Goal: Task Accomplishment & Management: Use online tool/utility

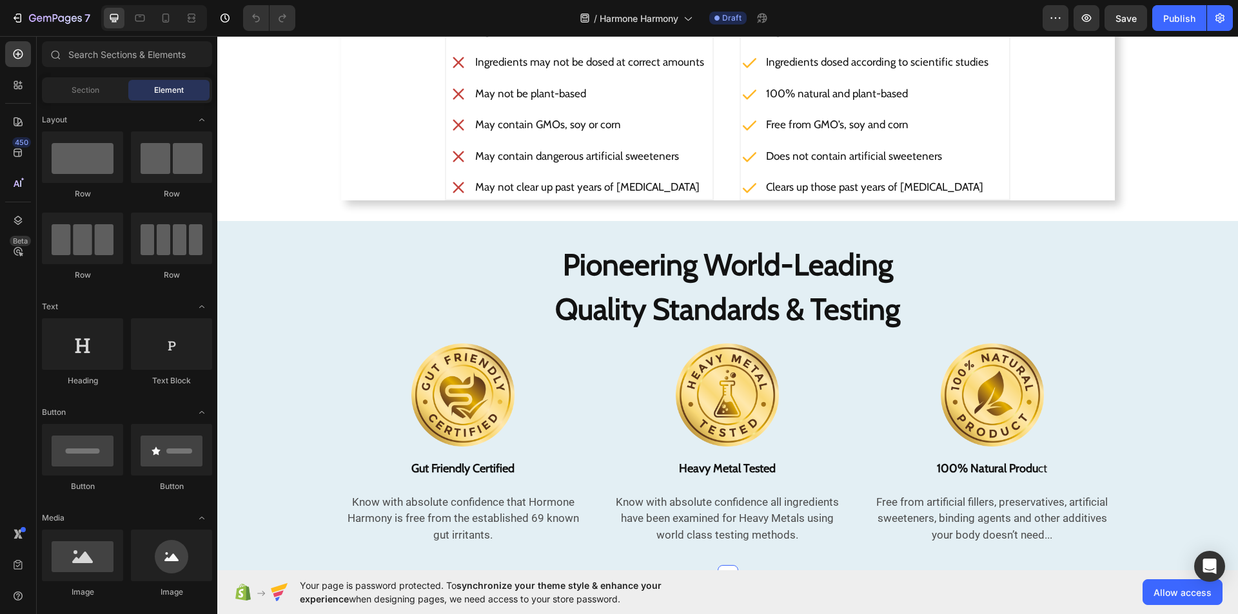
scroll to position [2296, 0]
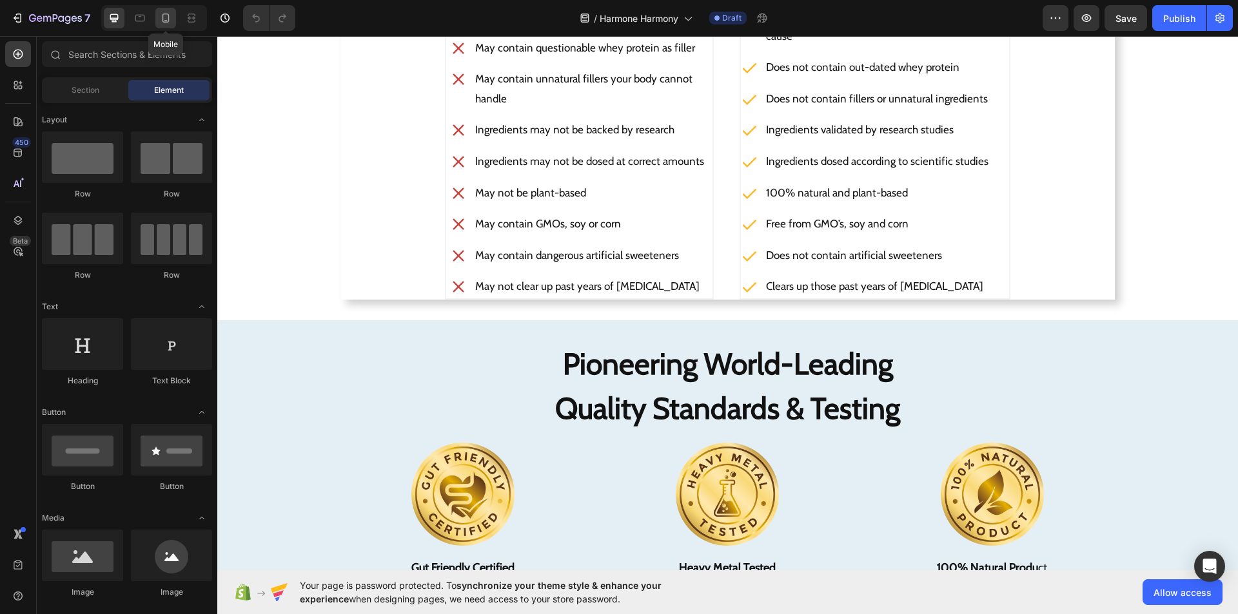
click at [162, 12] on icon at bounding box center [165, 18] width 13 height 13
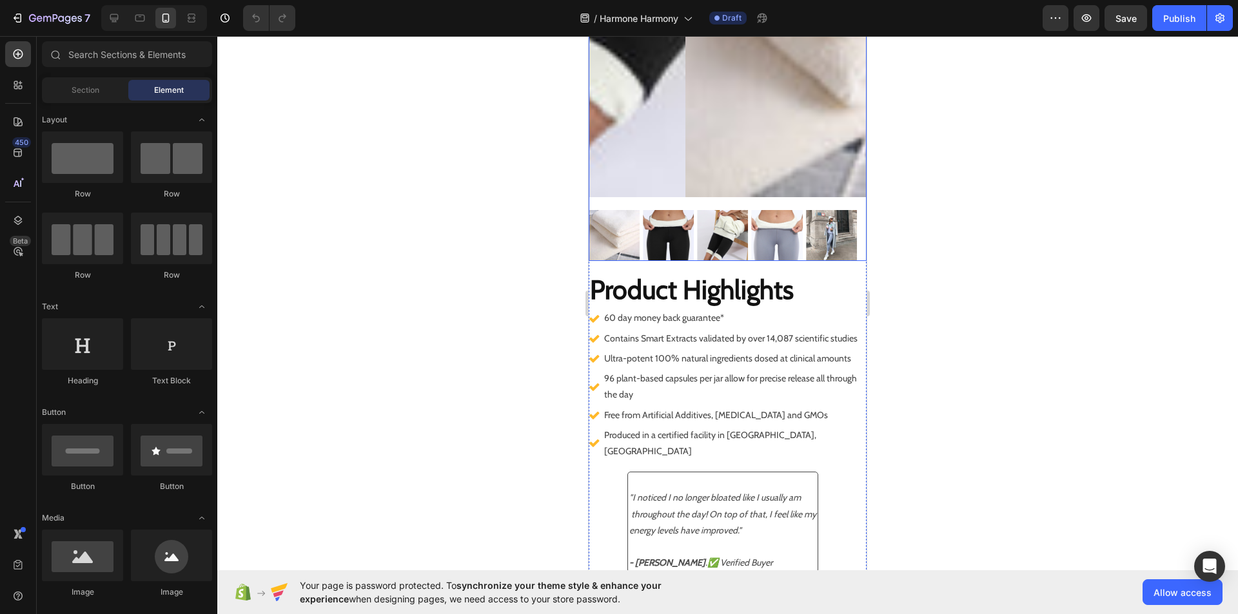
scroll to position [247, 0]
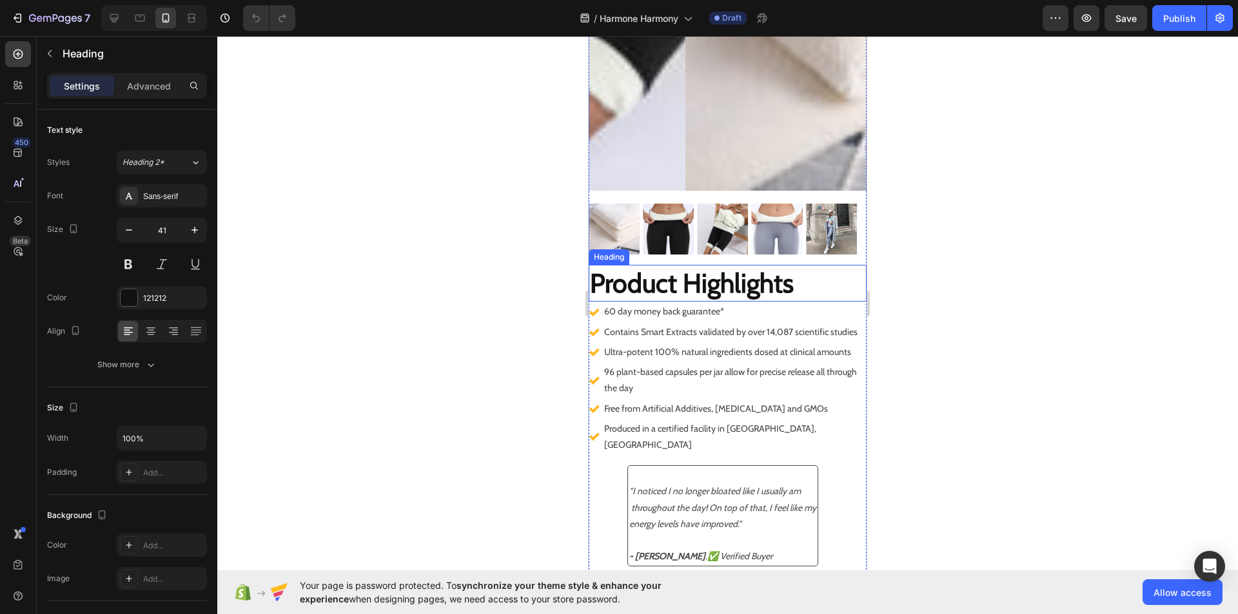
click at [795, 279] on h2 "Product Highlights" at bounding box center [728, 283] width 278 height 37
click at [165, 228] on input "41" at bounding box center [162, 230] width 43 height 23
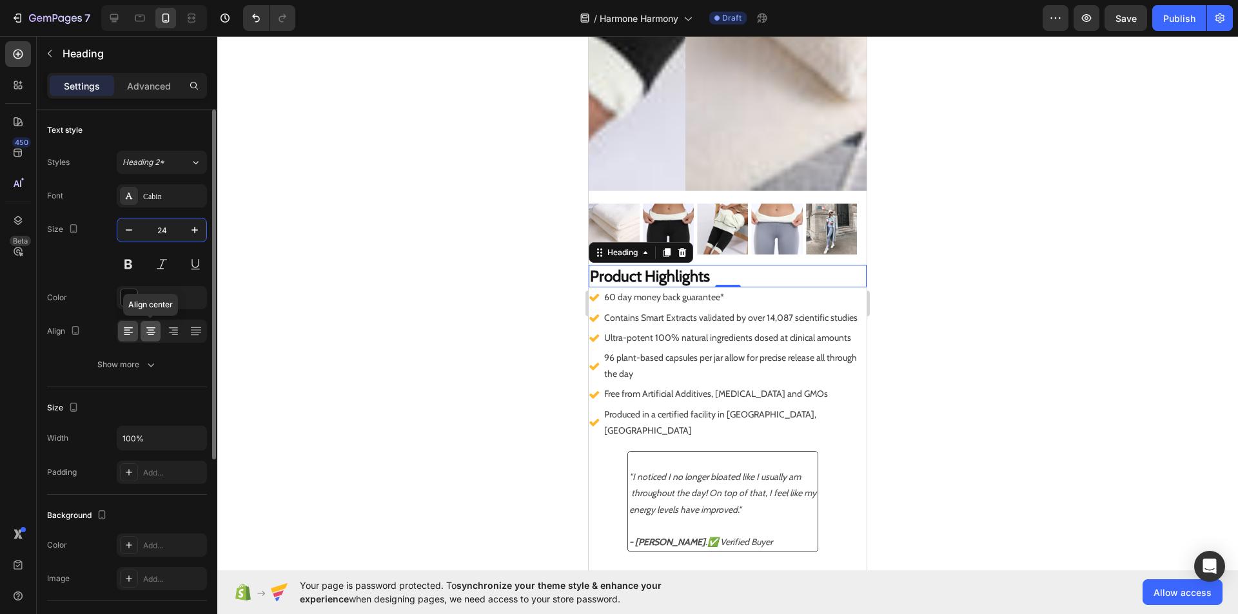
type input "24"
click at [152, 326] on icon at bounding box center [150, 331] width 13 height 13
click at [126, 342] on div at bounding box center [162, 331] width 90 height 23
click at [125, 331] on icon at bounding box center [128, 331] width 13 height 13
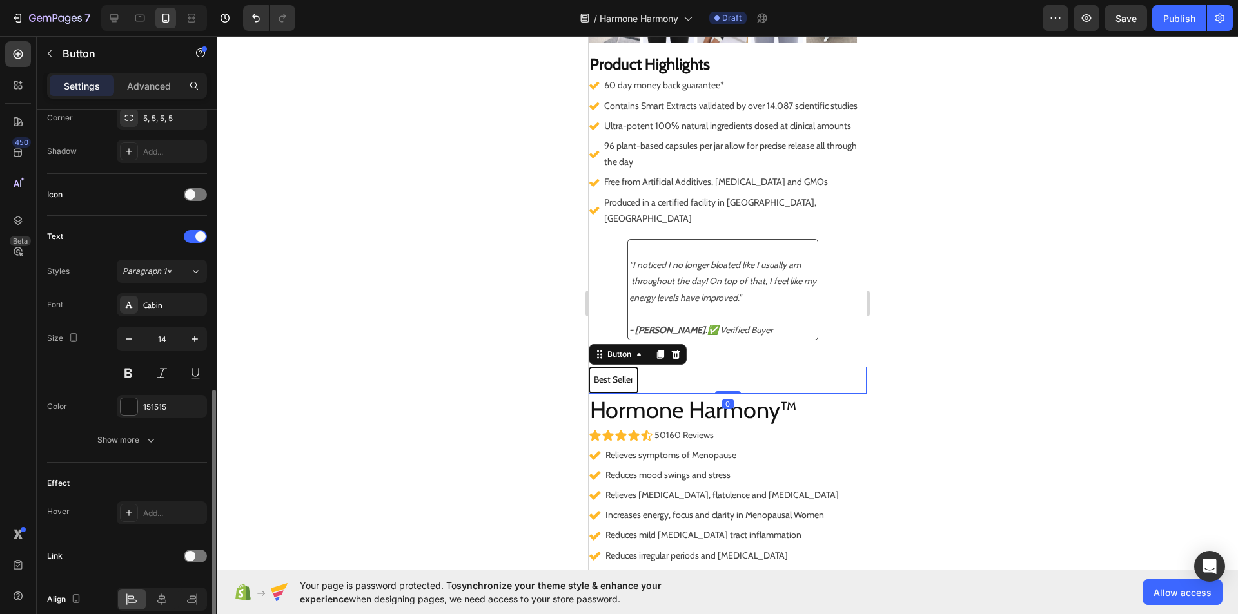
scroll to position [383, 0]
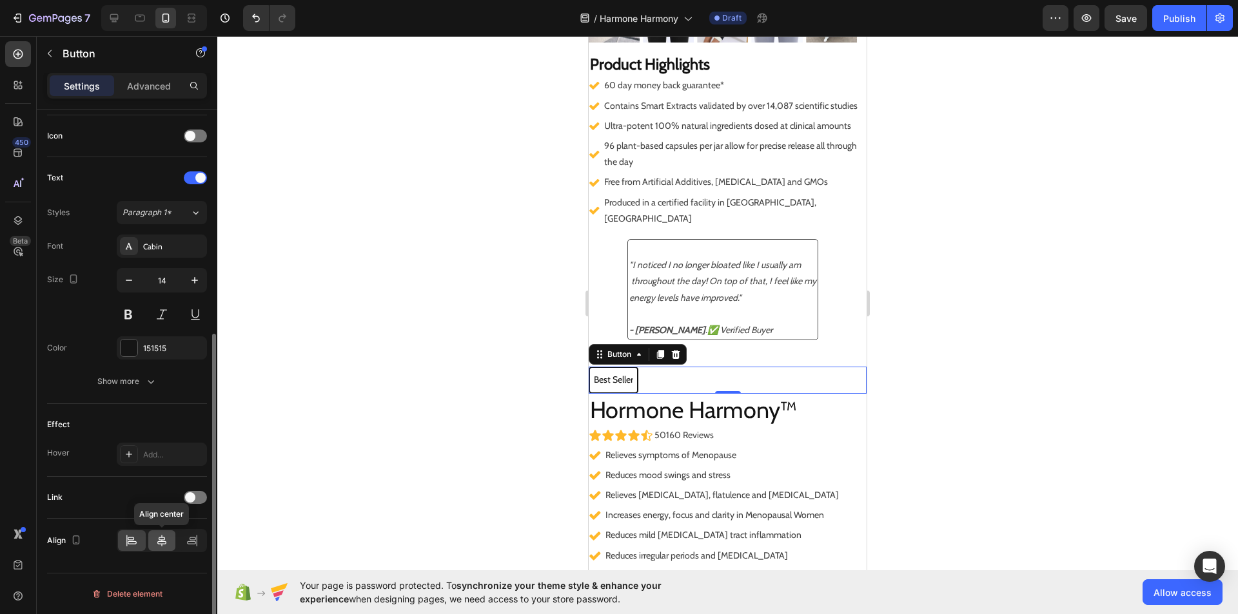
click at [161, 545] on icon at bounding box center [161, 540] width 13 height 13
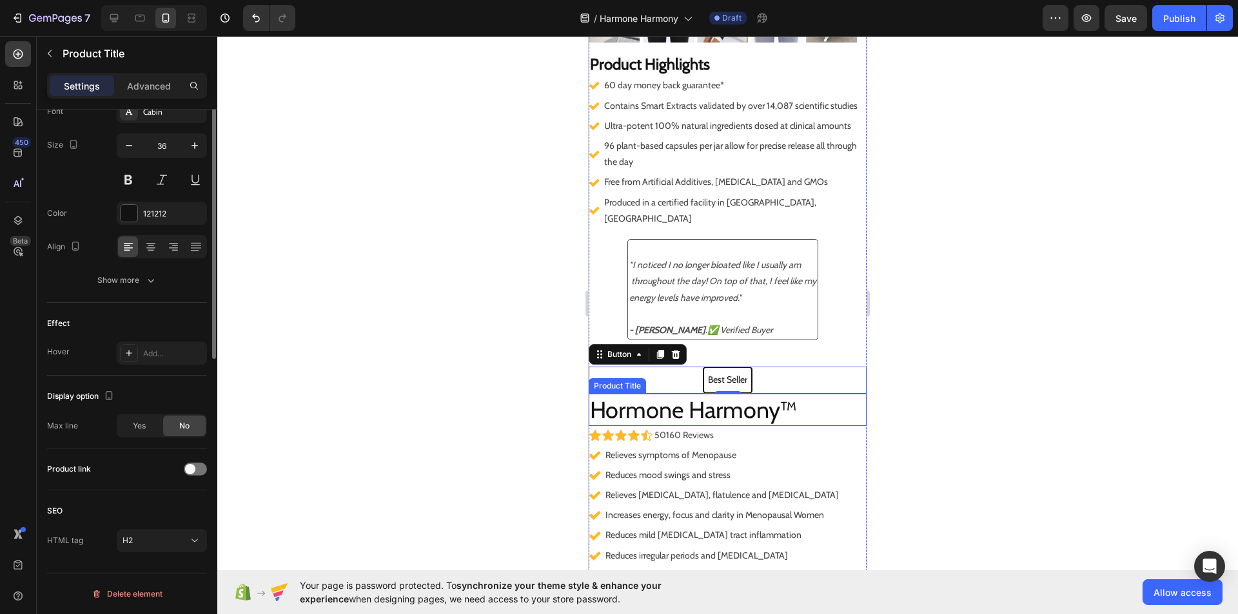
scroll to position [0, 0]
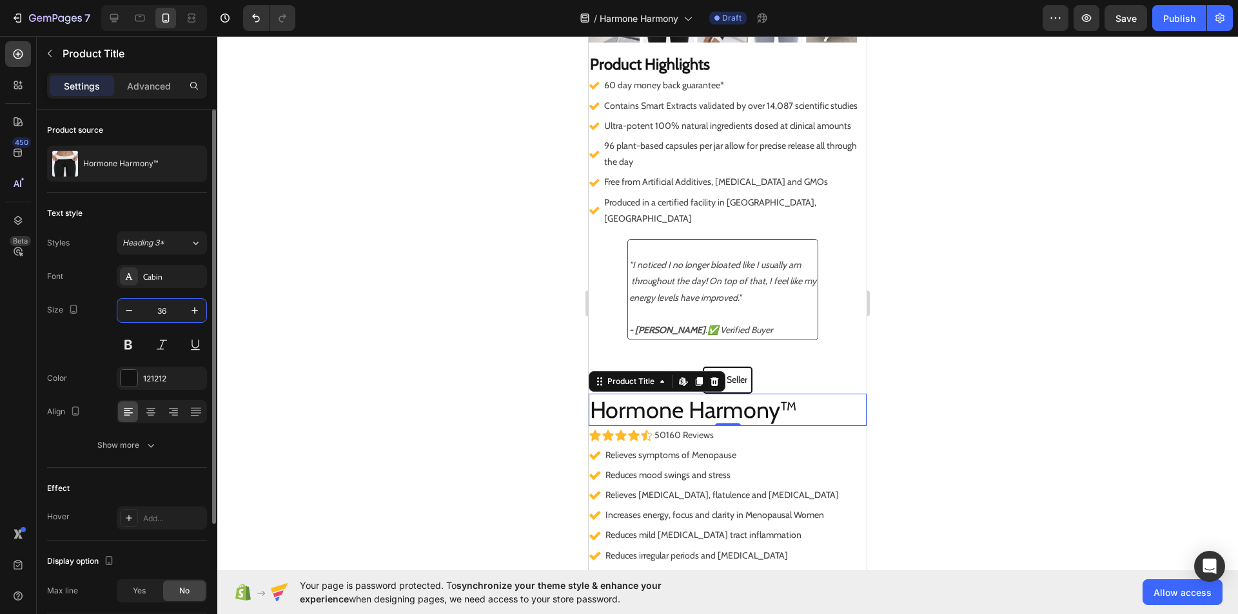
click at [166, 309] on input "36" at bounding box center [162, 310] width 43 height 23
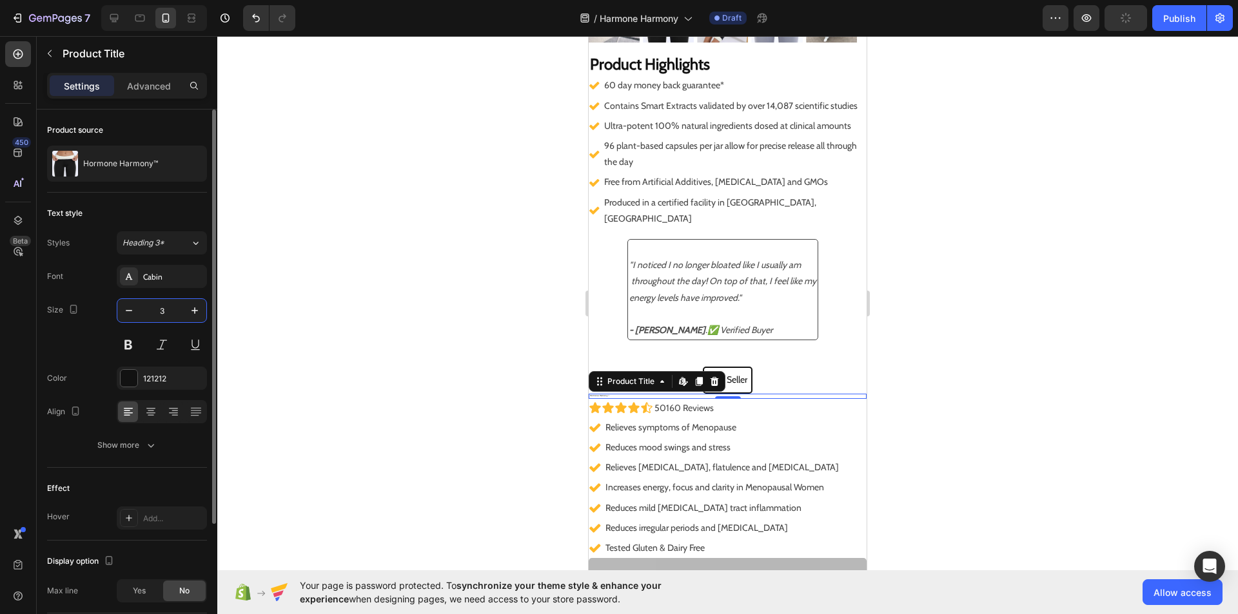
type input "30"
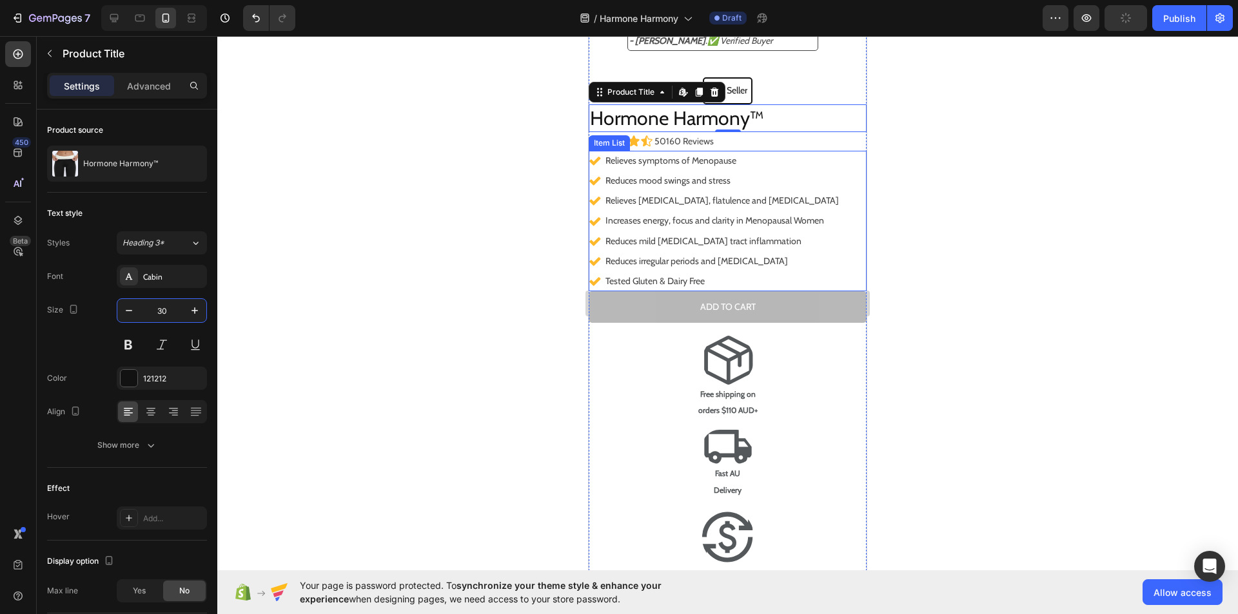
scroll to position [749, 0]
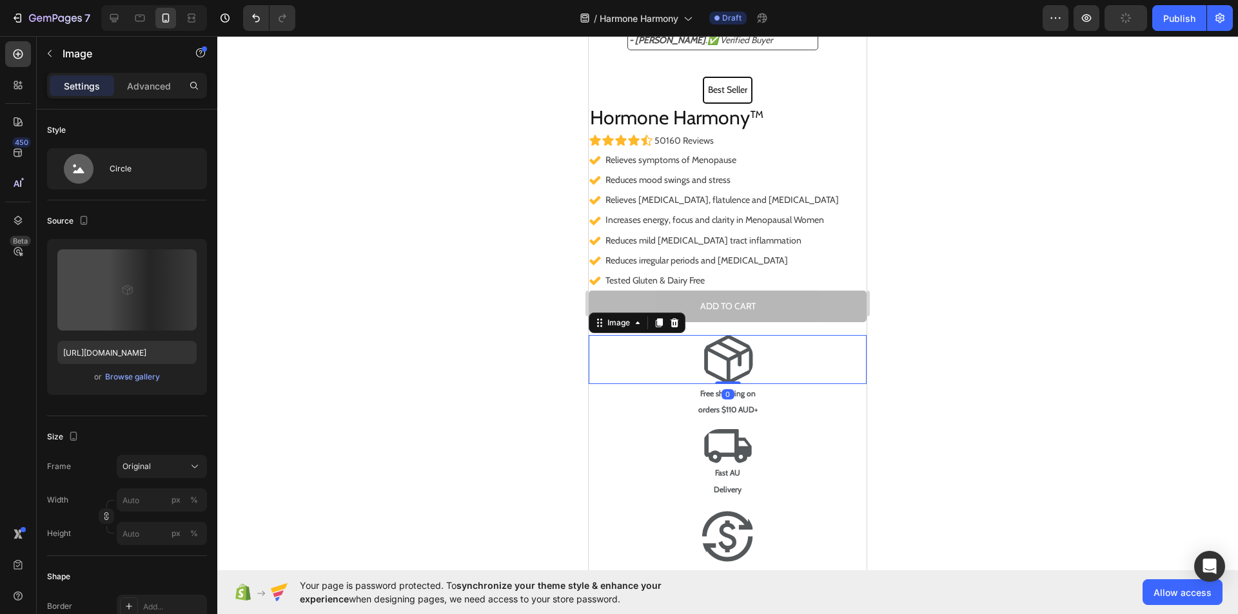
click at [747, 344] on div at bounding box center [728, 359] width 278 height 48
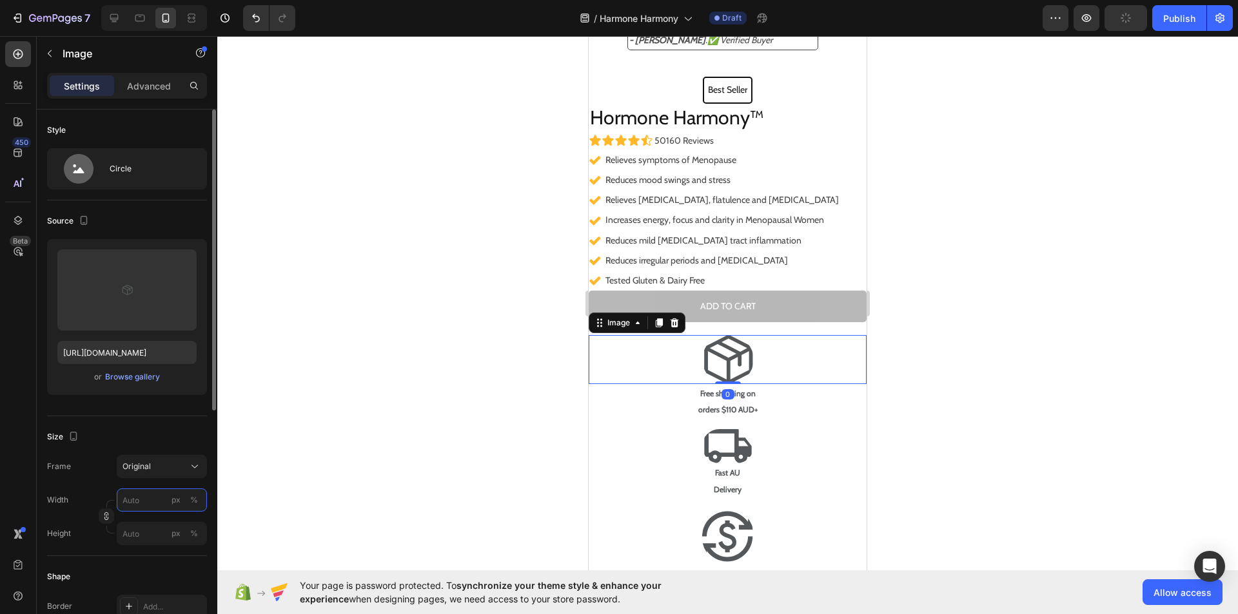
click at [127, 502] on input "px %" at bounding box center [162, 500] width 90 height 23
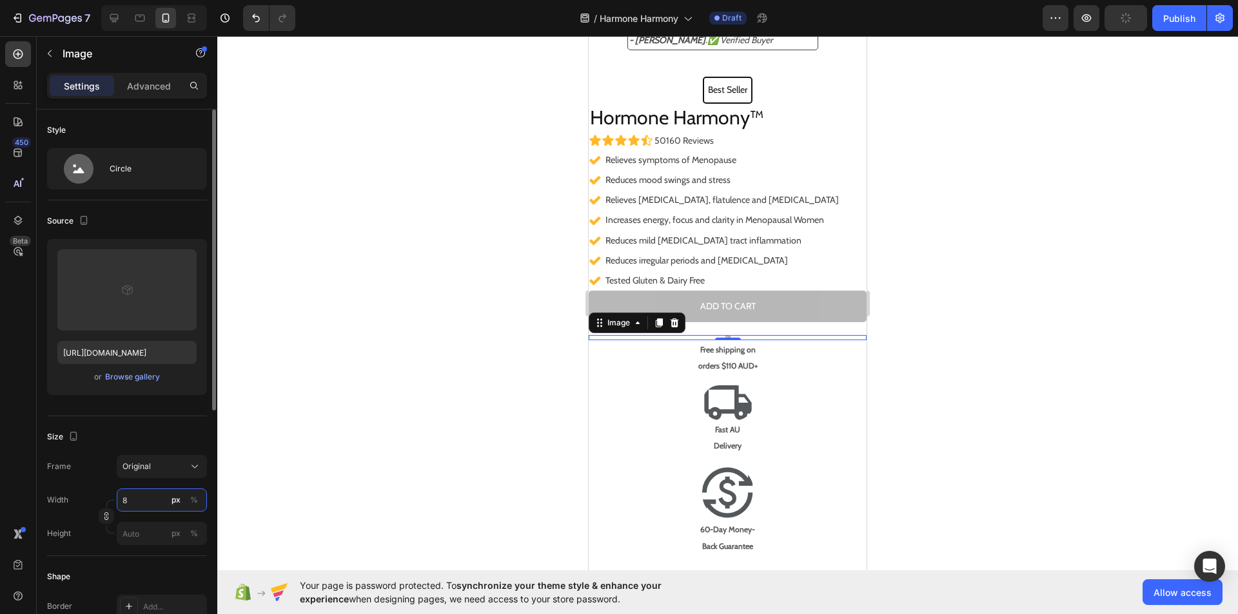
type input "80"
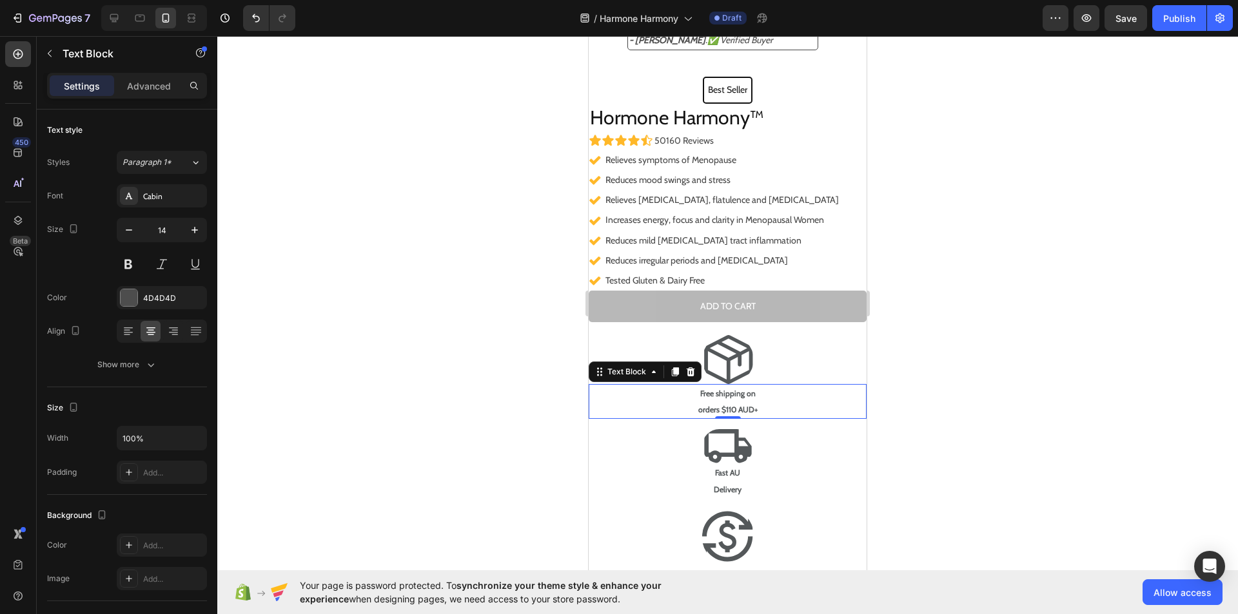
click at [852, 386] on p "Free shipping on orders $110 AUD+" at bounding box center [727, 402] width 275 height 32
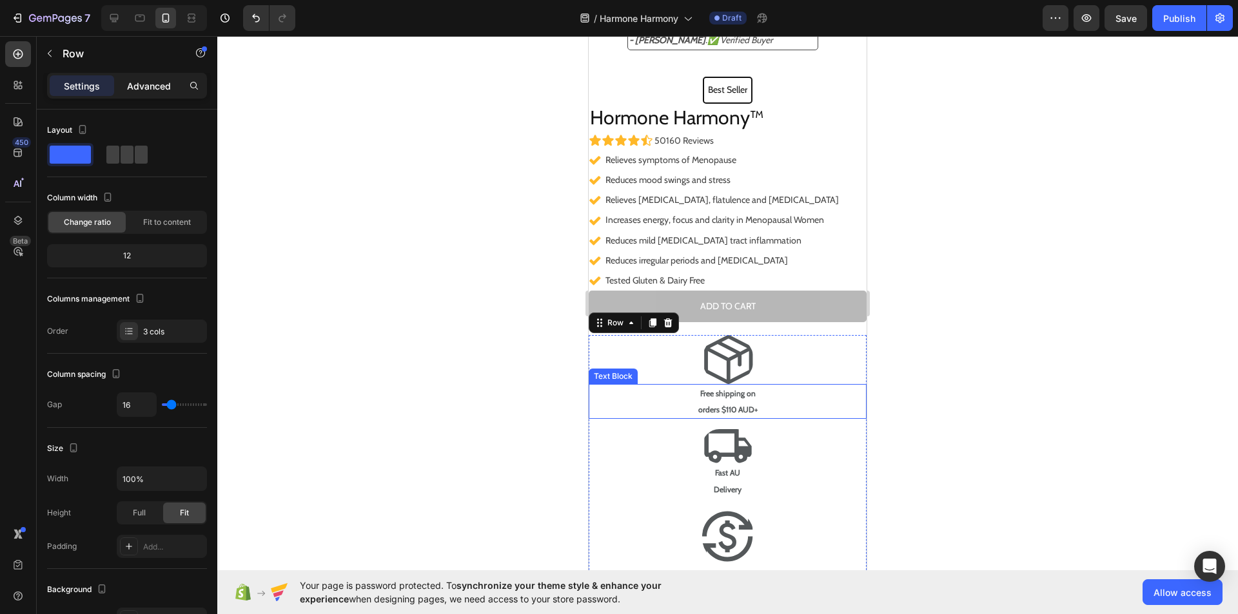
click at [141, 77] on div "Advanced" at bounding box center [149, 85] width 64 height 21
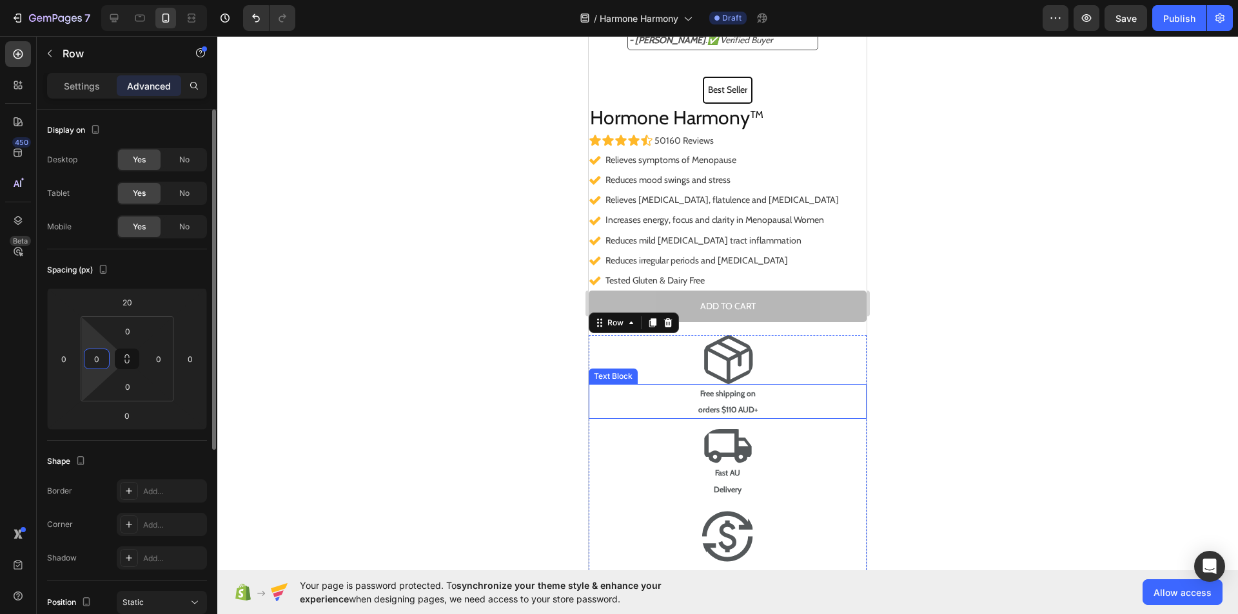
click at [101, 354] on input "0" at bounding box center [96, 358] width 19 height 19
type input "10"
click at [163, 351] on input "0" at bounding box center [158, 358] width 19 height 19
type input "10"
click at [137, 306] on input "20" at bounding box center [127, 302] width 26 height 19
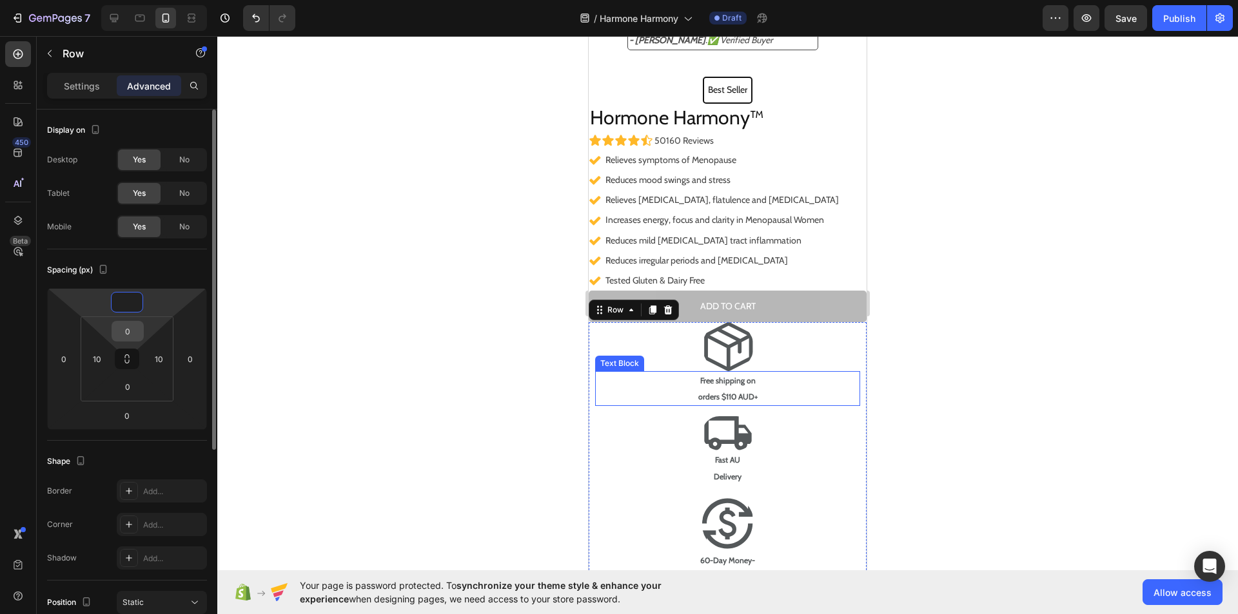
type input "0"
click at [135, 330] on input "0" at bounding box center [128, 331] width 26 height 19
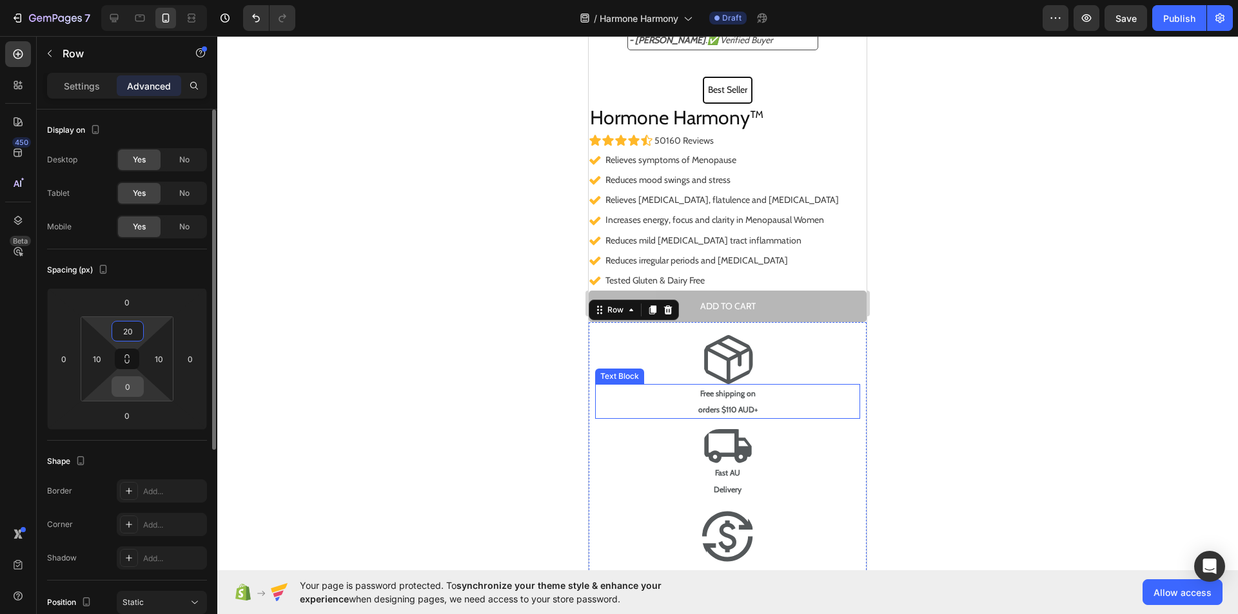
type input "20"
click at [133, 391] on input "0" at bounding box center [128, 386] width 26 height 19
type input "20"
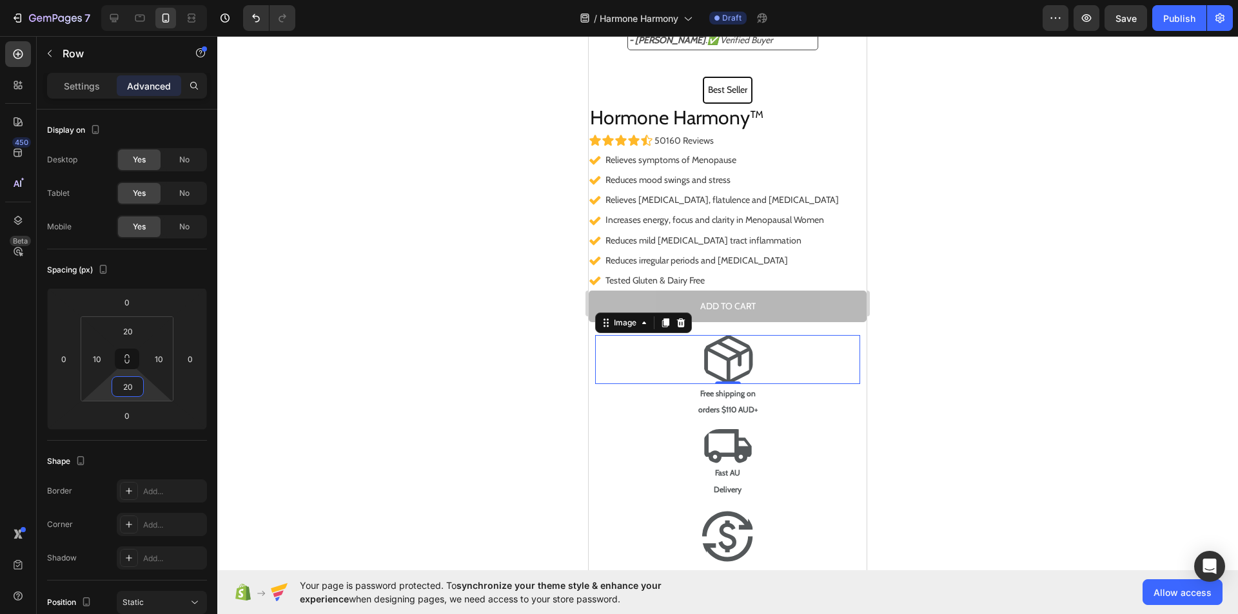
click at [716, 339] on img at bounding box center [728, 359] width 52 height 48
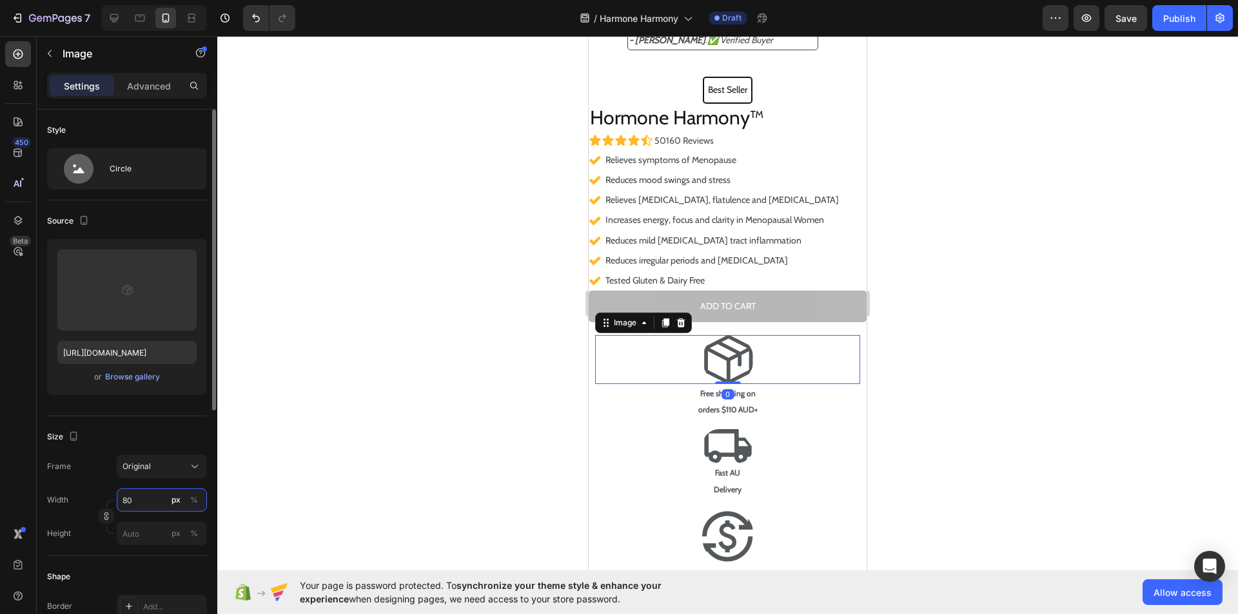
click at [136, 501] on input "80" at bounding box center [162, 500] width 90 height 23
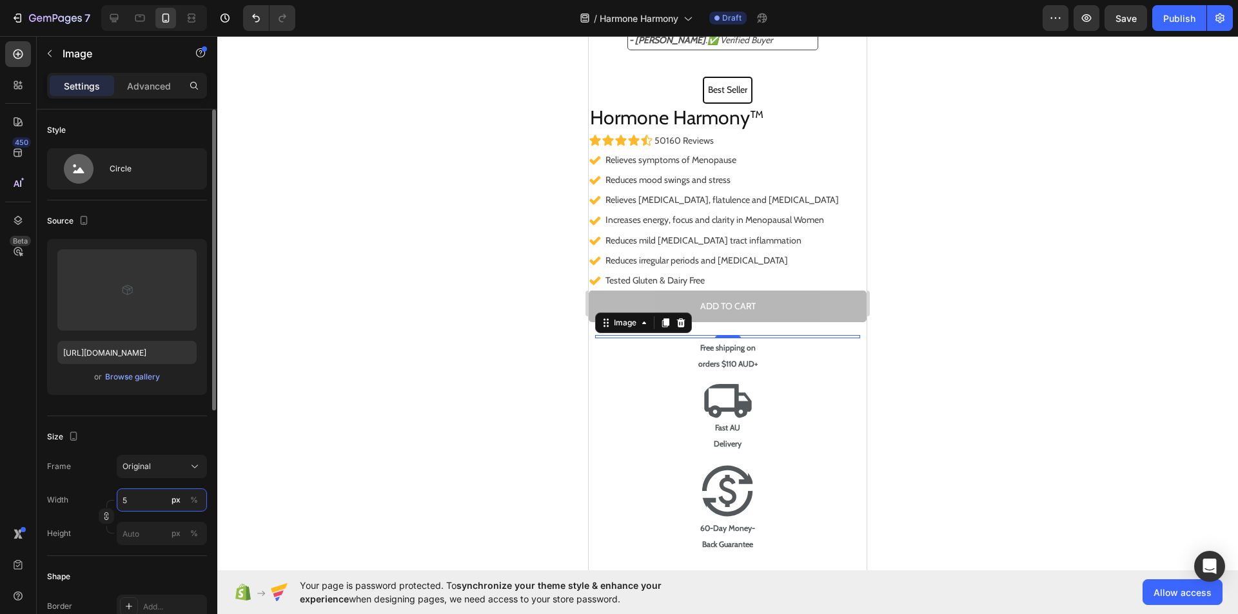
type input "50"
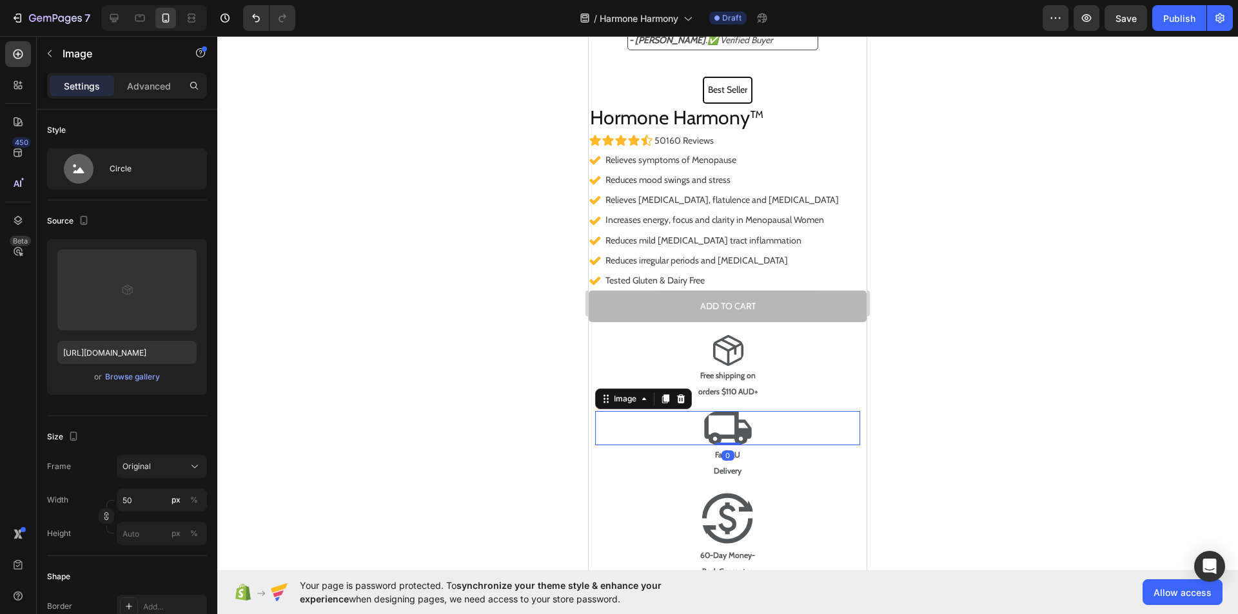
click at [738, 411] on img at bounding box center [728, 428] width 52 height 34
click at [137, 497] on input "px %" at bounding box center [162, 500] width 90 height 23
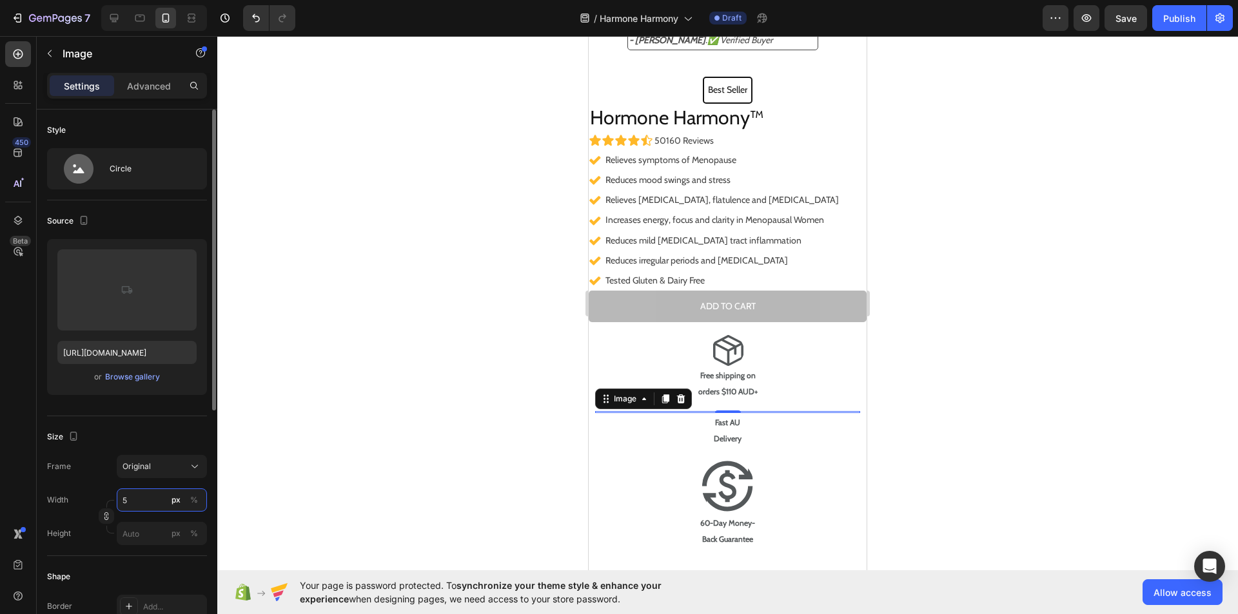
type input "50"
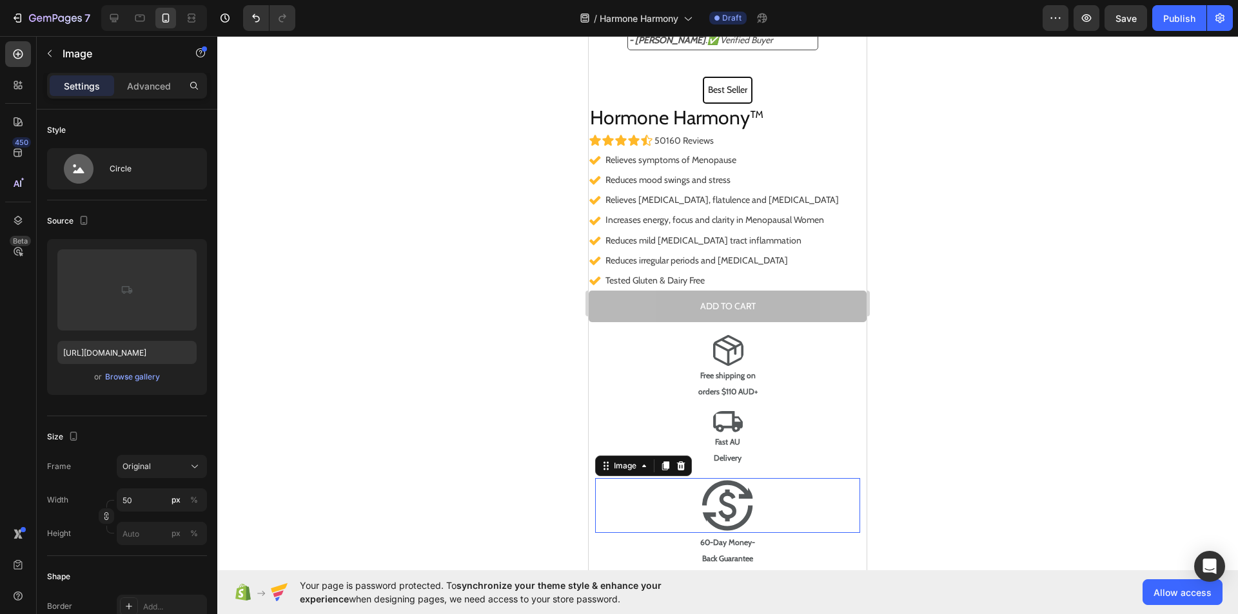
click at [766, 478] on div at bounding box center [727, 505] width 265 height 55
click at [124, 494] on input "px %" at bounding box center [162, 500] width 90 height 23
type input "4"
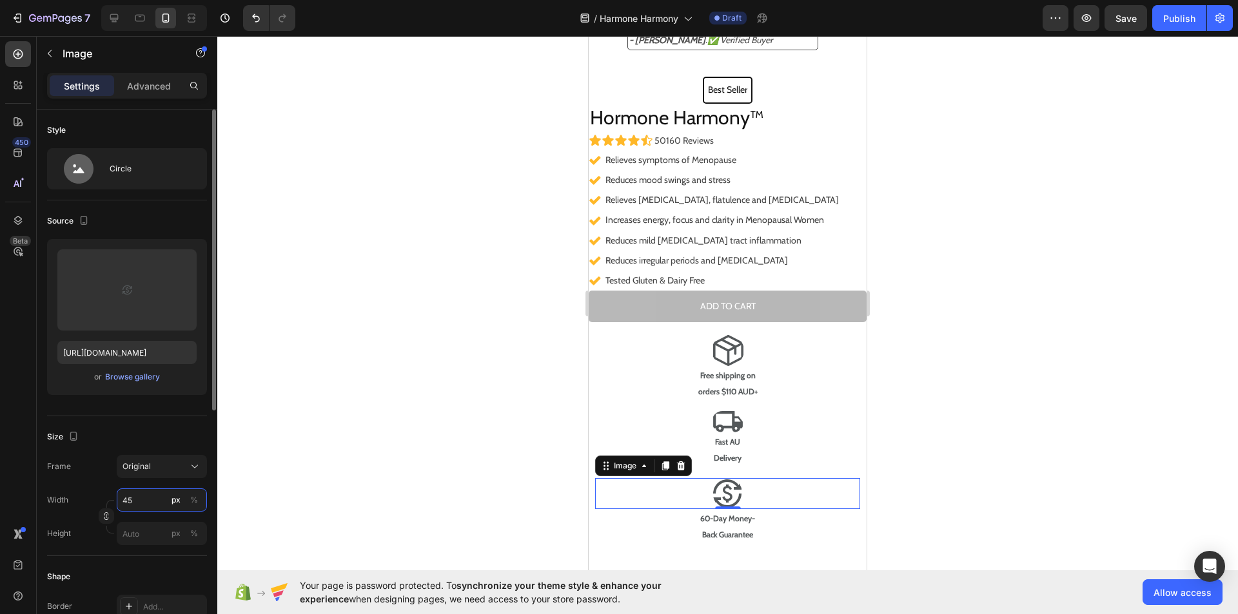
type input "4"
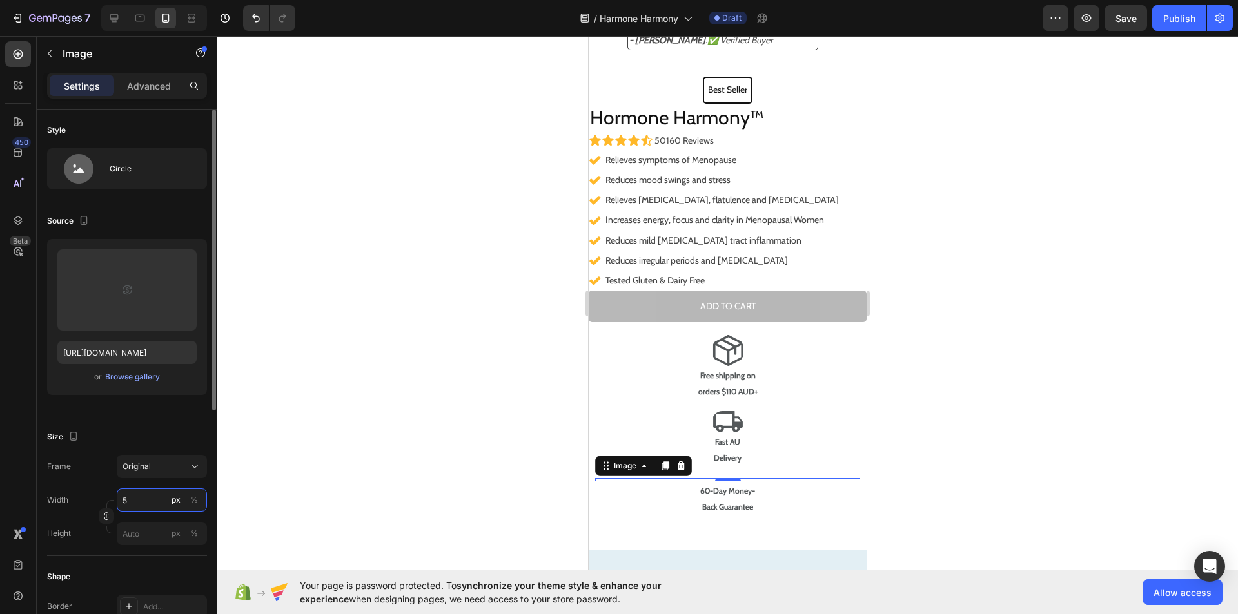
type input "50"
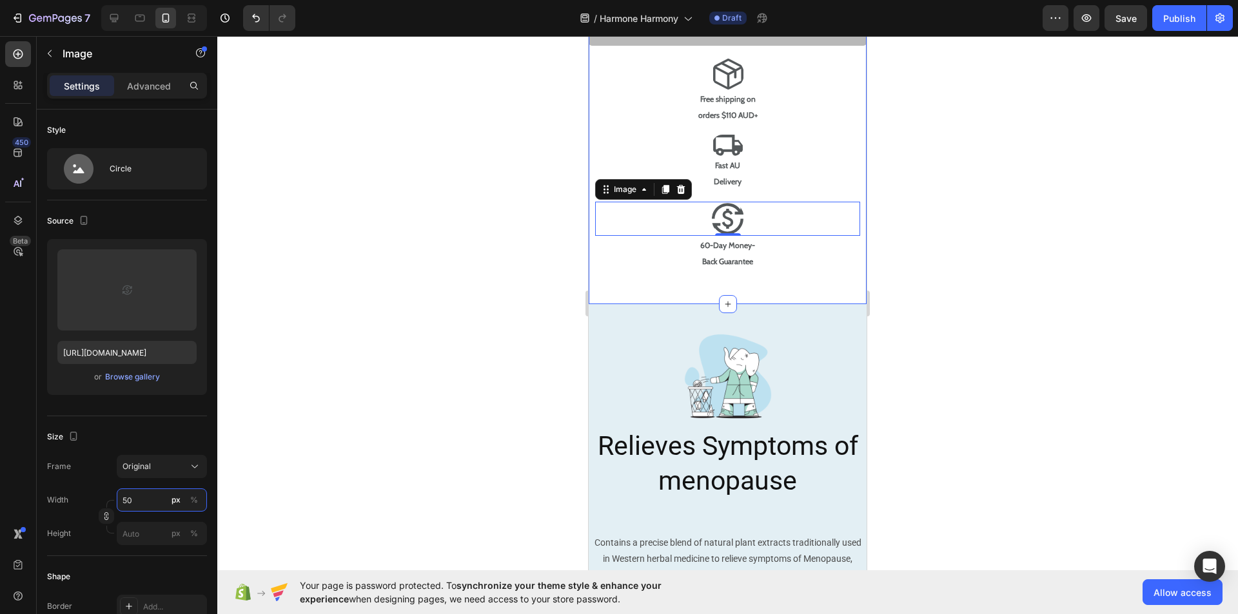
scroll to position [1026, 0]
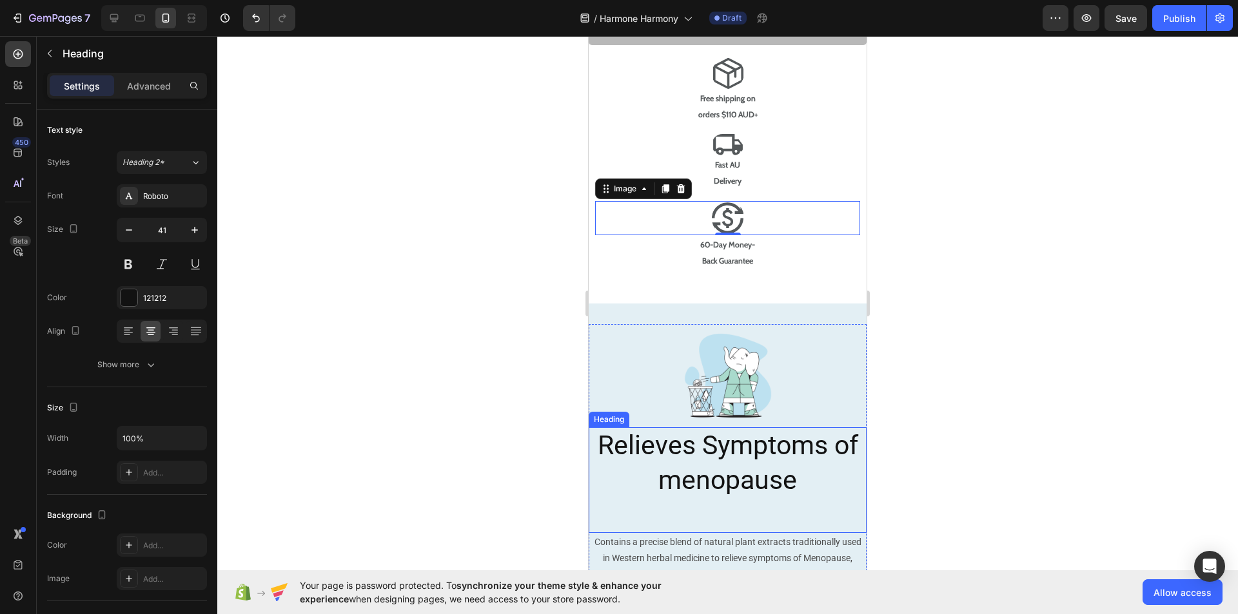
click at [750, 445] on h2 "Relieves Symptoms of menopause" at bounding box center [728, 480] width 278 height 106
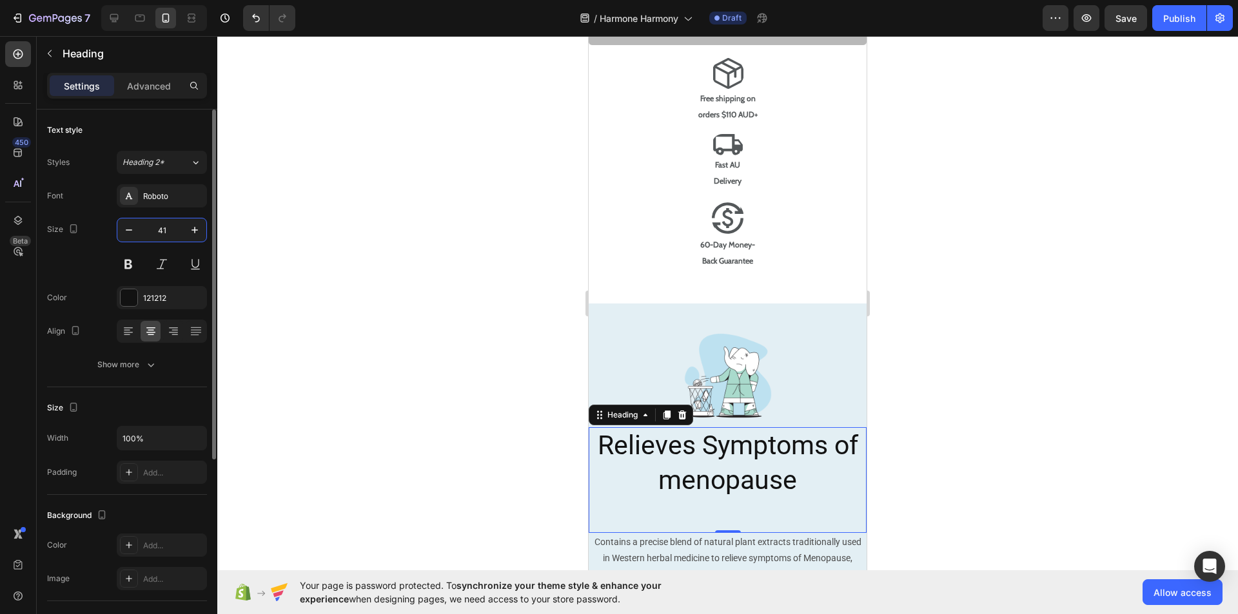
click at [170, 231] on input "41" at bounding box center [162, 230] width 43 height 23
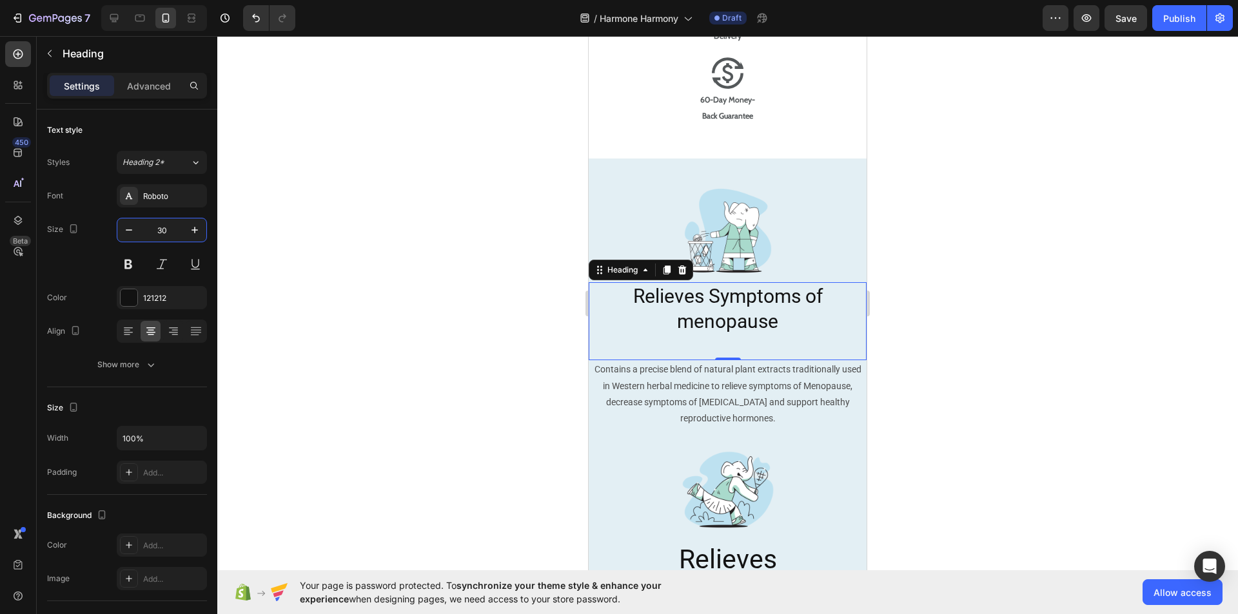
scroll to position [1172, 0]
type input "30"
click at [716, 313] on h2 "Relieves Symptoms of menopause" at bounding box center [728, 321] width 278 height 78
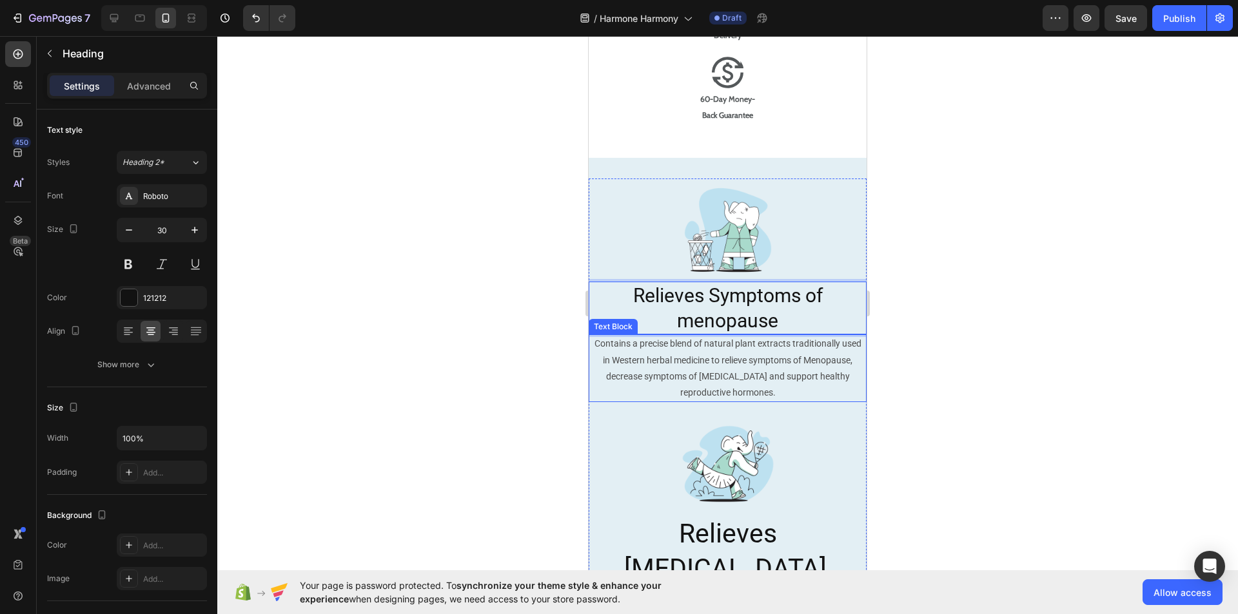
click at [728, 359] on p "Contains a precise blend of natural plant extracts traditionally used in Wester…" at bounding box center [727, 368] width 275 height 65
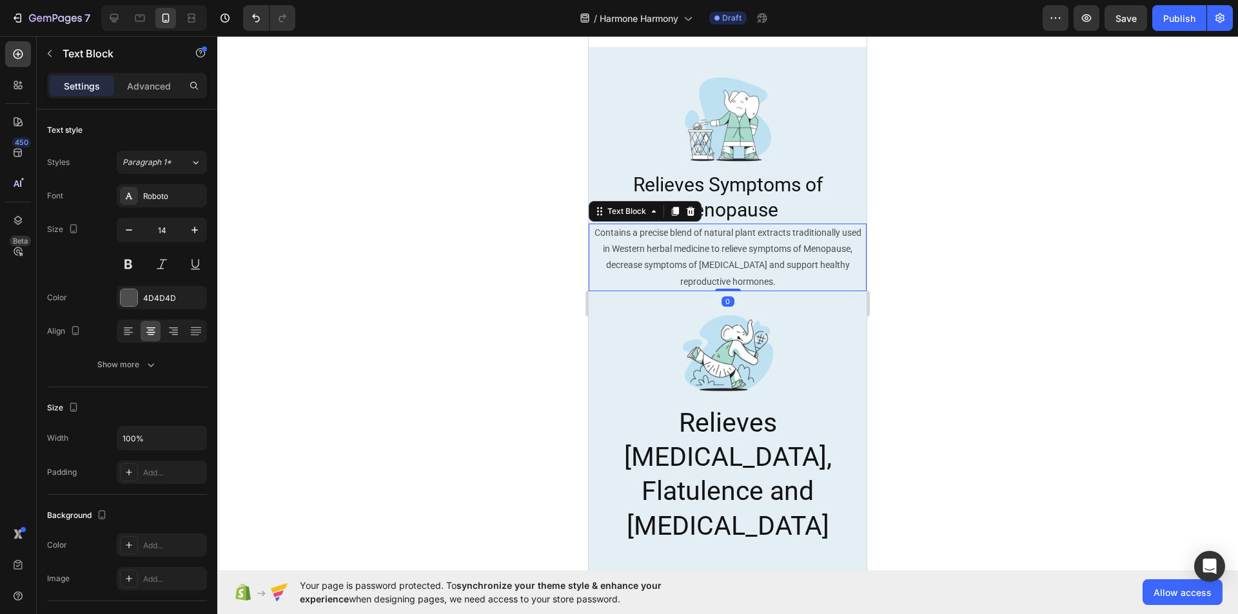
scroll to position [1281, 0]
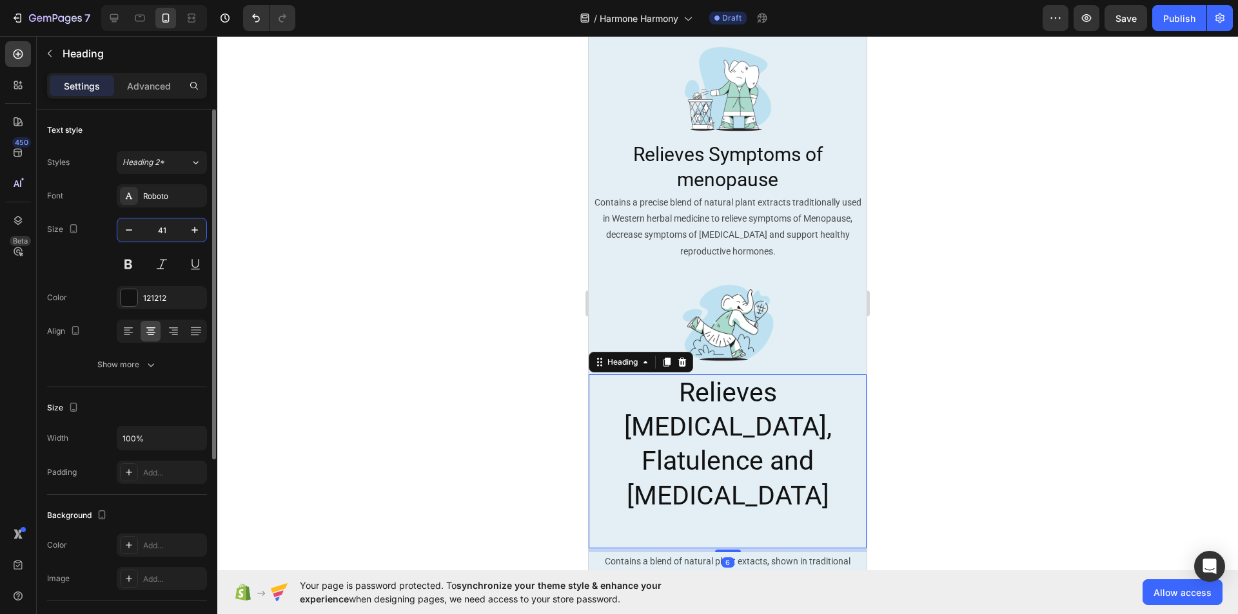
click at [164, 230] on input "41" at bounding box center [162, 230] width 43 height 23
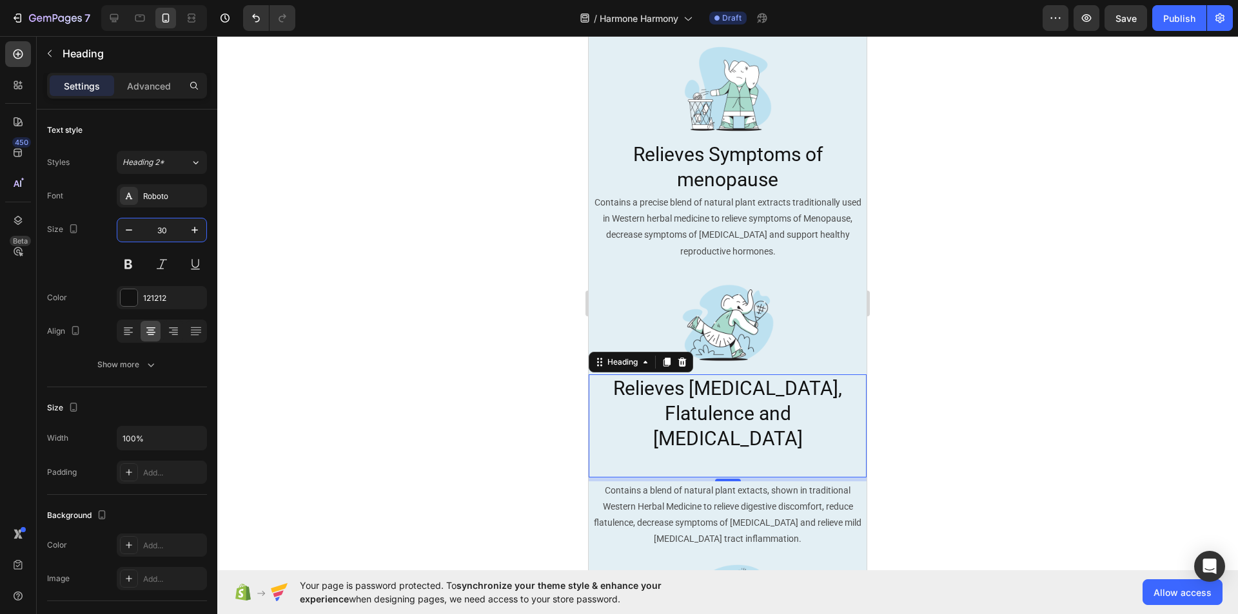
type input "30"
click at [719, 438] on h2 "Relieves [MEDICAL_DATA], Flatulence and [MEDICAL_DATA]" at bounding box center [728, 426] width 278 height 103
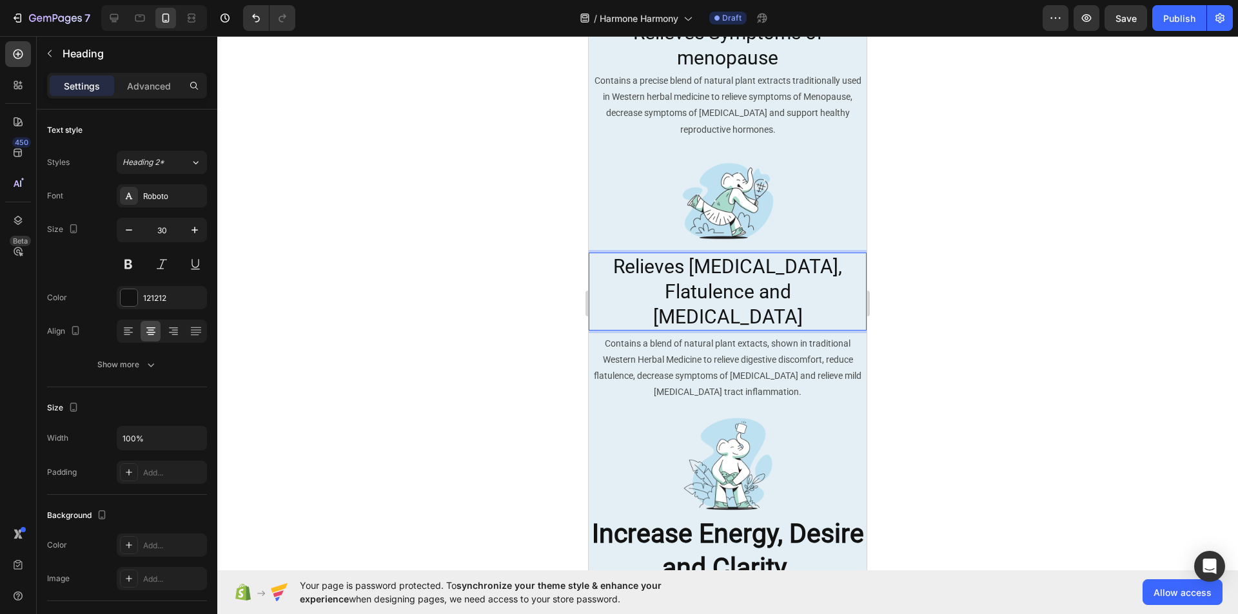
scroll to position [1404, 0]
click at [756, 265] on p "Relieves [MEDICAL_DATA], Flatulence and [MEDICAL_DATA]" at bounding box center [727, 290] width 275 height 75
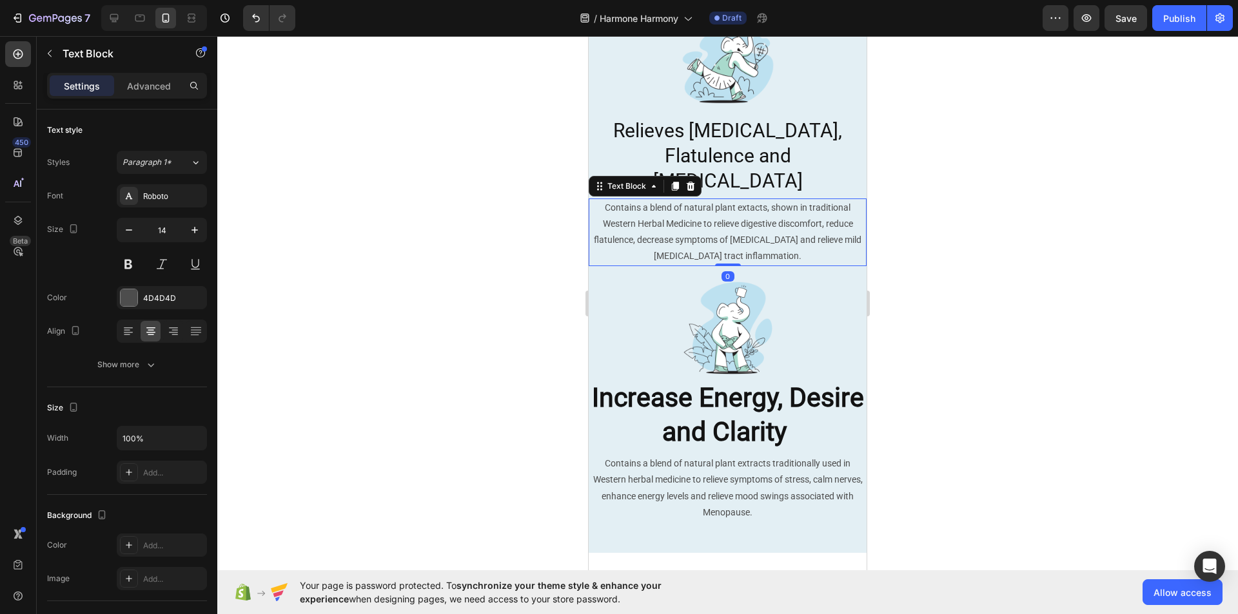
scroll to position [1540, 0]
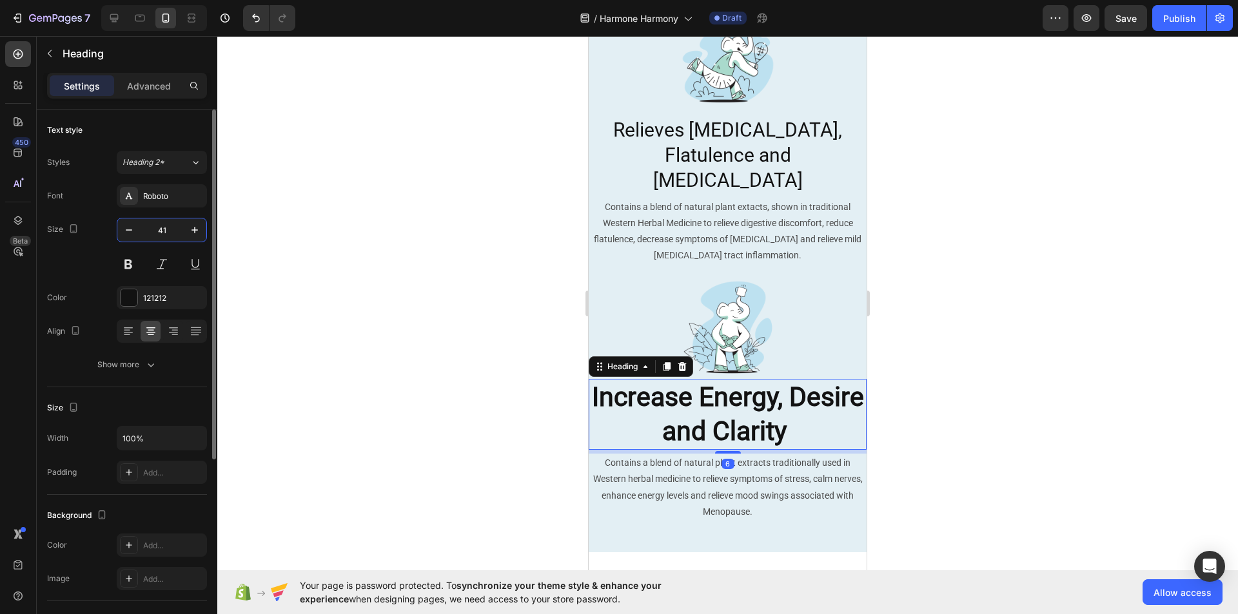
click at [171, 231] on input "41" at bounding box center [162, 230] width 43 height 23
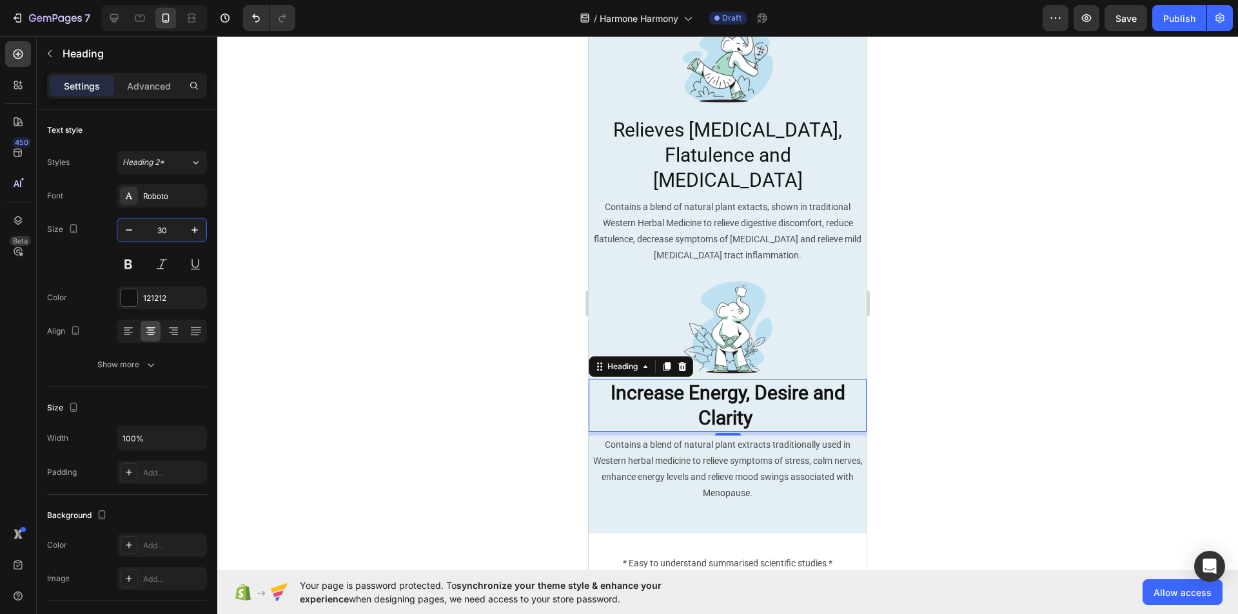
type input "30"
click at [805, 382] on strong "Increase Energy, Desire and Clarity" at bounding box center [728, 406] width 235 height 48
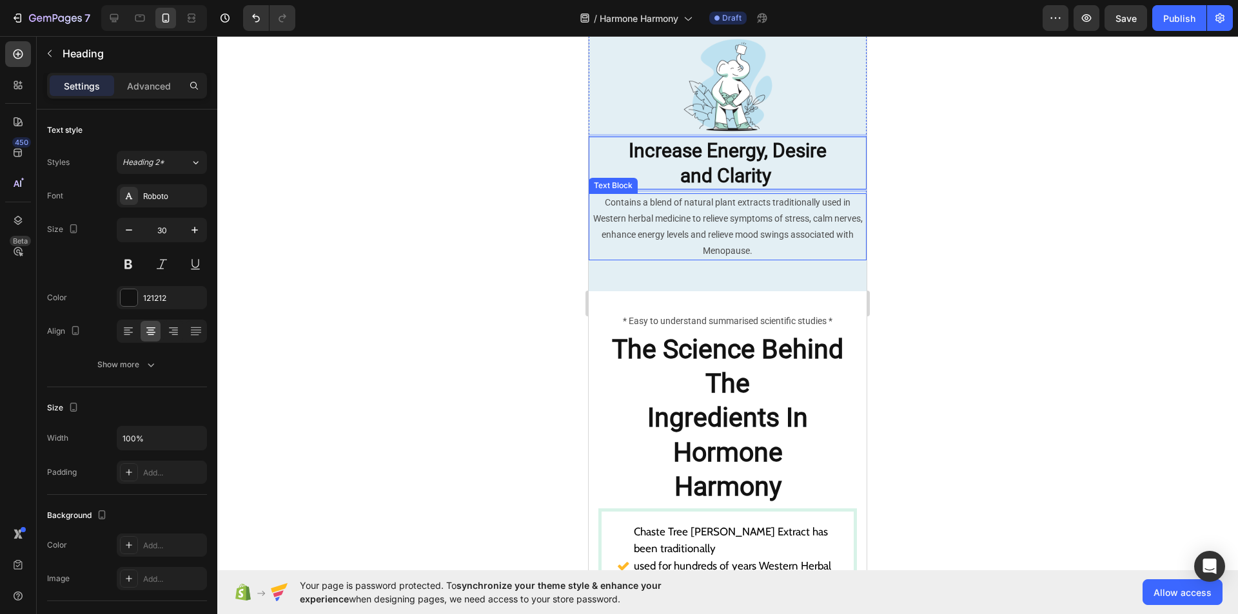
scroll to position [1784, 0]
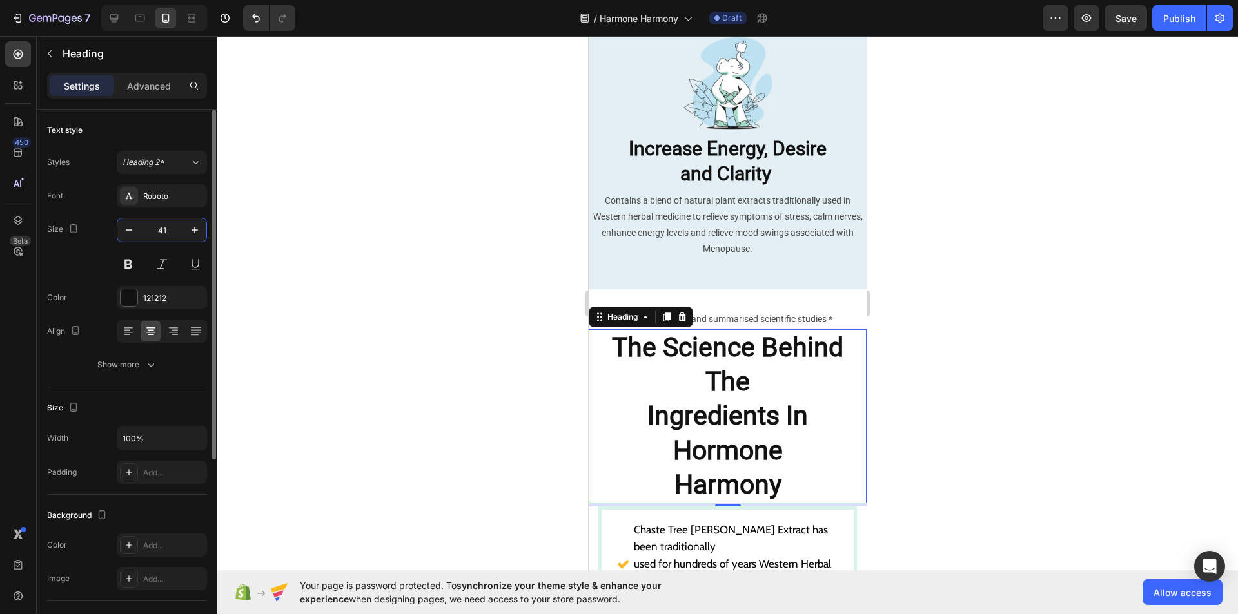
click at [166, 235] on input "41" at bounding box center [162, 230] width 43 height 23
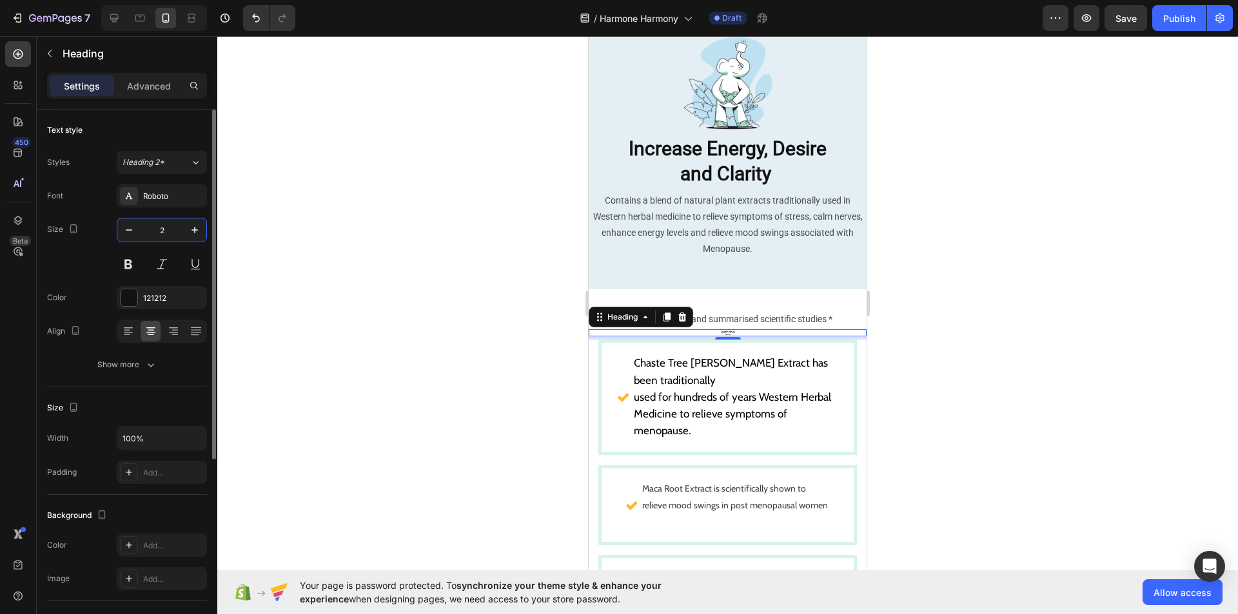
type input "28"
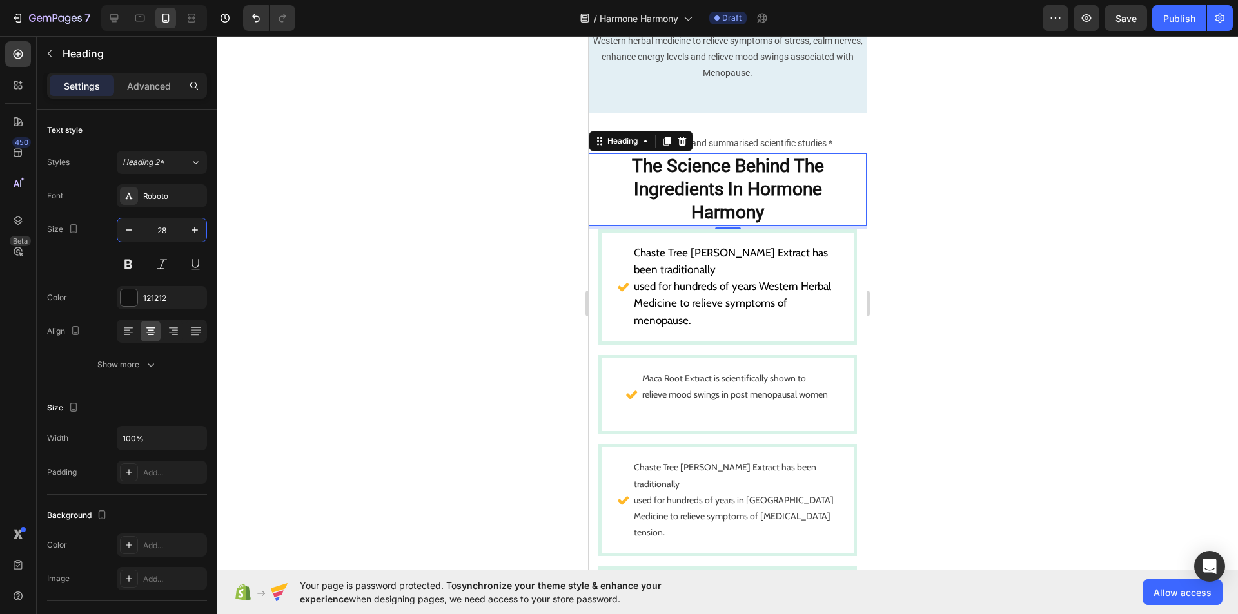
scroll to position [1961, 0]
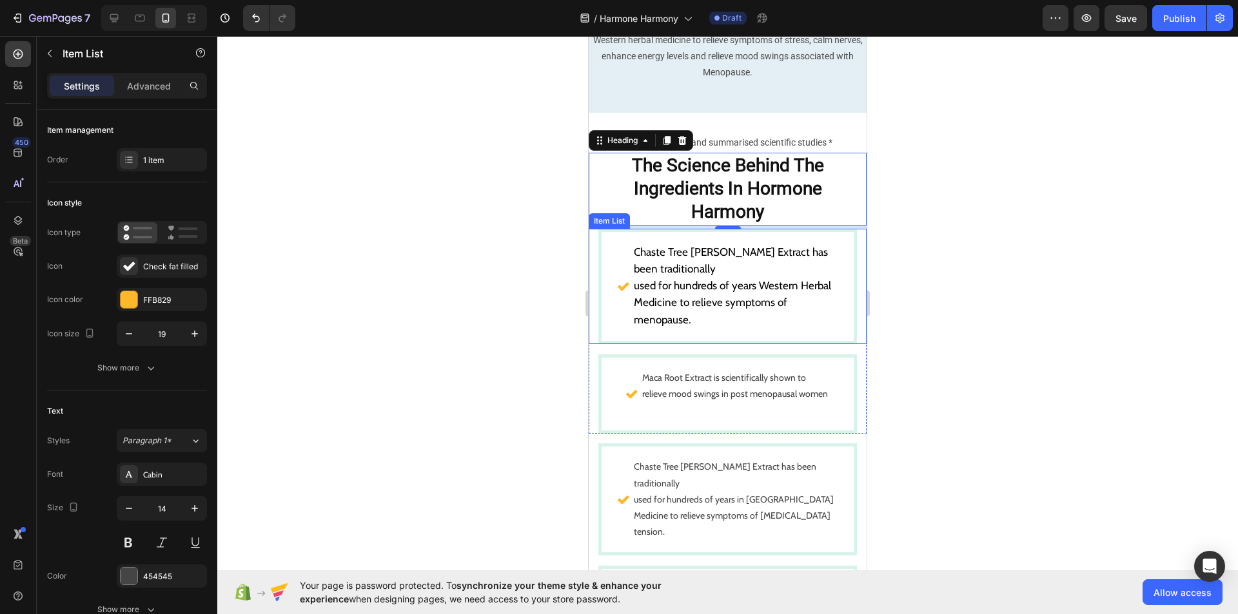
click at [772, 279] on span "used for hundreds of years Western Herbal" at bounding box center [732, 285] width 197 height 13
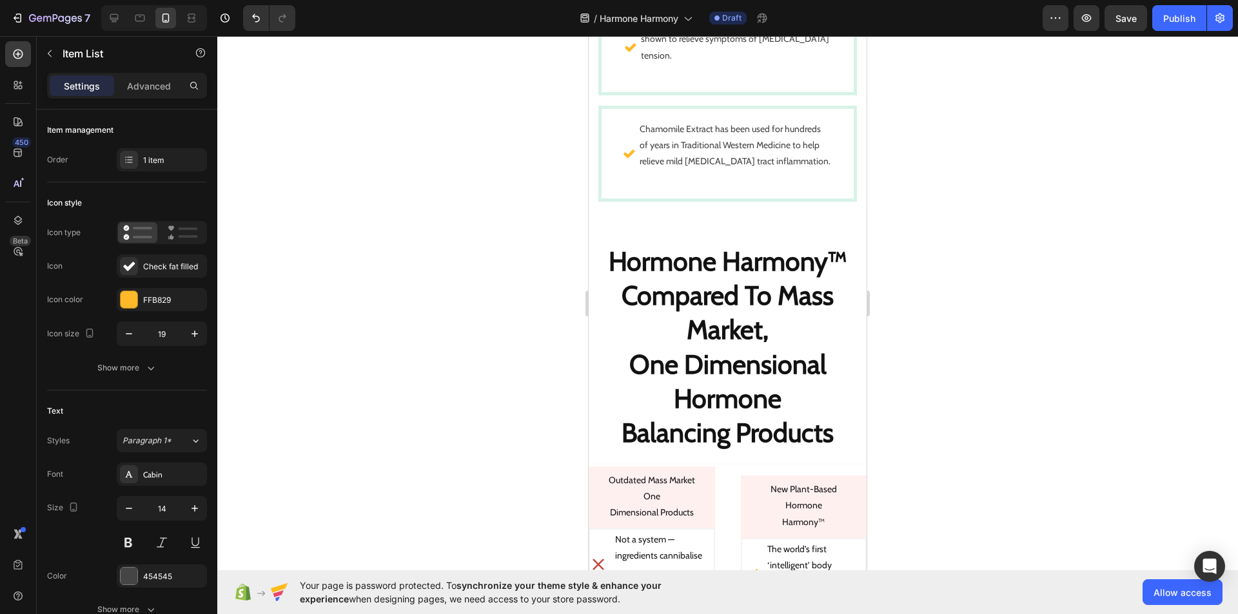
scroll to position [3488, 0]
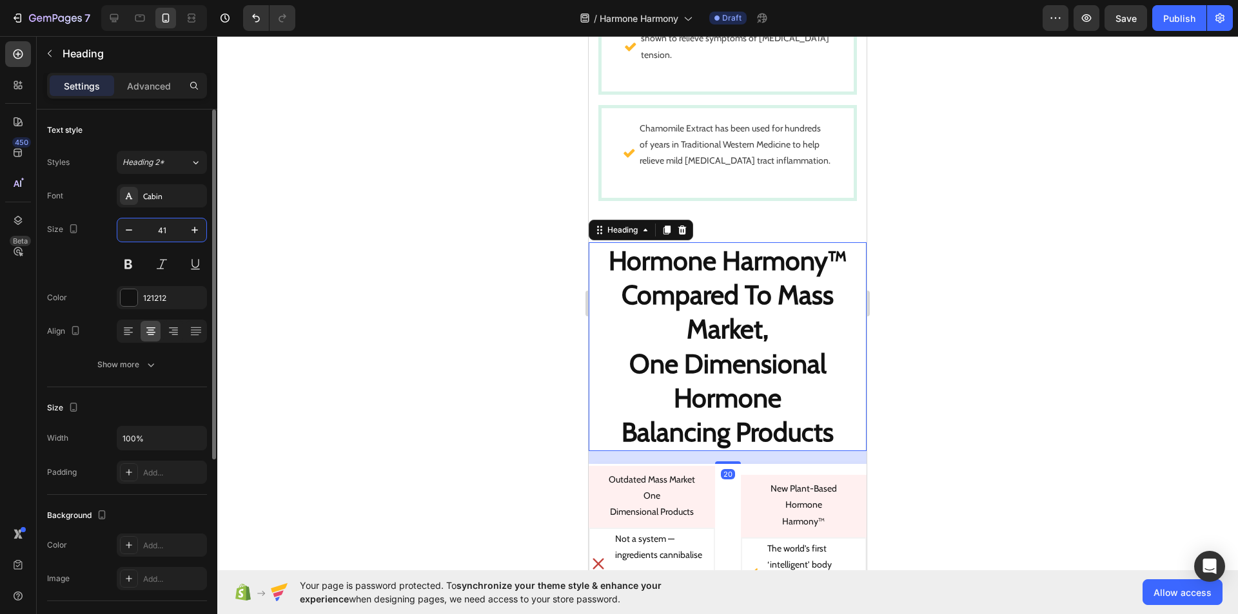
click at [169, 228] on input "41" at bounding box center [162, 230] width 43 height 23
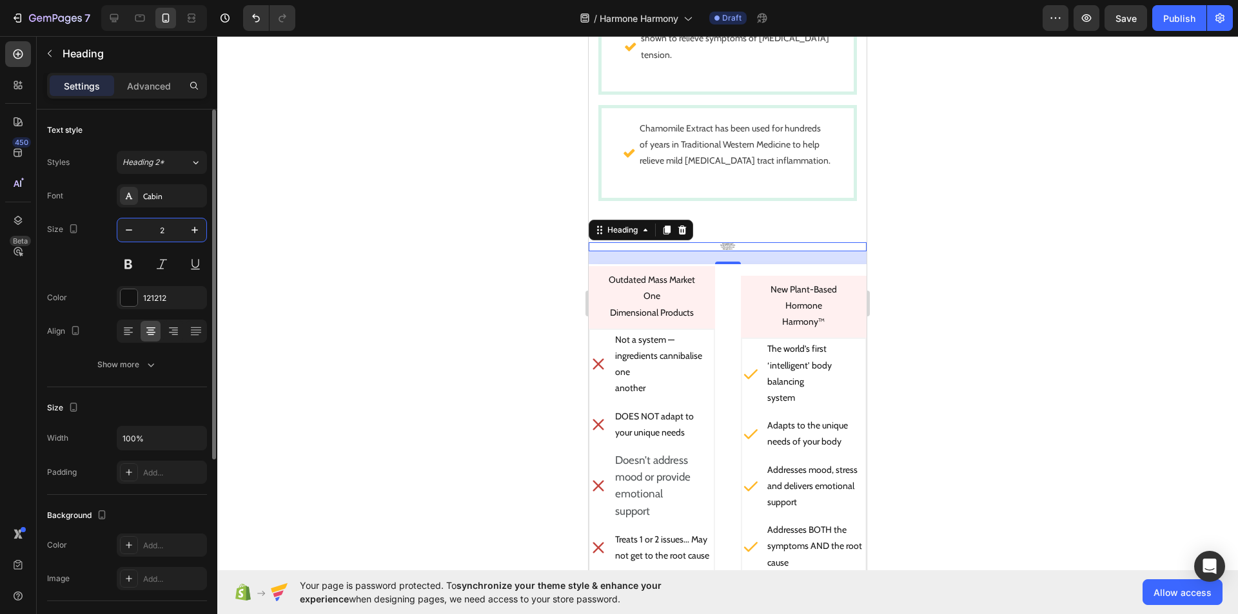
type input "28"
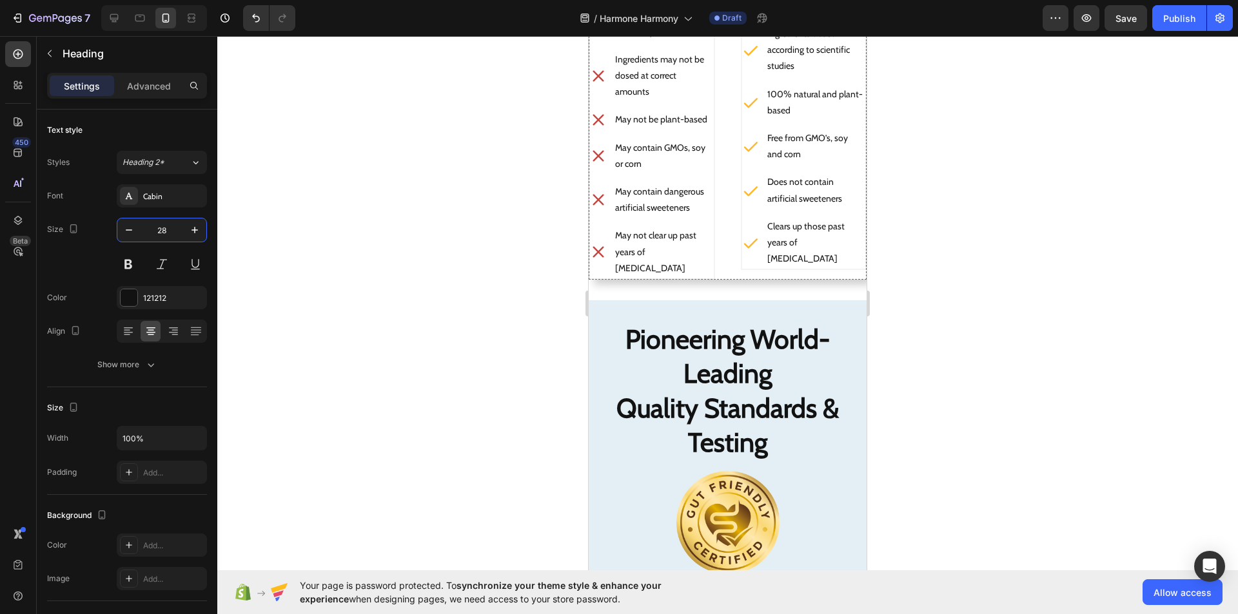
scroll to position [4235, 0]
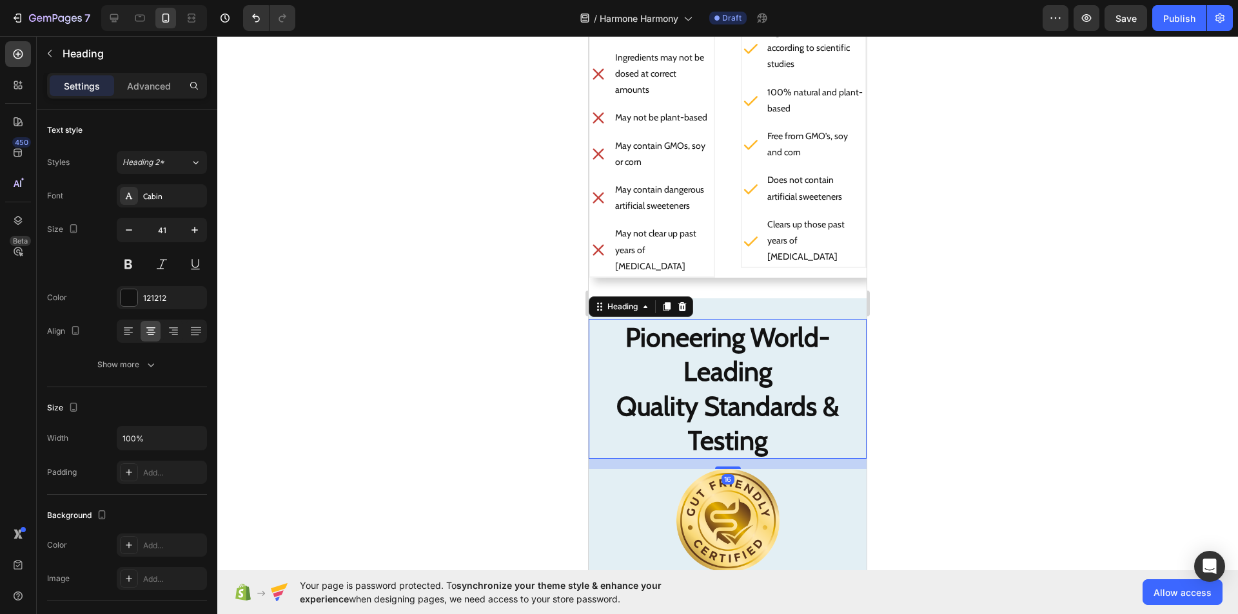
click at [768, 352] on strong "Pioneering World-Leading" at bounding box center [727, 354] width 204 height 66
click at [170, 230] on input "41" at bounding box center [162, 230] width 43 height 23
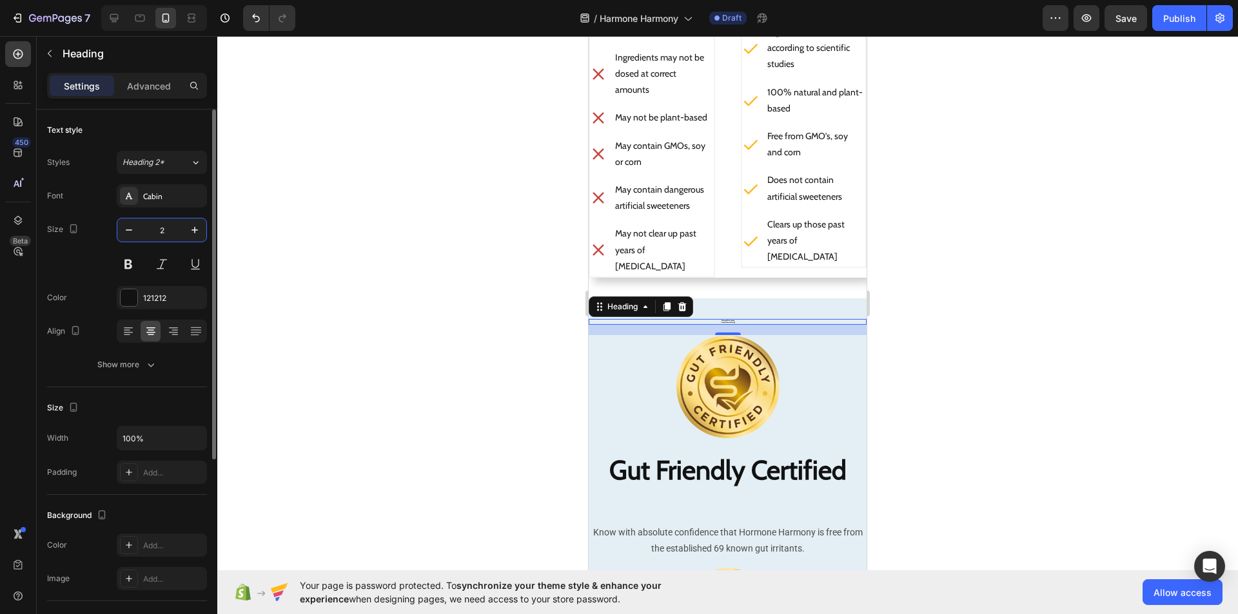
type input "28"
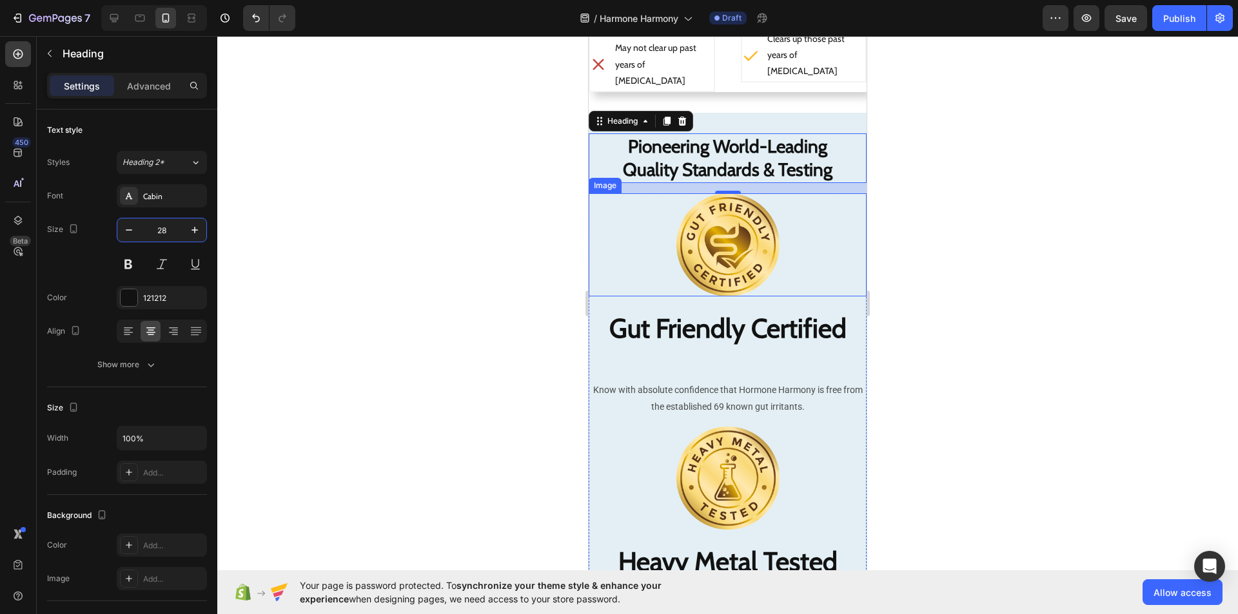
scroll to position [4439, 0]
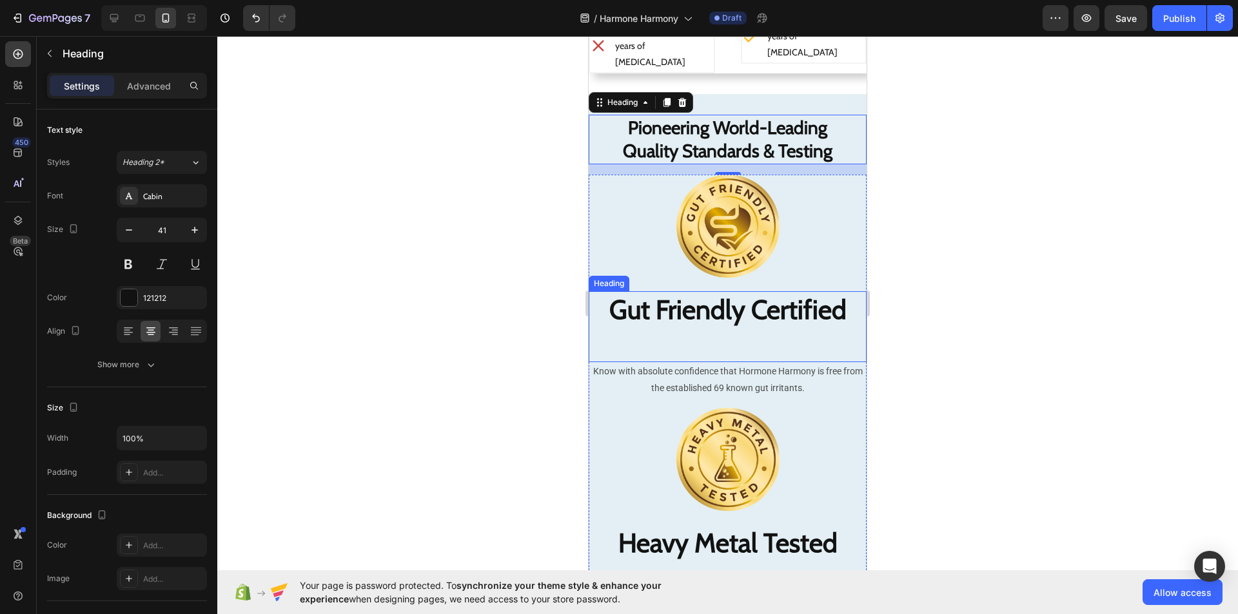
click at [792, 295] on strong "Gut Friendly Certified" at bounding box center [727, 309] width 237 height 32
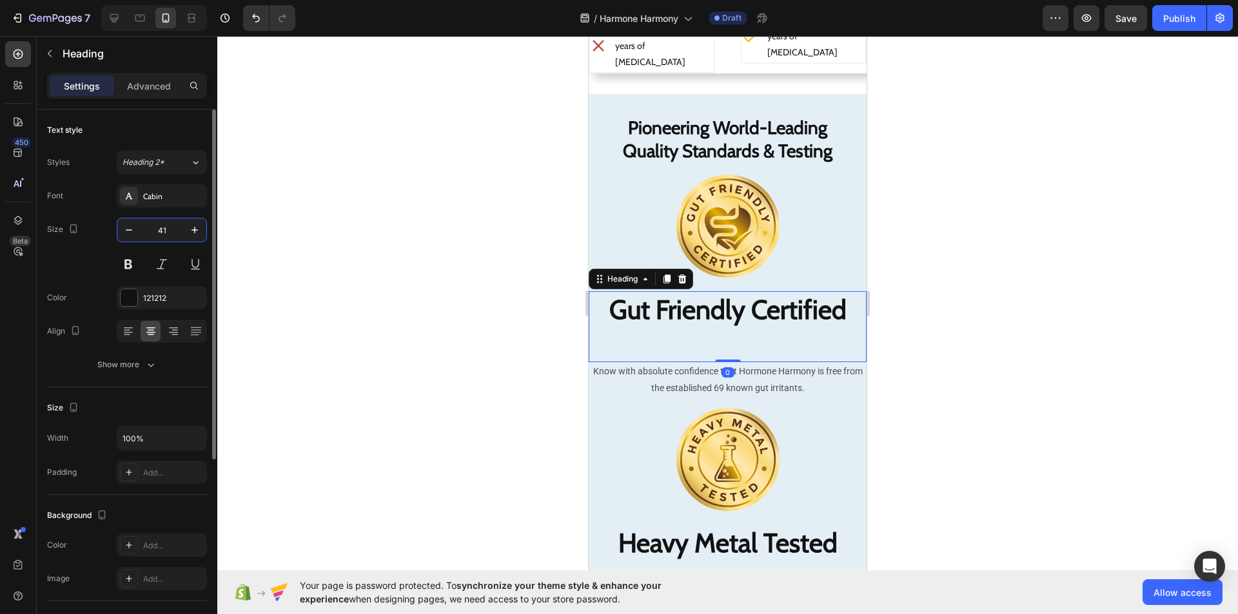
click at [168, 225] on input "41" at bounding box center [162, 230] width 43 height 23
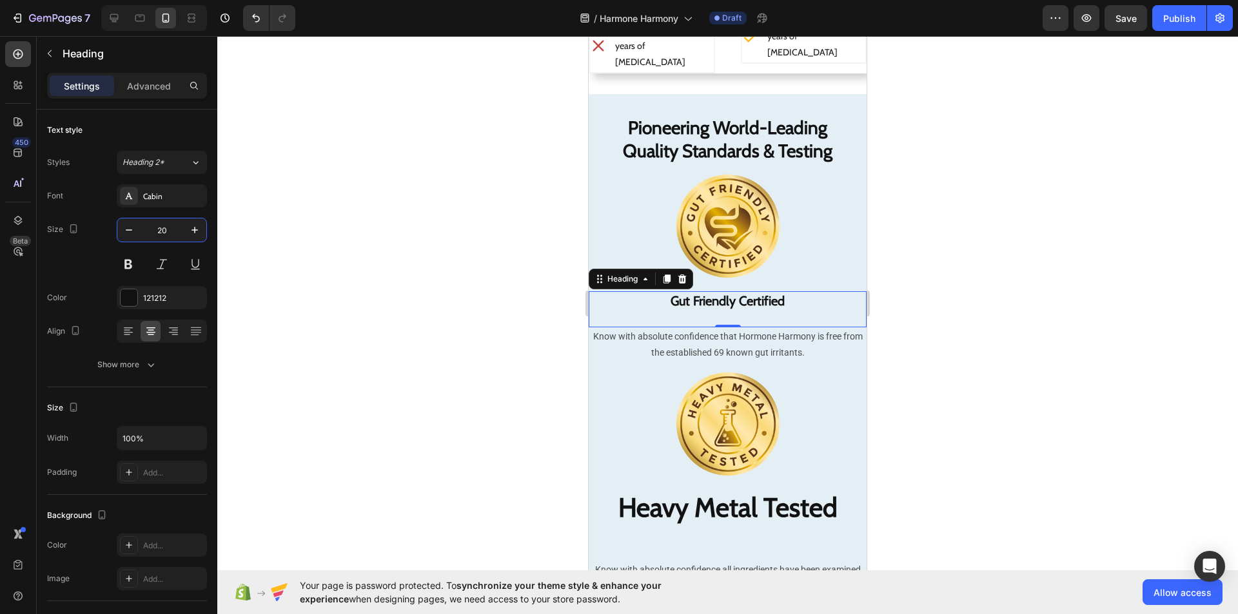
type input "20"
click at [720, 317] on h2 "Gut Friendly Certified" at bounding box center [728, 309] width 278 height 36
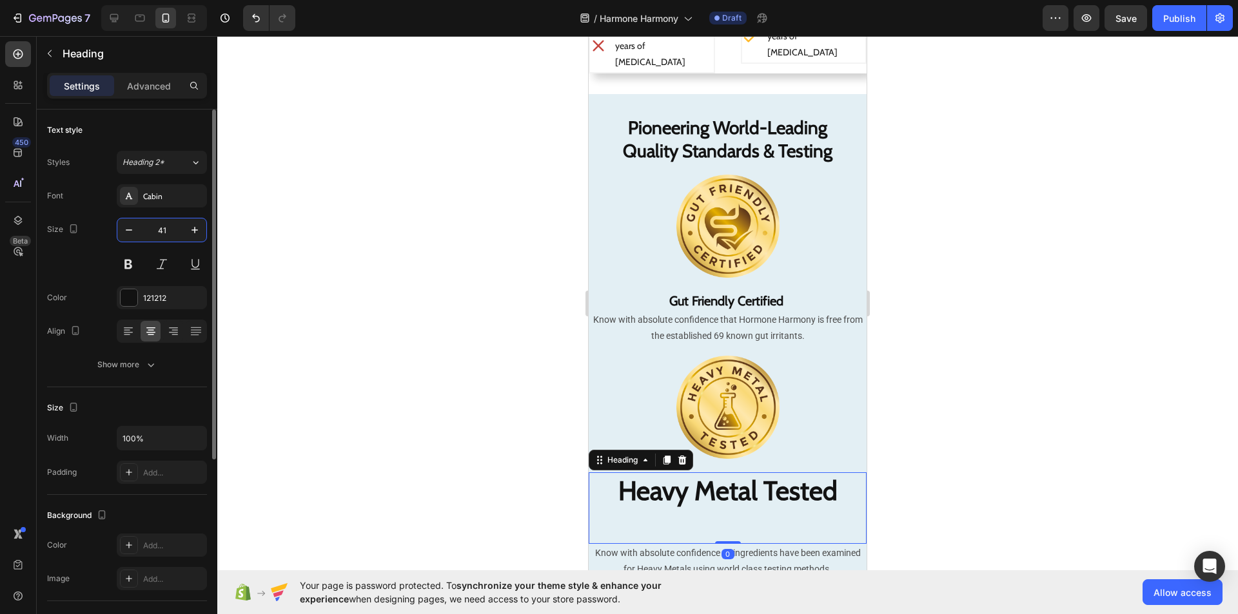
click at [176, 231] on input "41" at bounding box center [162, 230] width 43 height 23
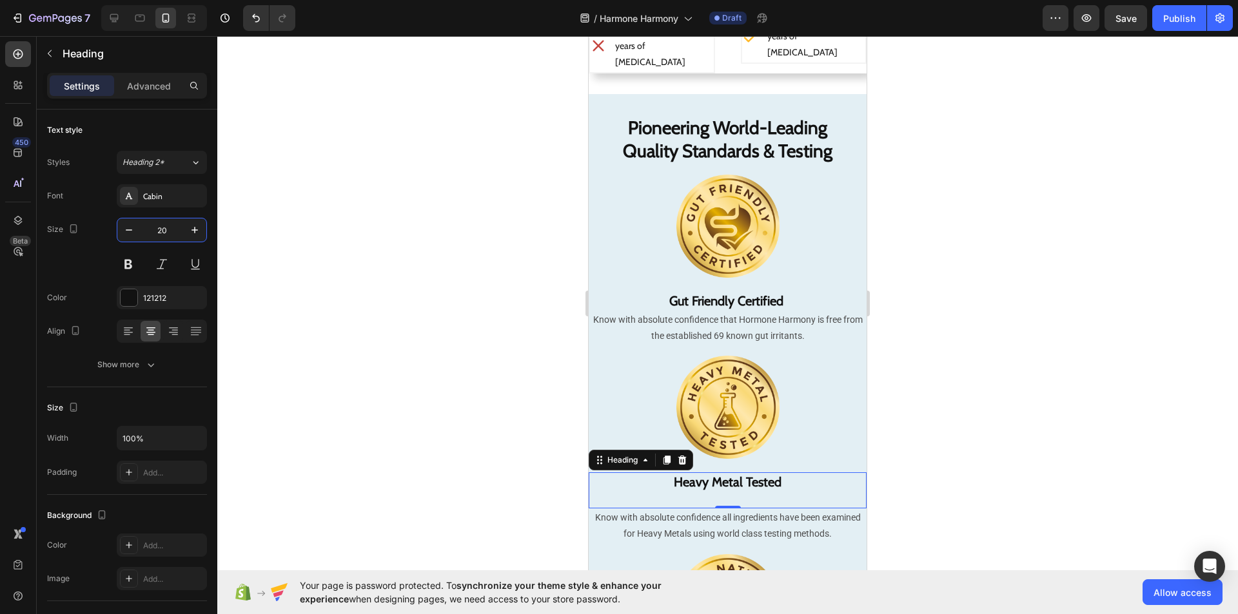
type input "20"
click at [717, 502] on h2 "Heavy Metal Tested" at bounding box center [728, 491] width 278 height 36
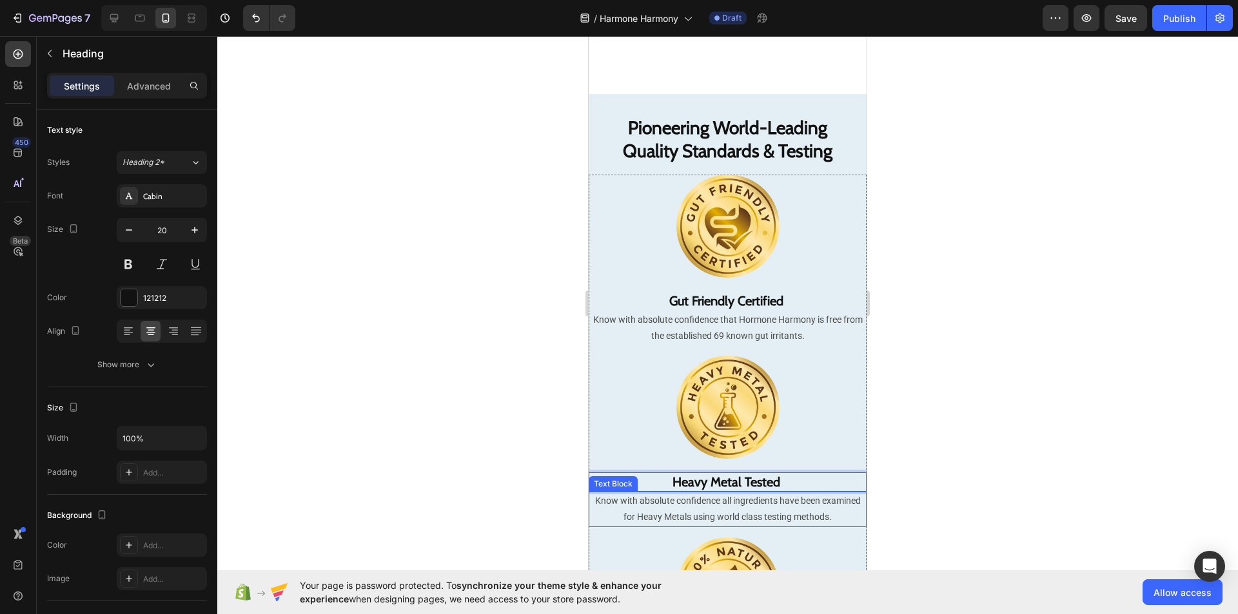
scroll to position [4732, 0]
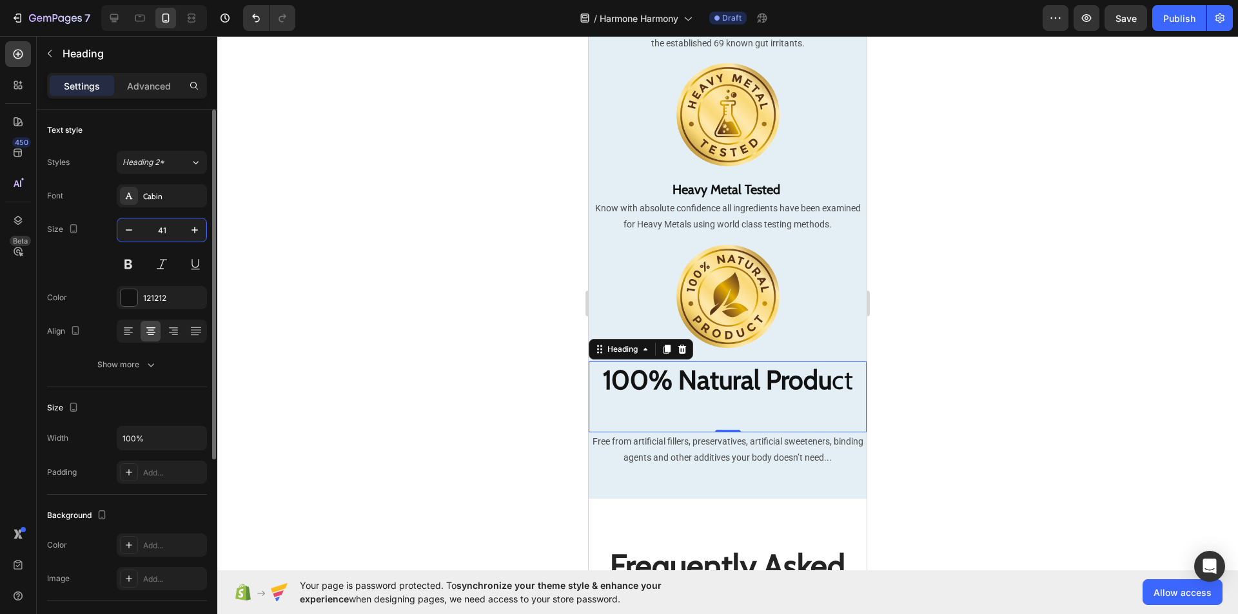
click at [165, 230] on input "41" at bounding box center [162, 230] width 43 height 23
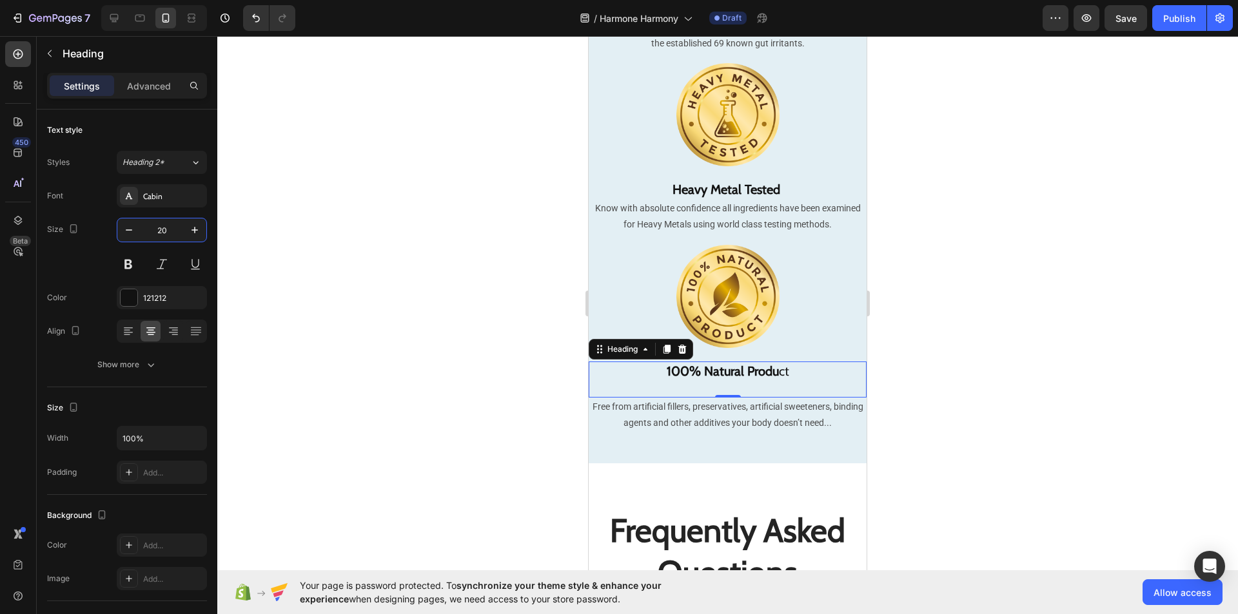
type input "20"
click at [723, 386] on h2 "100% Natural Produ ct" at bounding box center [728, 380] width 278 height 36
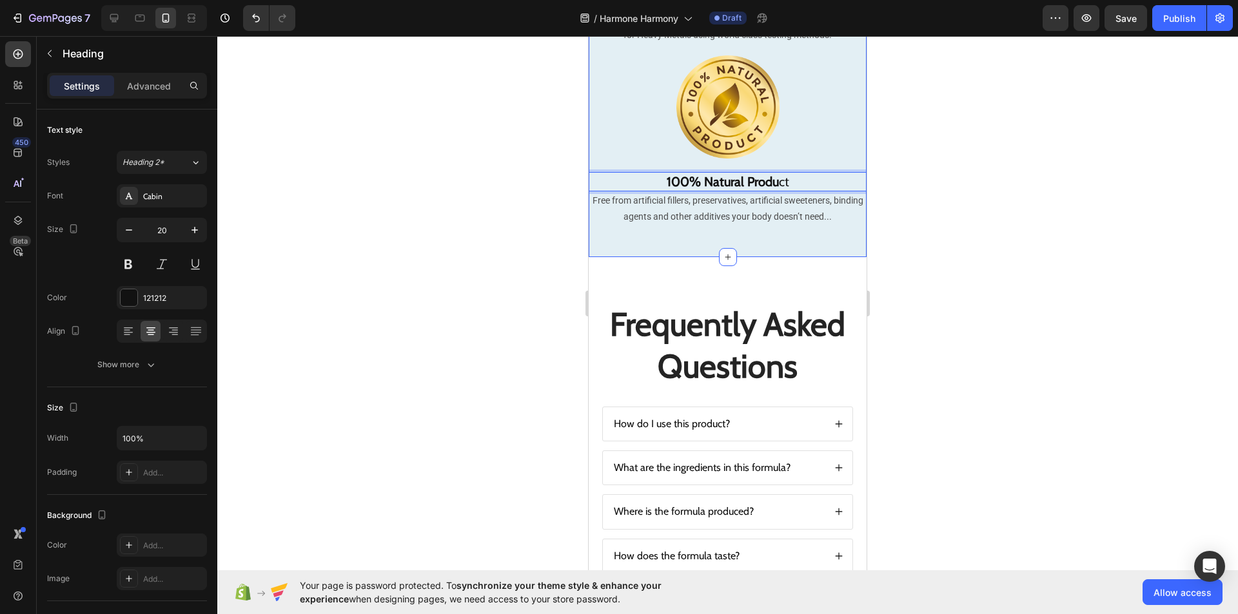
scroll to position [4921, 0]
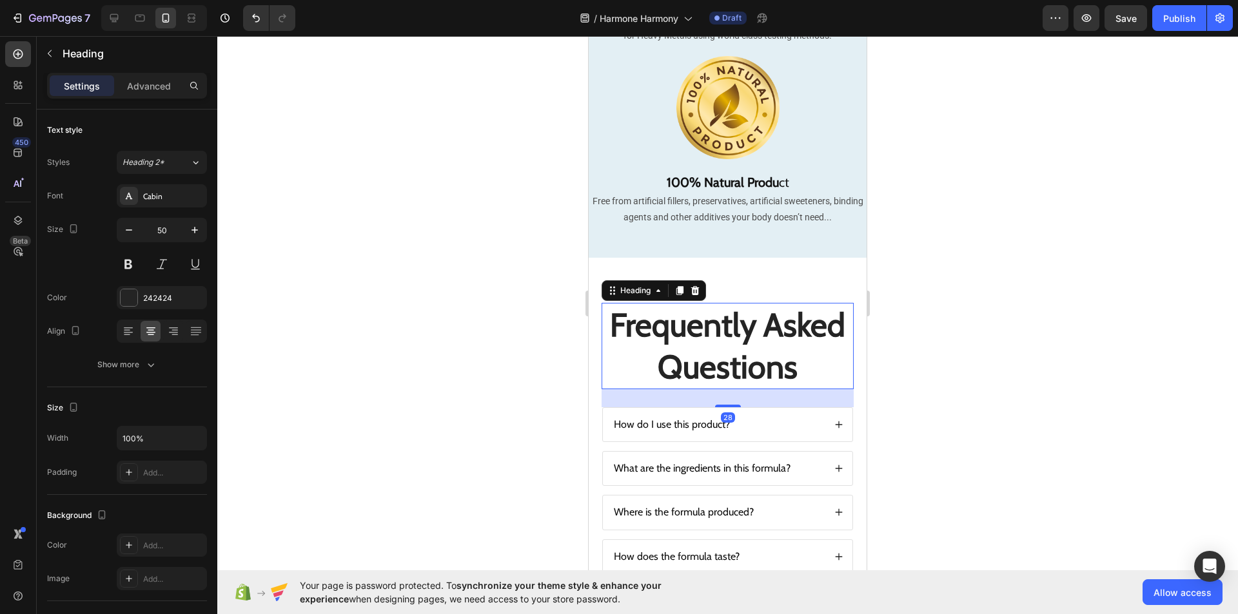
click at [764, 335] on strong "Frequently Asked Questions" at bounding box center [727, 346] width 235 height 81
click at [165, 228] on input "50" at bounding box center [162, 230] width 43 height 23
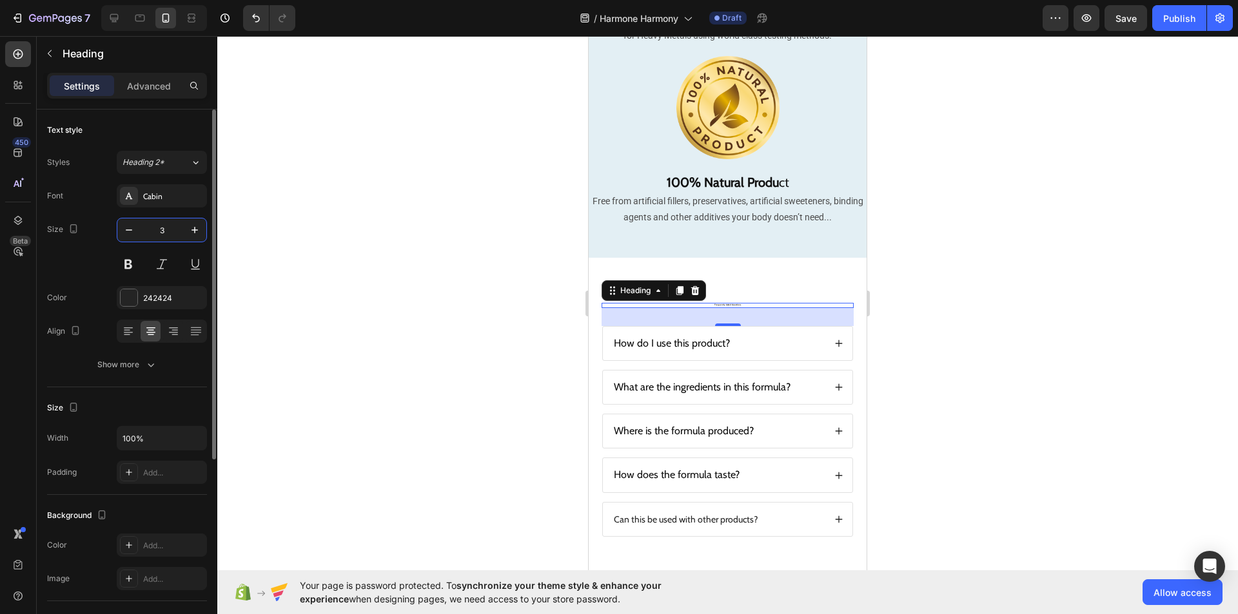
type input "30"
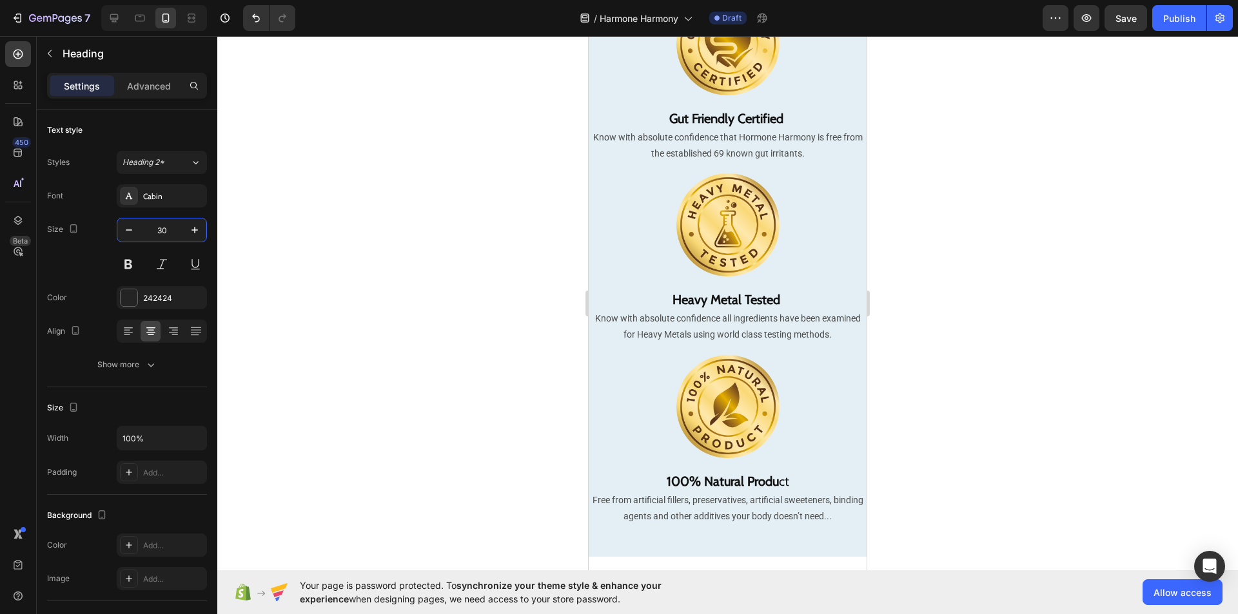
scroll to position [4374, 0]
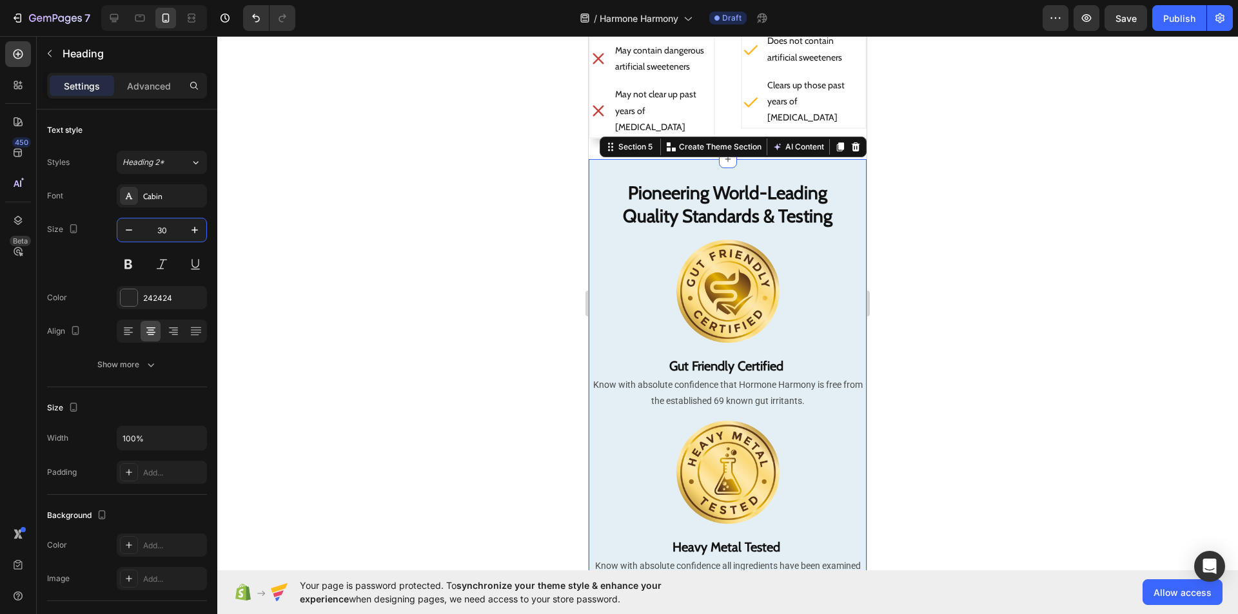
click at [839, 168] on div "Pioneering World-Leading Quality Standards & Testing Heading Image Gut Friendly…" at bounding box center [728, 481] width 278 height 645
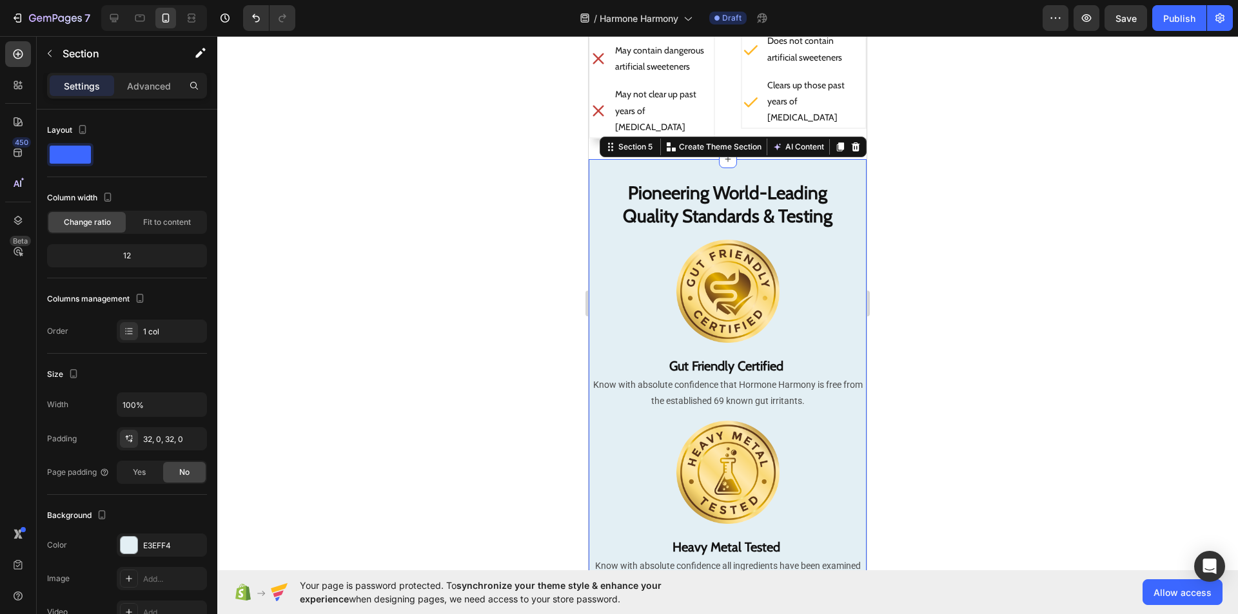
click at [154, 74] on div "Settings Advanced" at bounding box center [127, 86] width 160 height 26
click at [154, 79] on p "Advanced" at bounding box center [149, 86] width 44 height 14
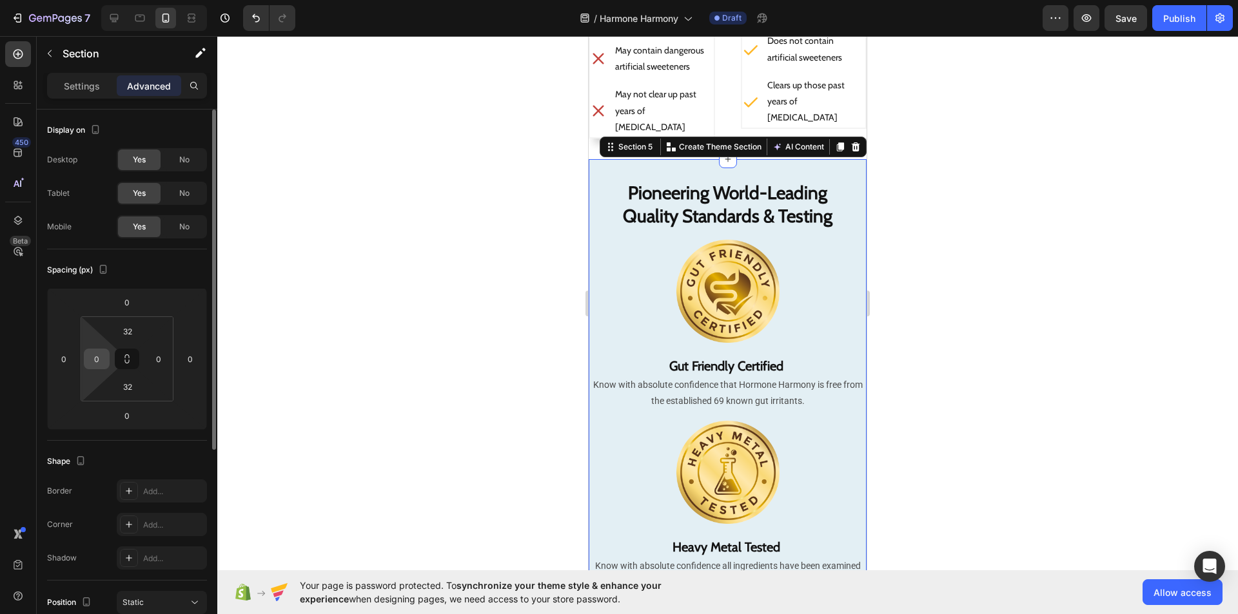
click at [101, 353] on input "0" at bounding box center [96, 358] width 19 height 19
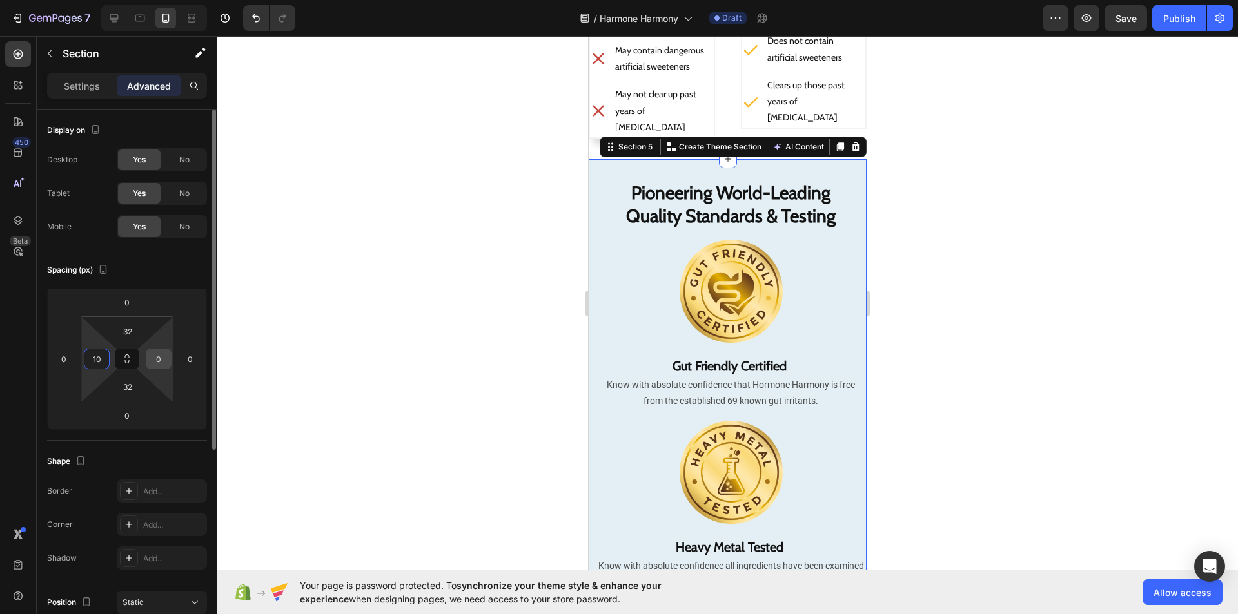
type input "10"
click at [160, 358] on input "0" at bounding box center [158, 358] width 19 height 19
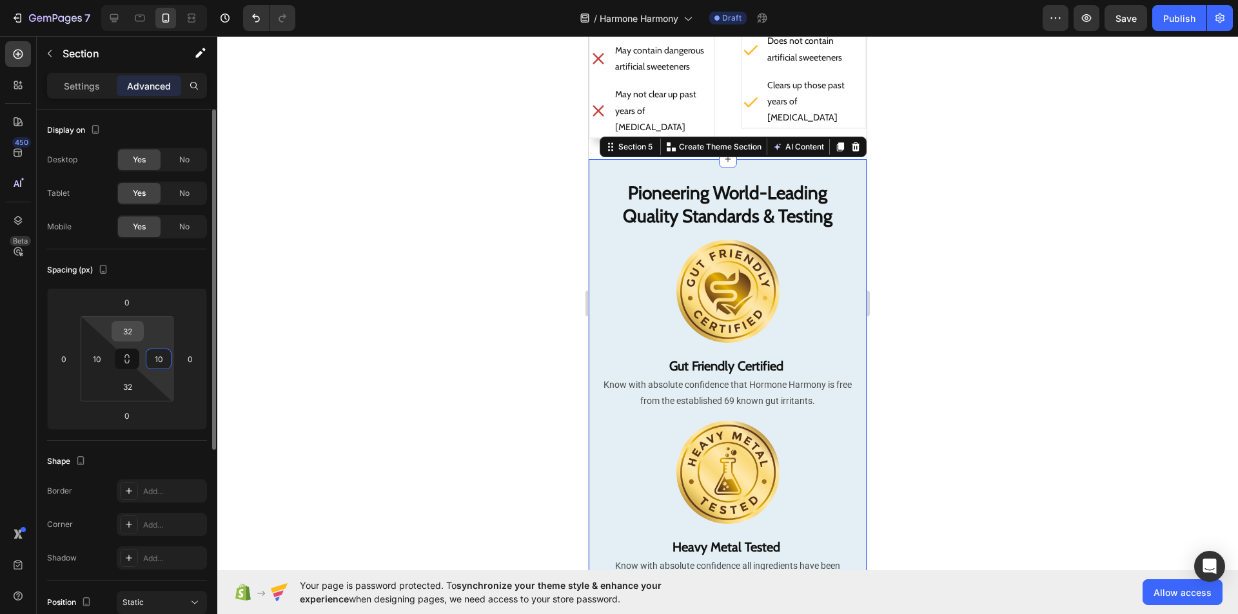
type input "10"
click at [133, 326] on input "32" at bounding box center [128, 331] width 26 height 19
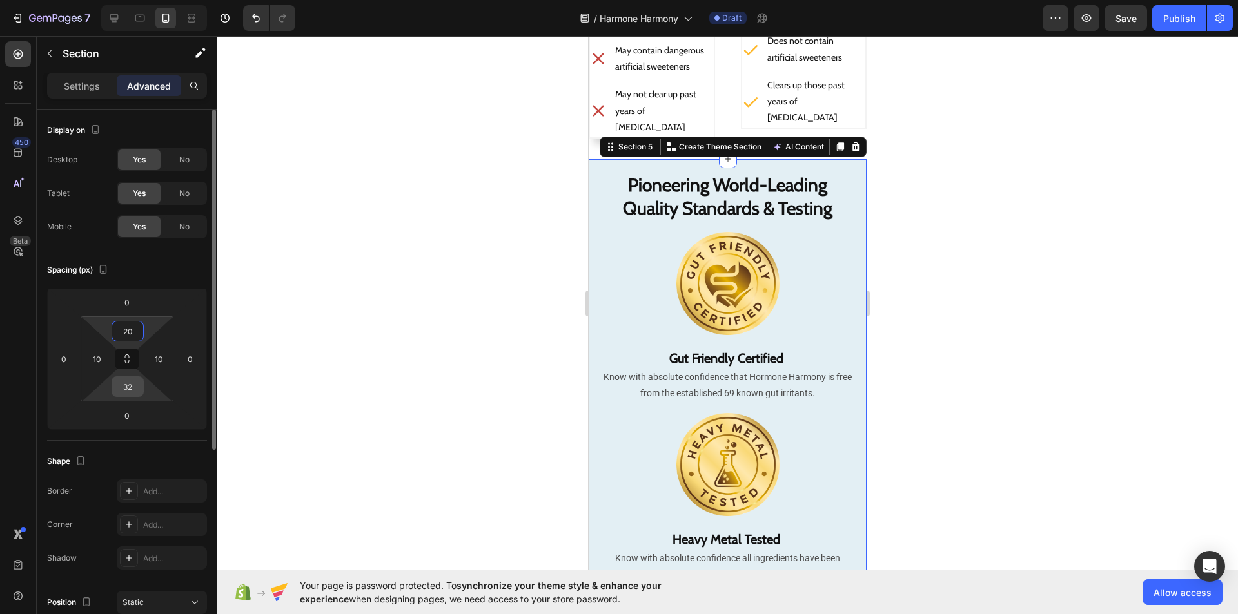
type input "20"
click at [139, 382] on input "32" at bounding box center [128, 386] width 26 height 19
type input "20"
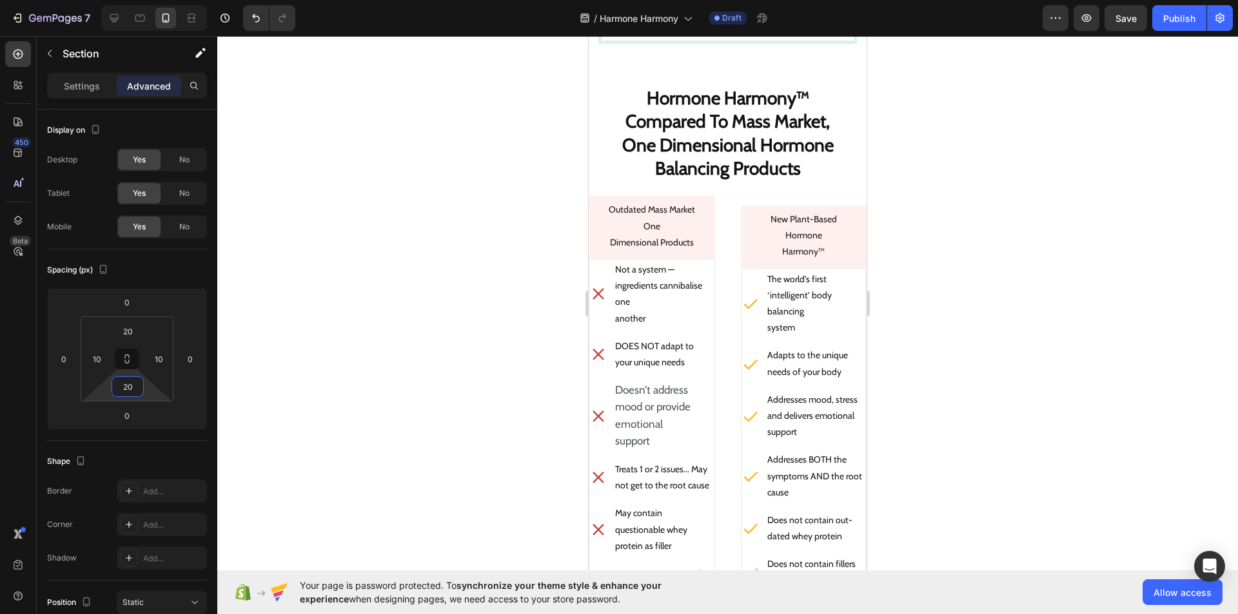
scroll to position [3614, 0]
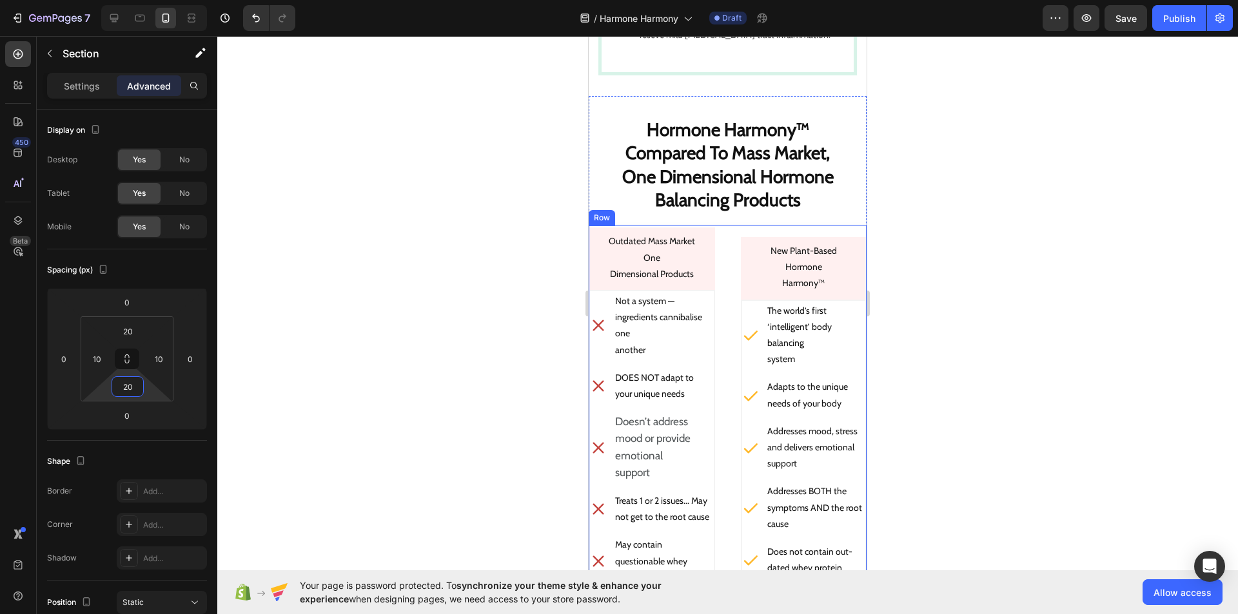
click at [808, 226] on div "New Plant-Based Hormone Harmony™ Button The world’s first ‘intelligent’ body ba…" at bounding box center [804, 578] width 126 height 705
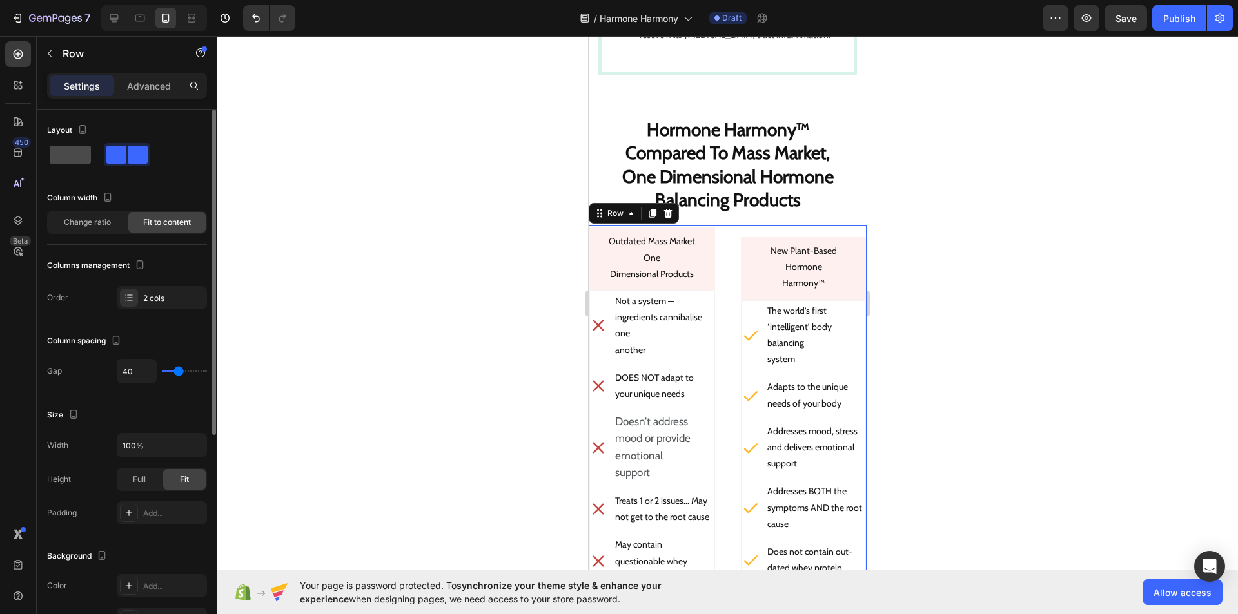
click at [75, 158] on span at bounding box center [70, 155] width 41 height 18
type input "16"
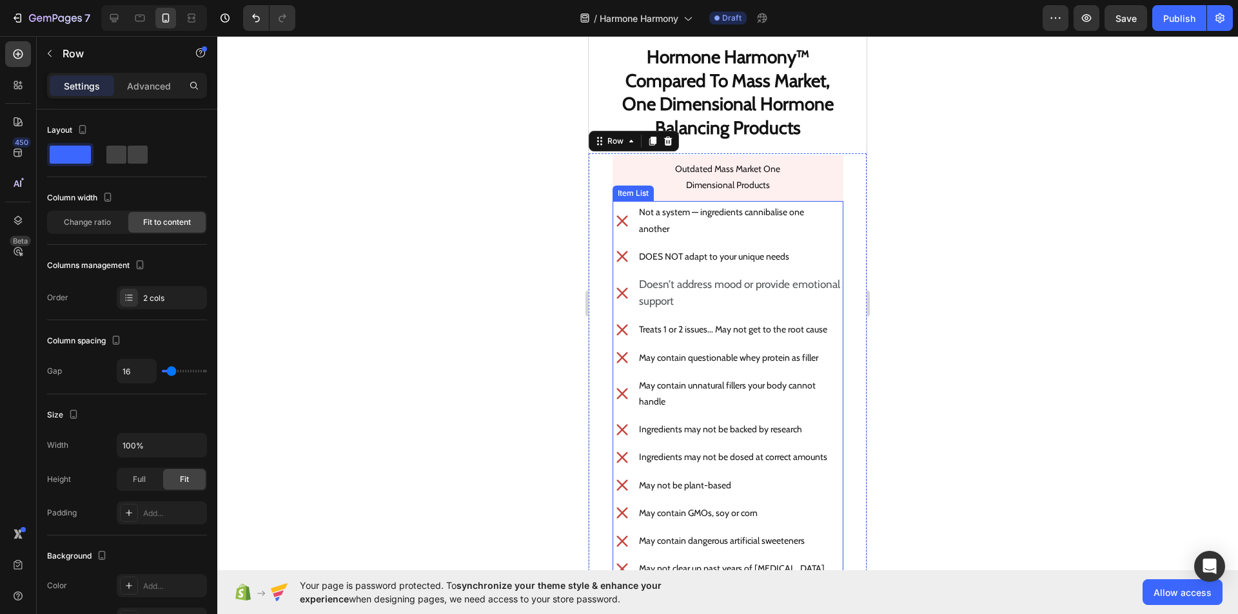
scroll to position [3654, 0]
click at [141, 81] on p "Advanced" at bounding box center [149, 86] width 44 height 14
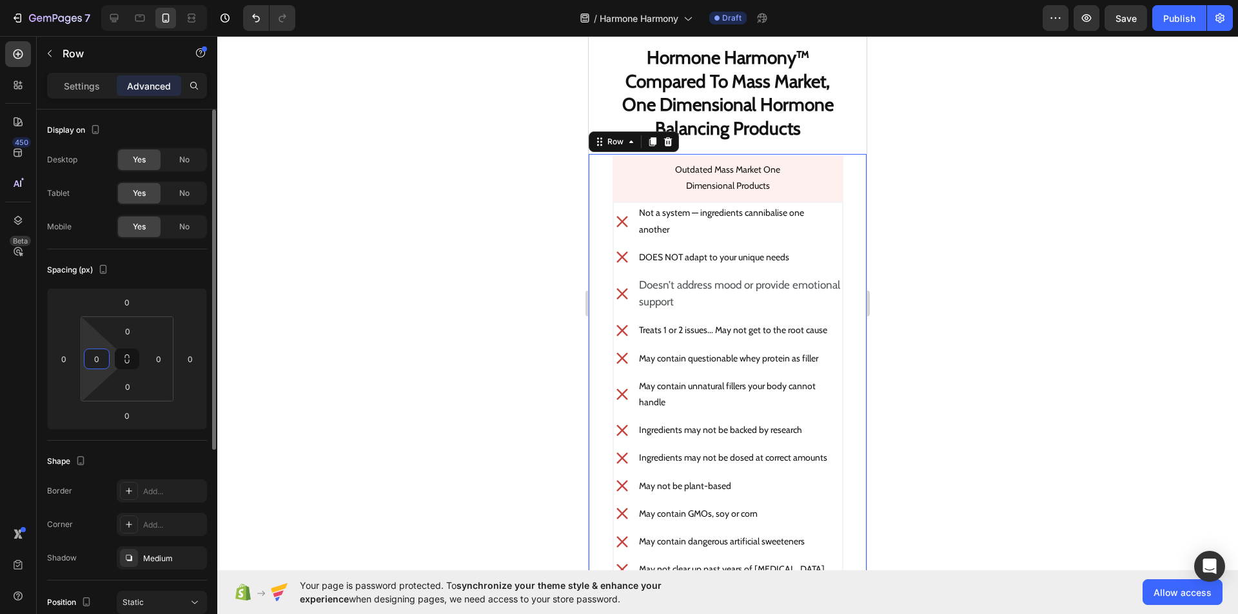
click at [104, 364] on input "0" at bounding box center [96, 358] width 19 height 19
type input "10"
click at [159, 360] on input "0" at bounding box center [158, 358] width 19 height 19
type input "10"
click at [134, 336] on input "0" at bounding box center [128, 331] width 26 height 19
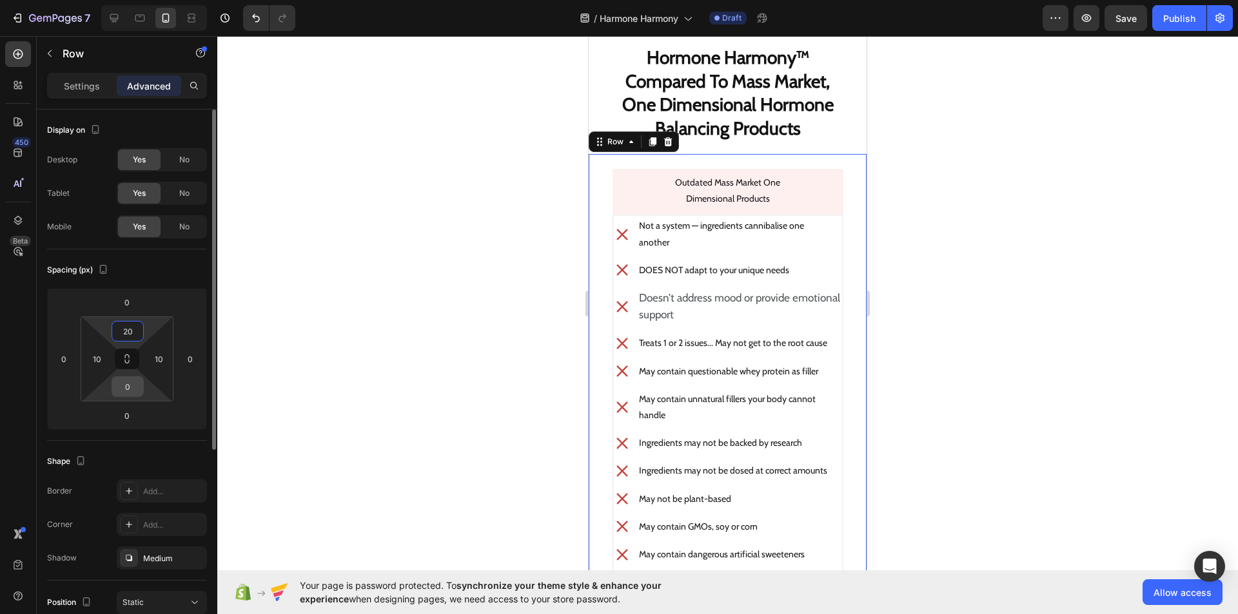
type input "20"
click at [133, 390] on input "0" at bounding box center [128, 386] width 26 height 19
type input "20"
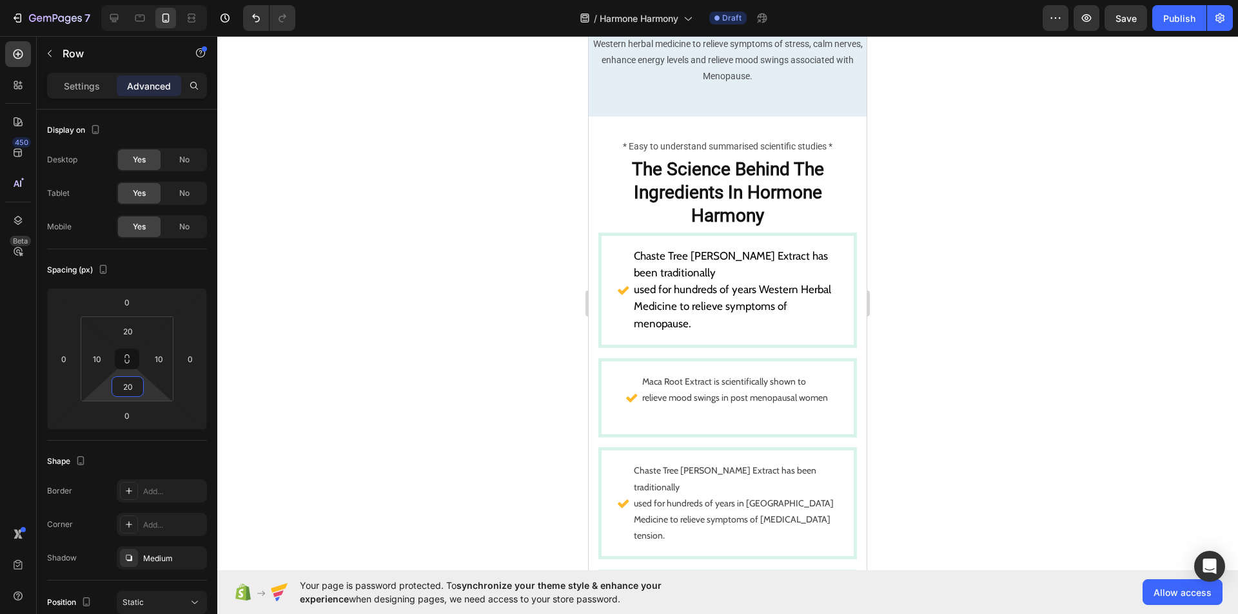
scroll to position [1955, 0]
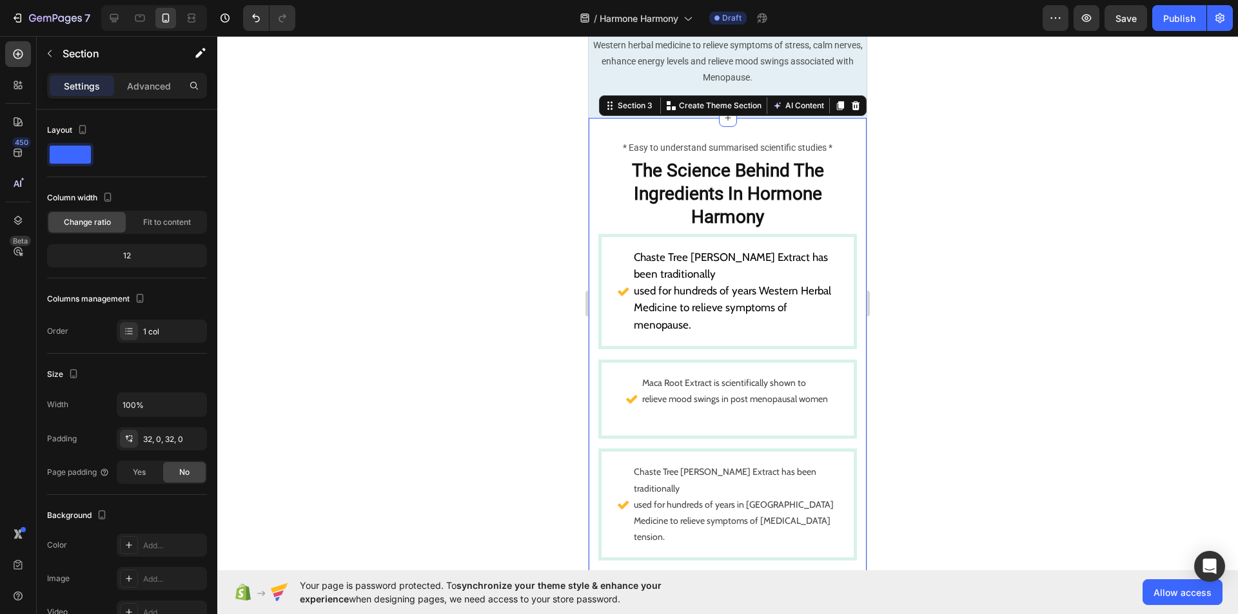
click at [162, 77] on div "Advanced" at bounding box center [149, 85] width 64 height 21
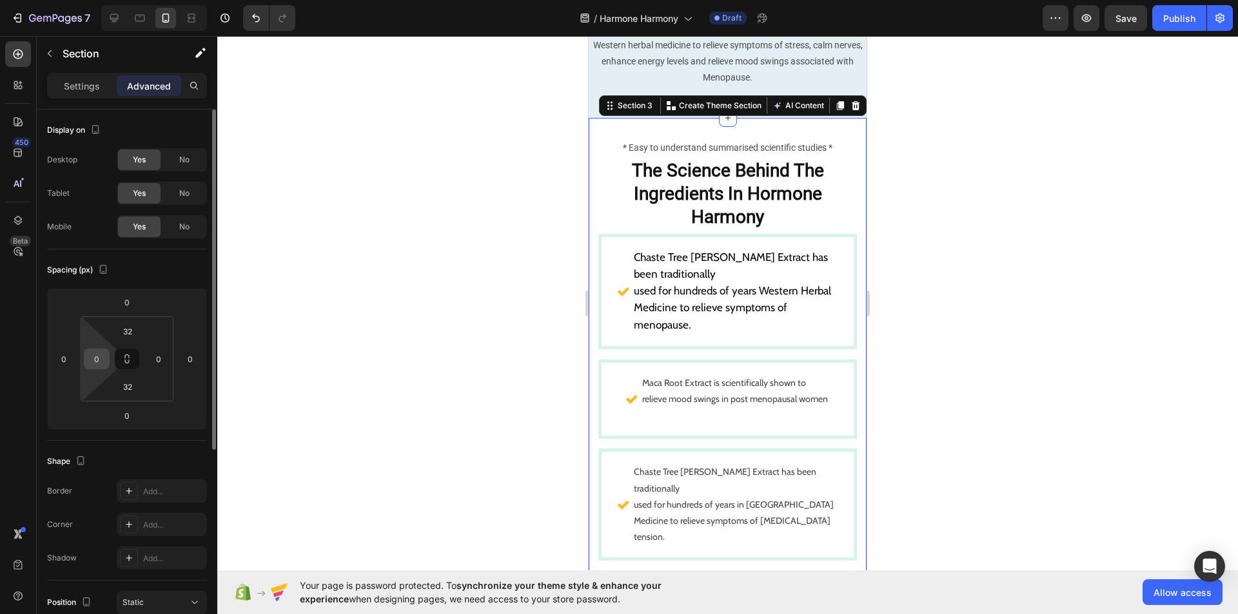
click at [104, 360] on input "0" at bounding box center [96, 358] width 19 height 19
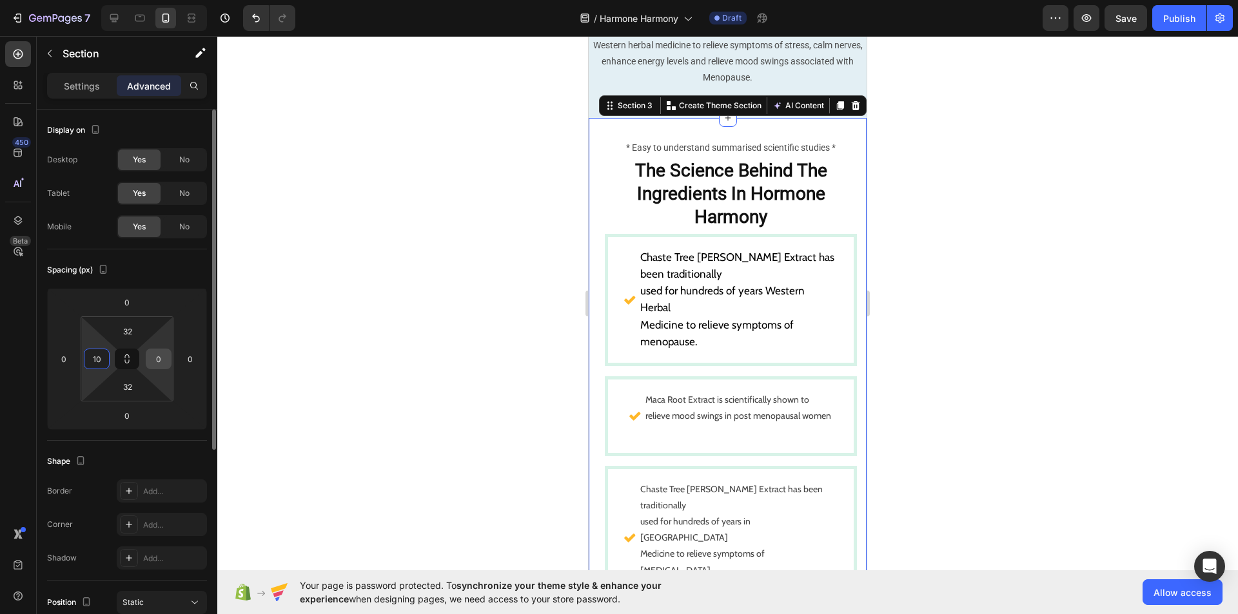
type input "10"
click at [160, 356] on input "0" at bounding box center [158, 358] width 19 height 19
type input "10"
click at [130, 324] on input "32" at bounding box center [128, 331] width 26 height 19
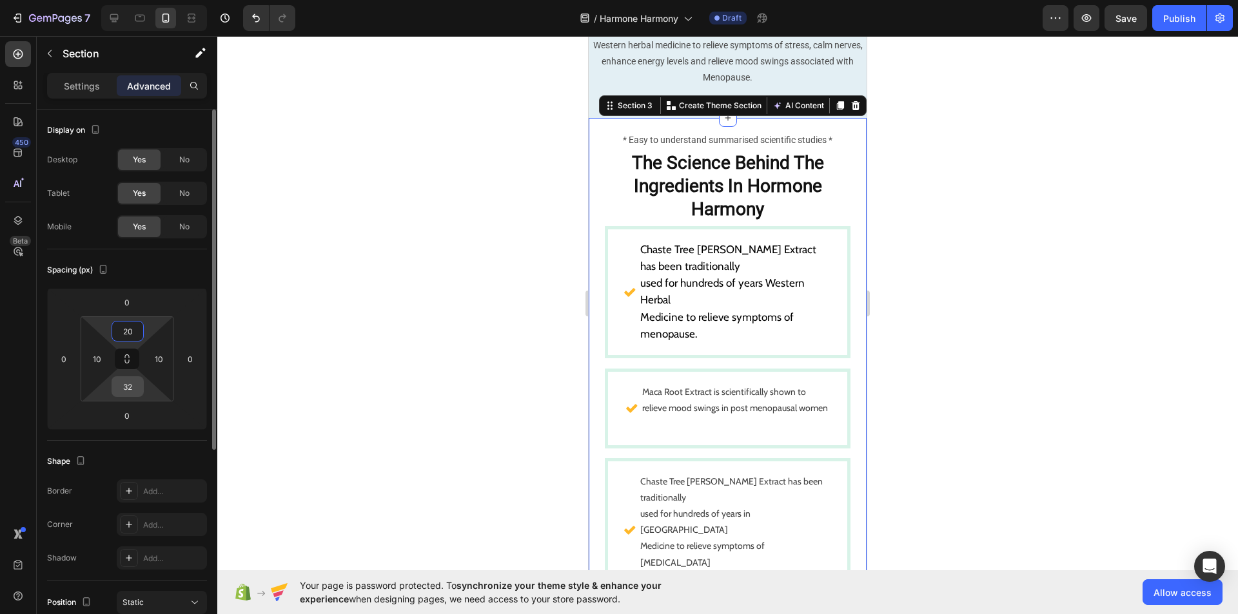
type input "20"
click at [139, 389] on input "32" at bounding box center [128, 386] width 26 height 19
type input "20"
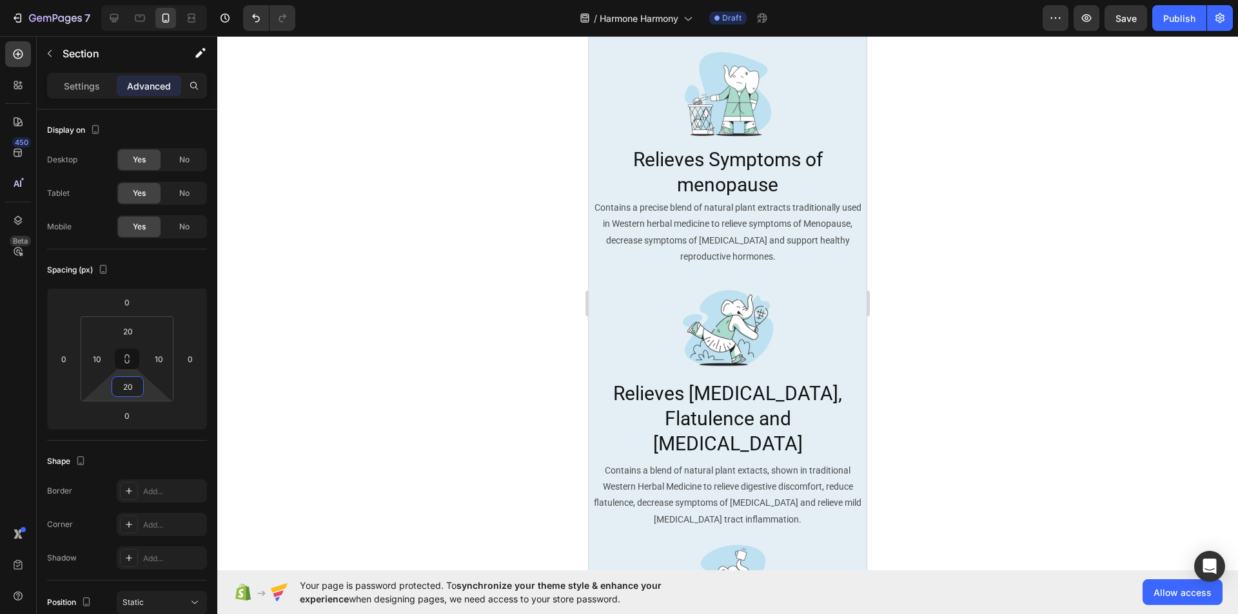
scroll to position [913, 0]
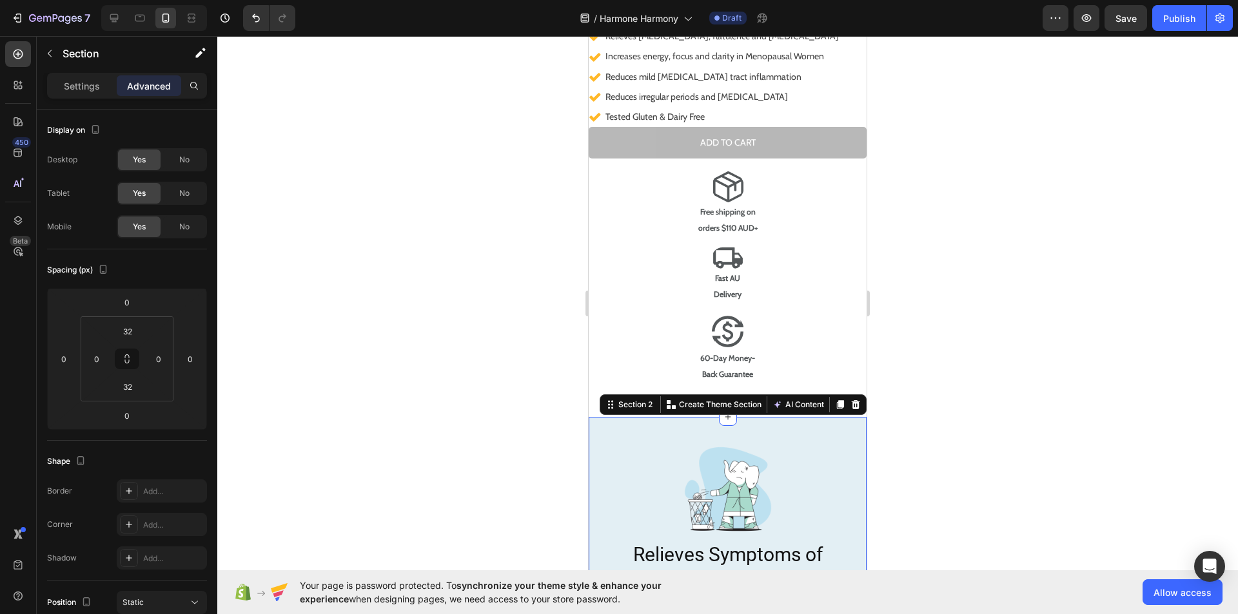
click at [101, 360] on input "0" at bounding box center [96, 358] width 19 height 19
type input "10"
click at [166, 359] on input "0" at bounding box center [158, 358] width 19 height 19
type input "10"
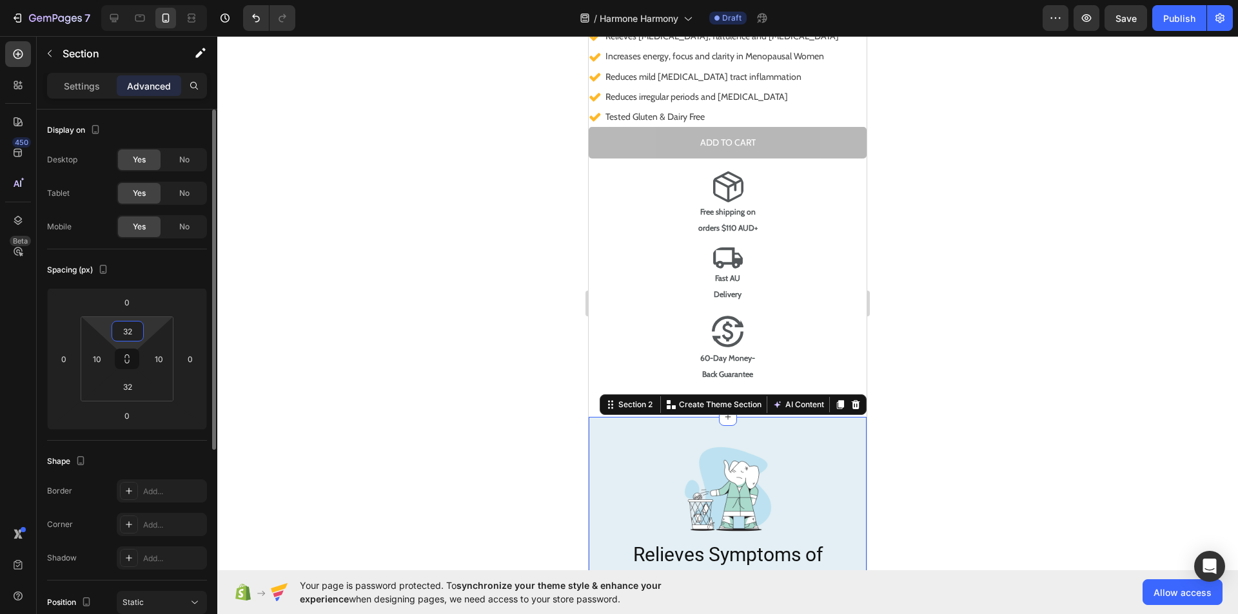
click at [135, 333] on input "32" at bounding box center [128, 331] width 26 height 19
type input "20"
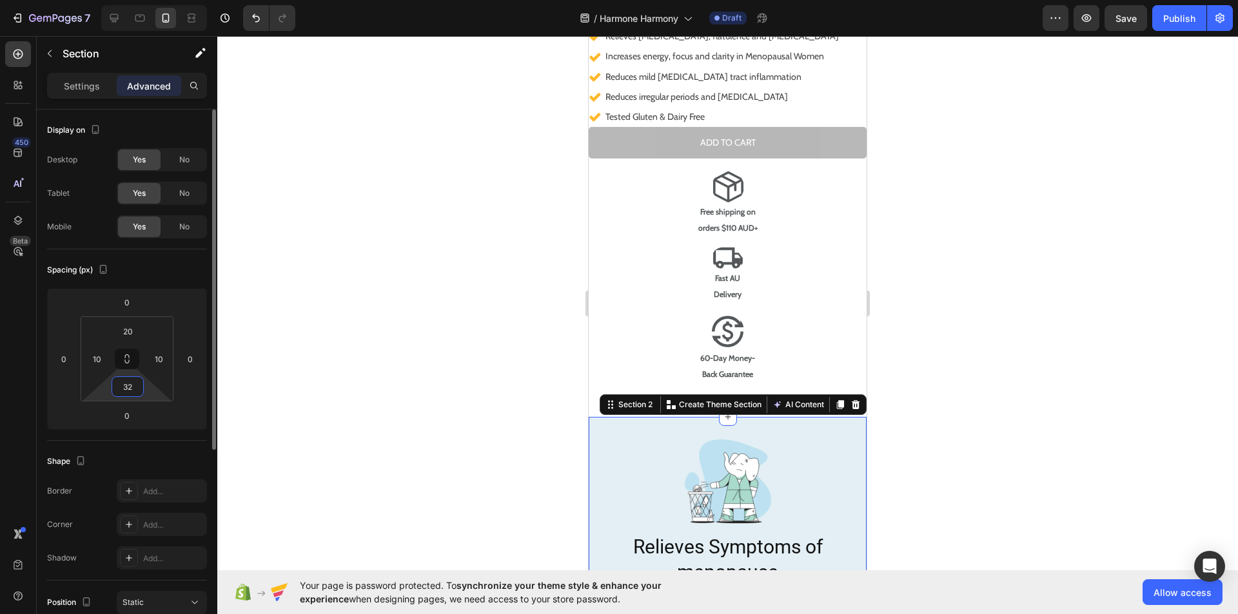
click at [133, 388] on input "32" at bounding box center [128, 386] width 26 height 19
type input "20"
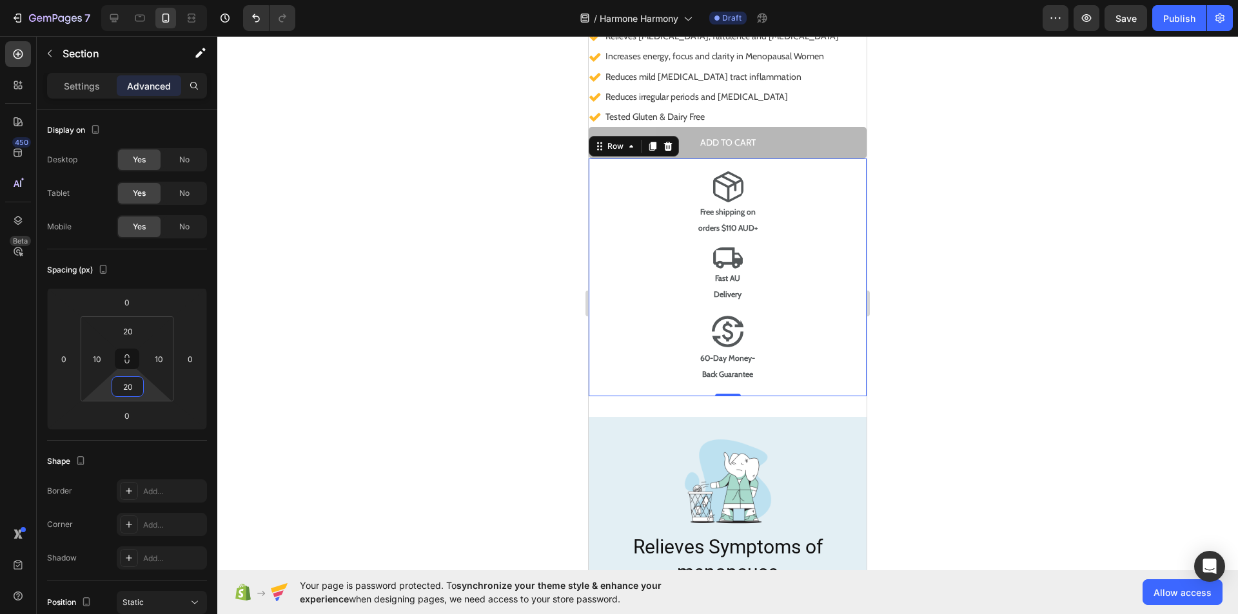
click at [848, 159] on div "Image Free shipping on orders $110 AUD+ Text Block Image Fast AU Delivery Text …" at bounding box center [728, 278] width 278 height 238
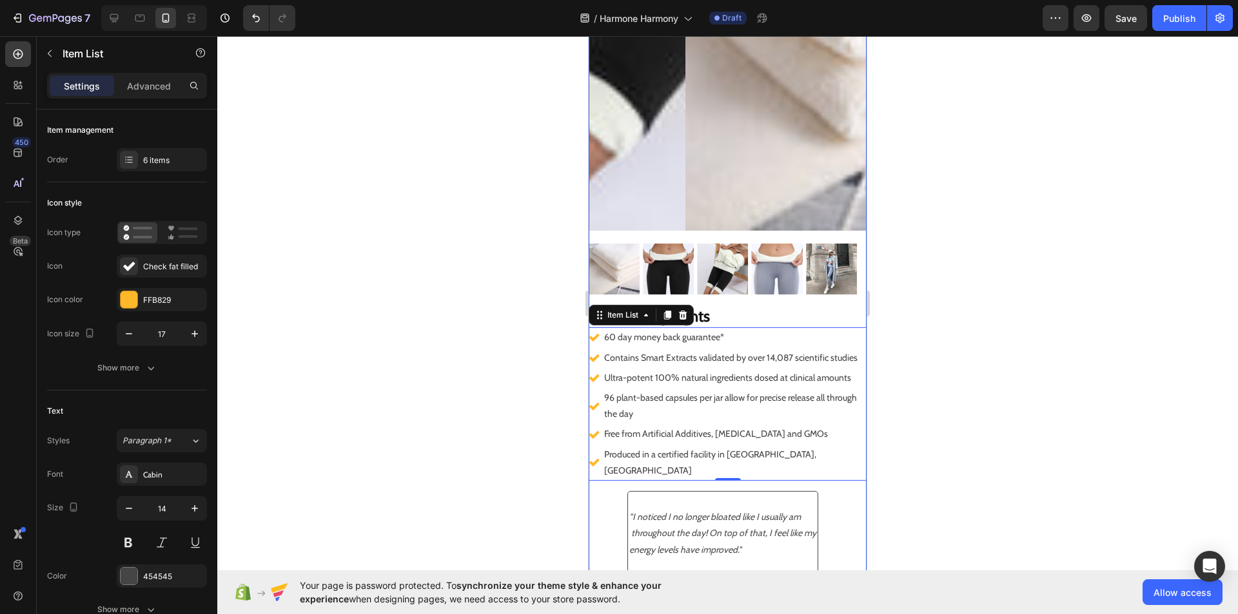
scroll to position [0, 0]
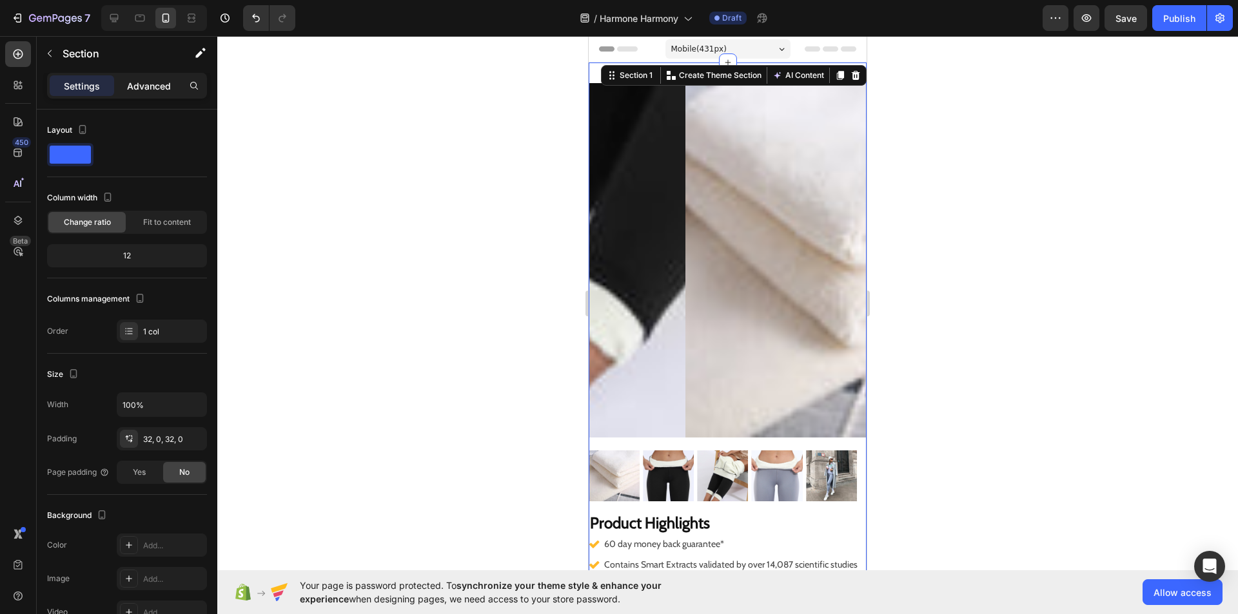
click at [159, 86] on p "Advanced" at bounding box center [149, 86] width 44 height 14
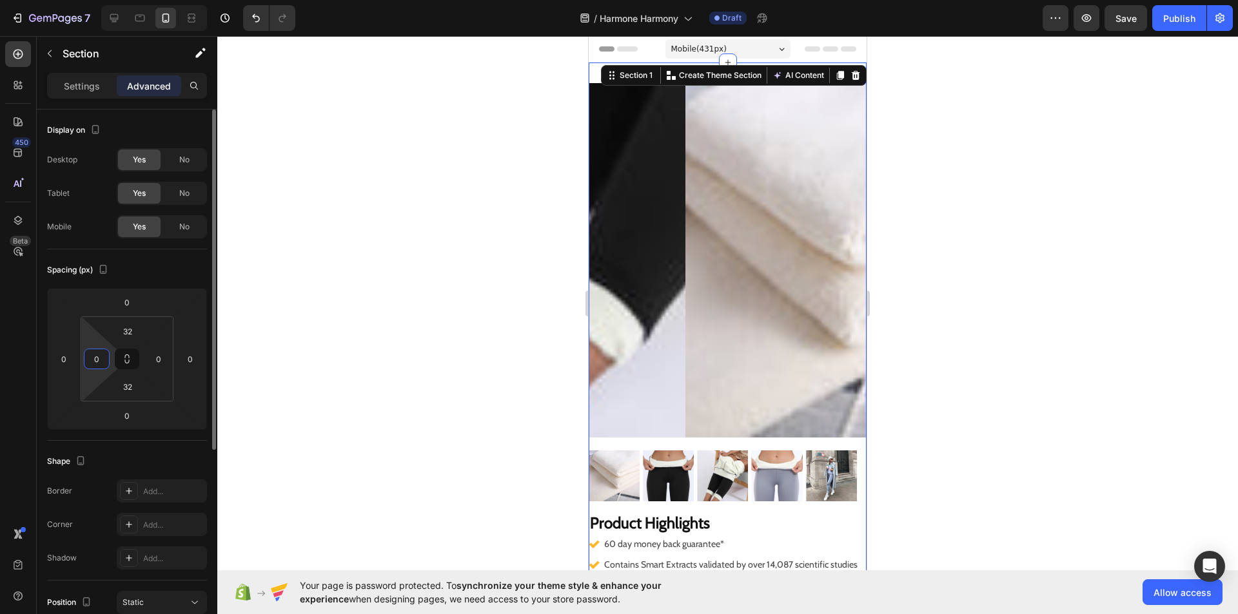
click at [106, 358] on input "0" at bounding box center [96, 358] width 19 height 19
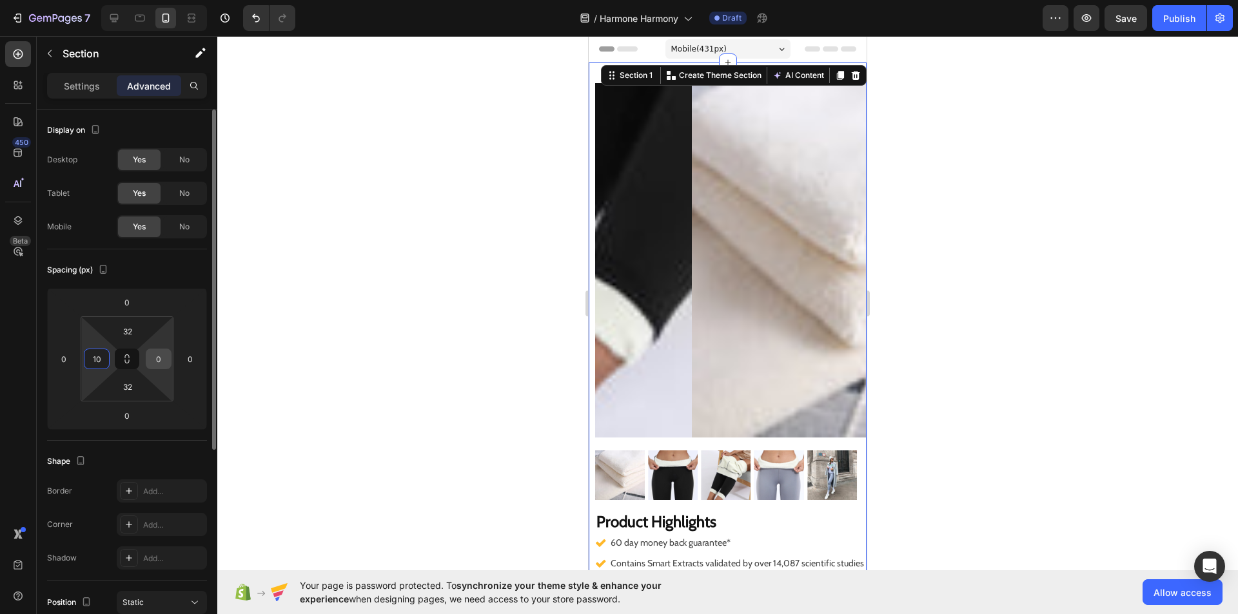
type input "10"
click at [159, 359] on input "0" at bounding box center [158, 358] width 19 height 19
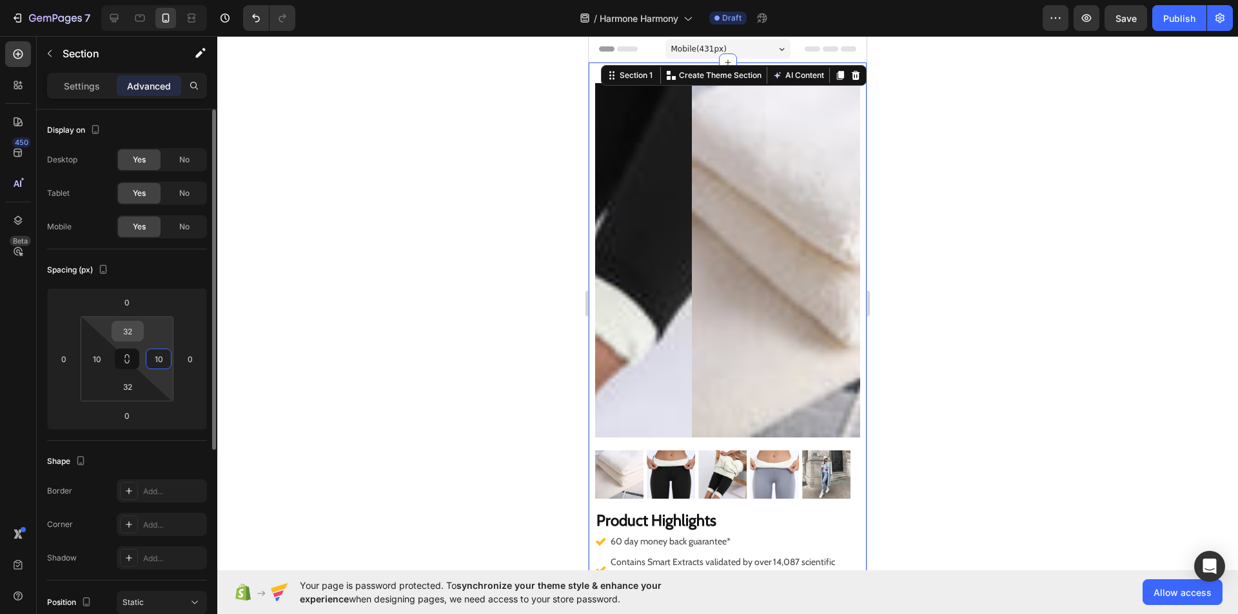
type input "10"
click at [130, 331] on input "32" at bounding box center [128, 331] width 26 height 19
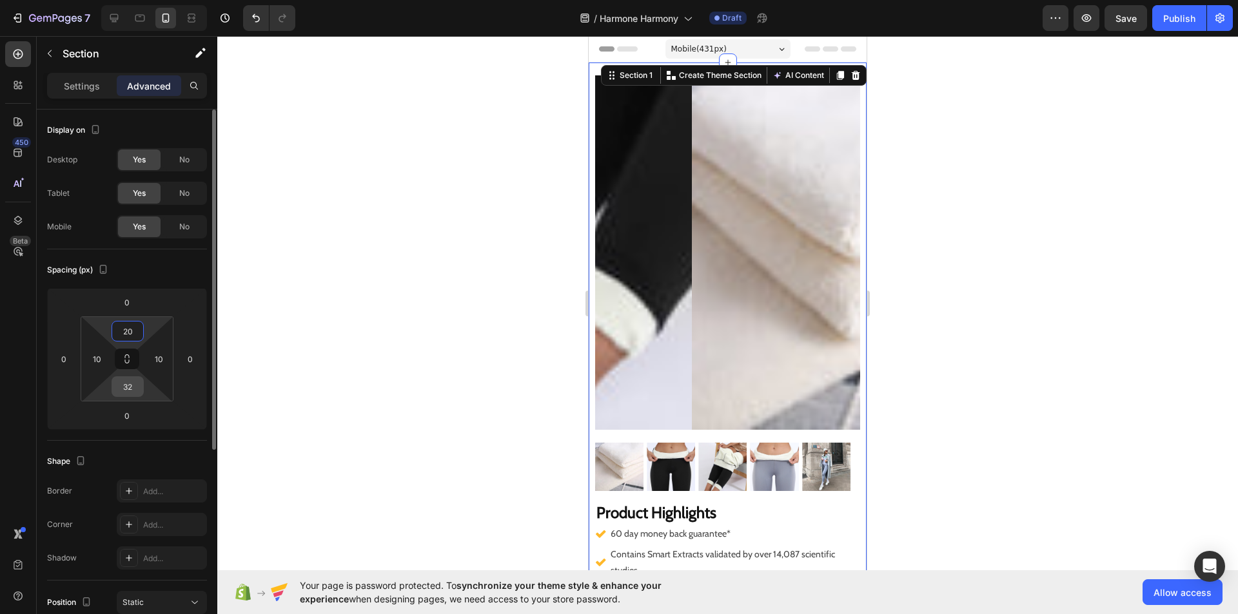
type input "20"
click at [139, 389] on input "32" at bounding box center [128, 386] width 26 height 19
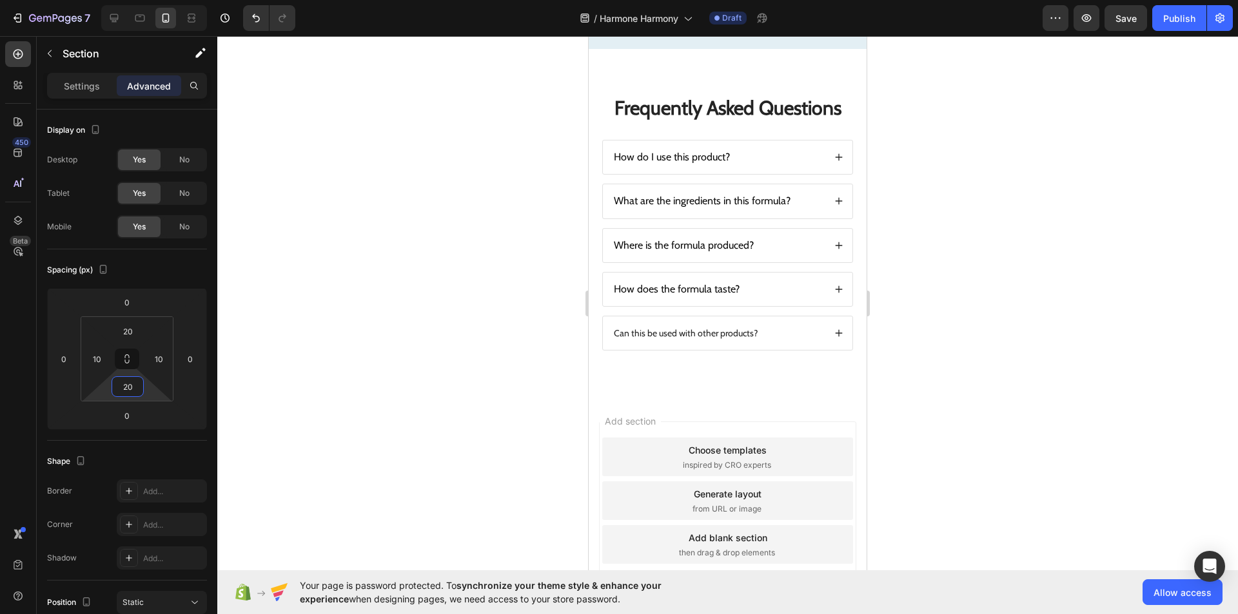
scroll to position [5430, 0]
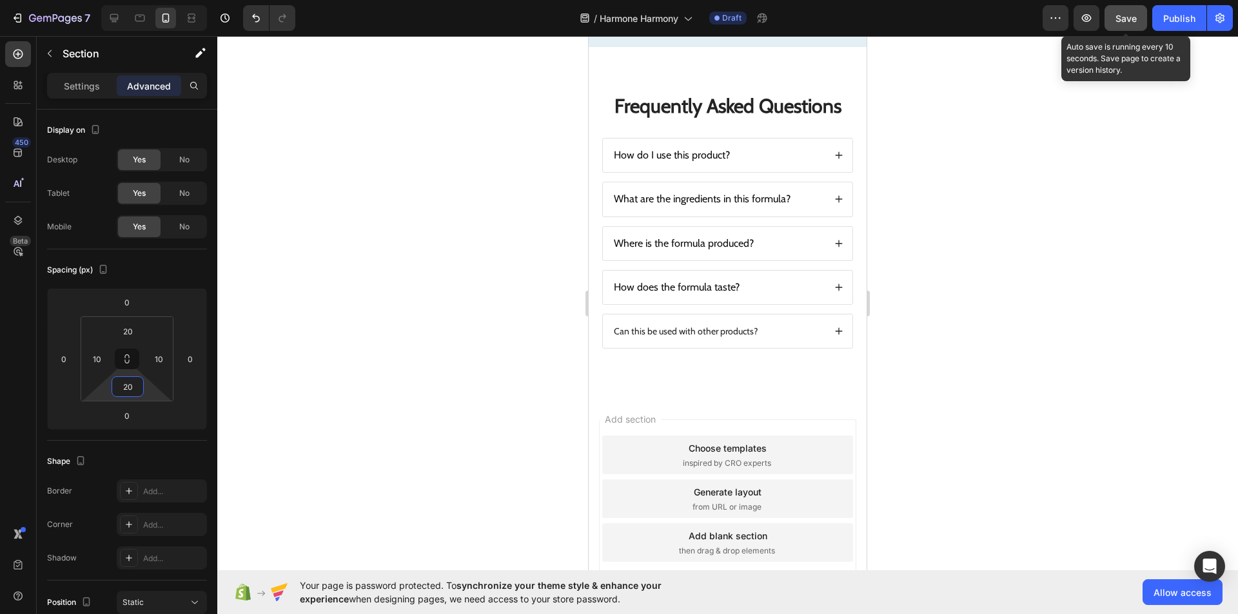
type input "20"
click at [1122, 10] on button "Save" at bounding box center [1125, 18] width 43 height 26
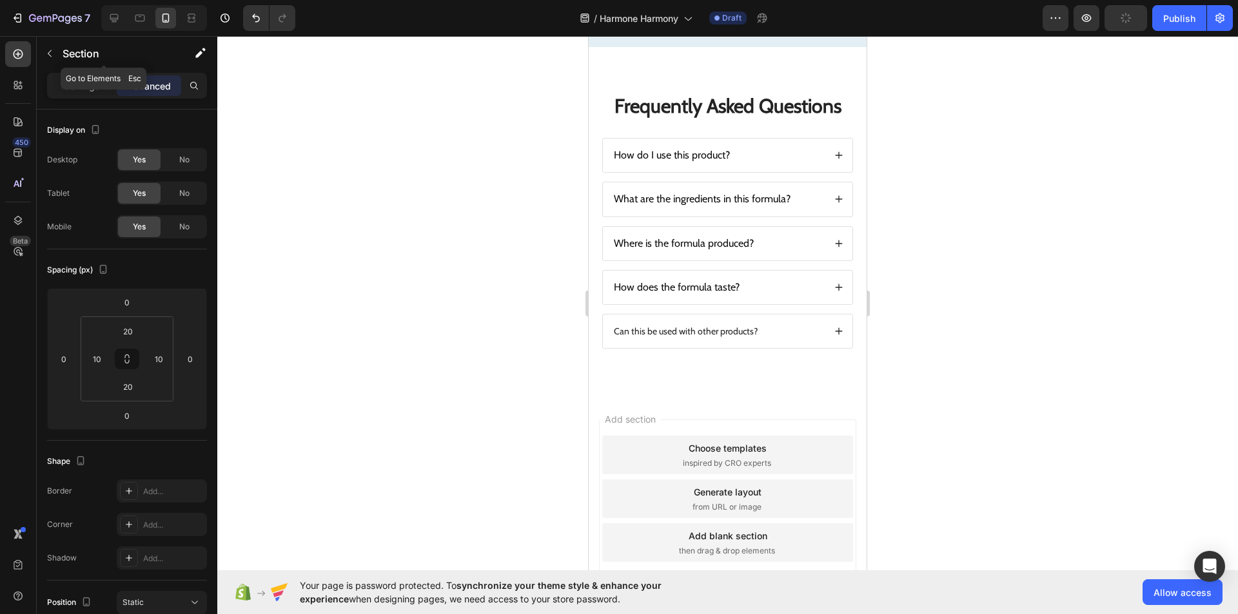
click at [130, 71] on div "Section" at bounding box center [104, 54] width 134 height 37
click at [113, 23] on icon at bounding box center [114, 18] width 13 height 13
type input "32"
type input "0"
type input "32"
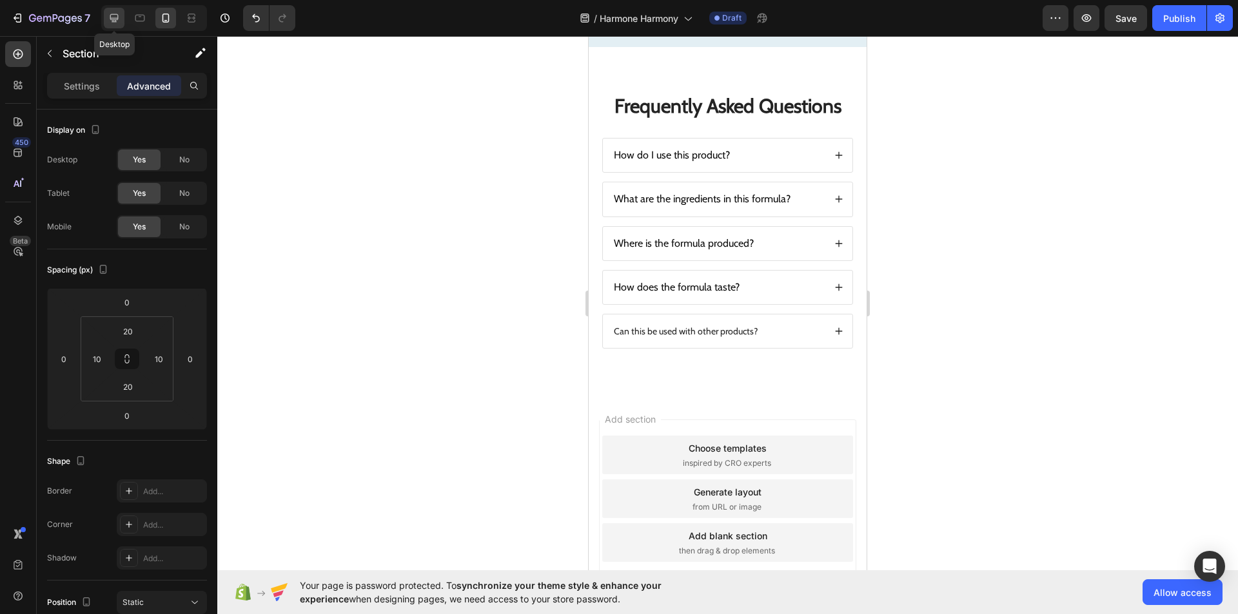
type input "0"
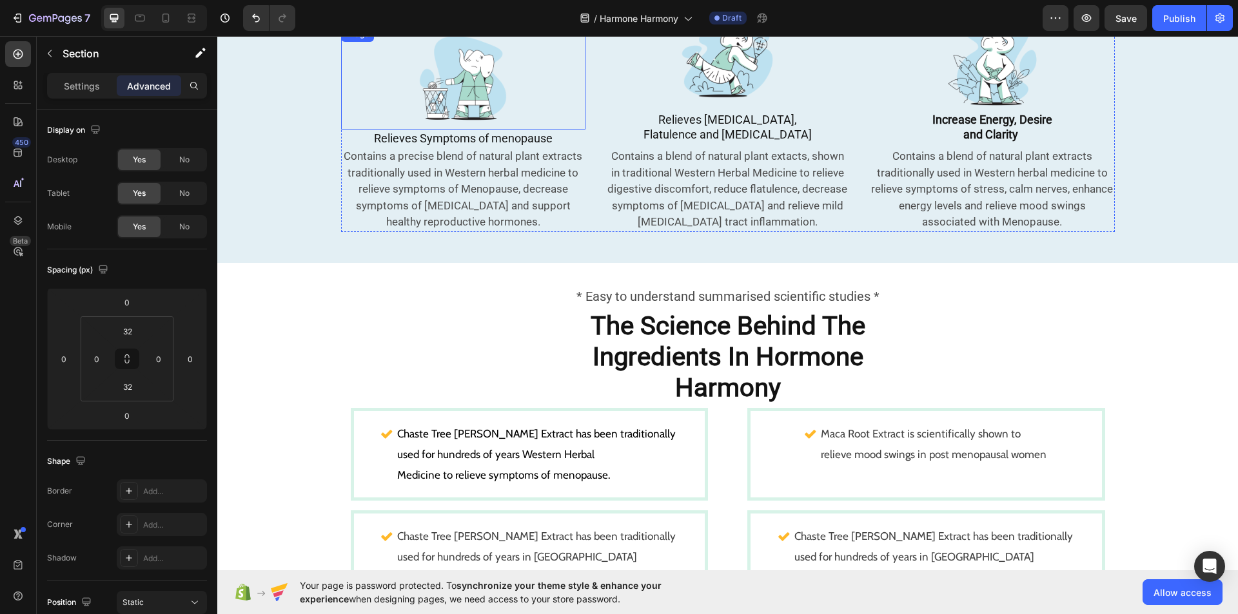
scroll to position [552, 0]
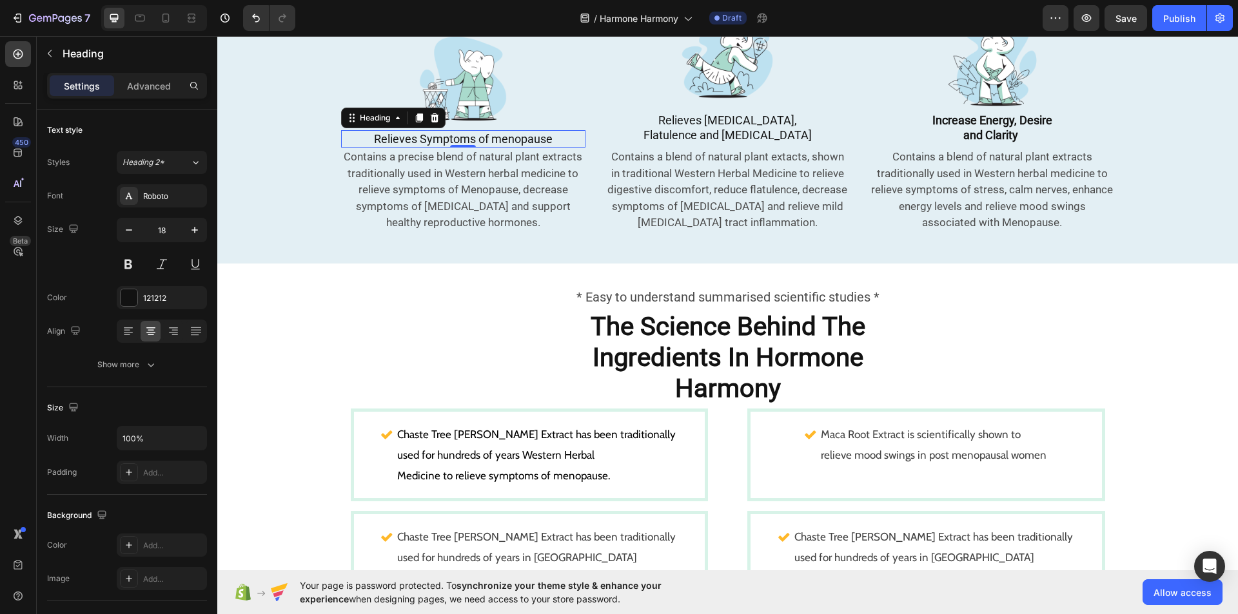
click at [485, 140] on p "Relieves Symptoms of menopause" at bounding box center [463, 139] width 242 height 15
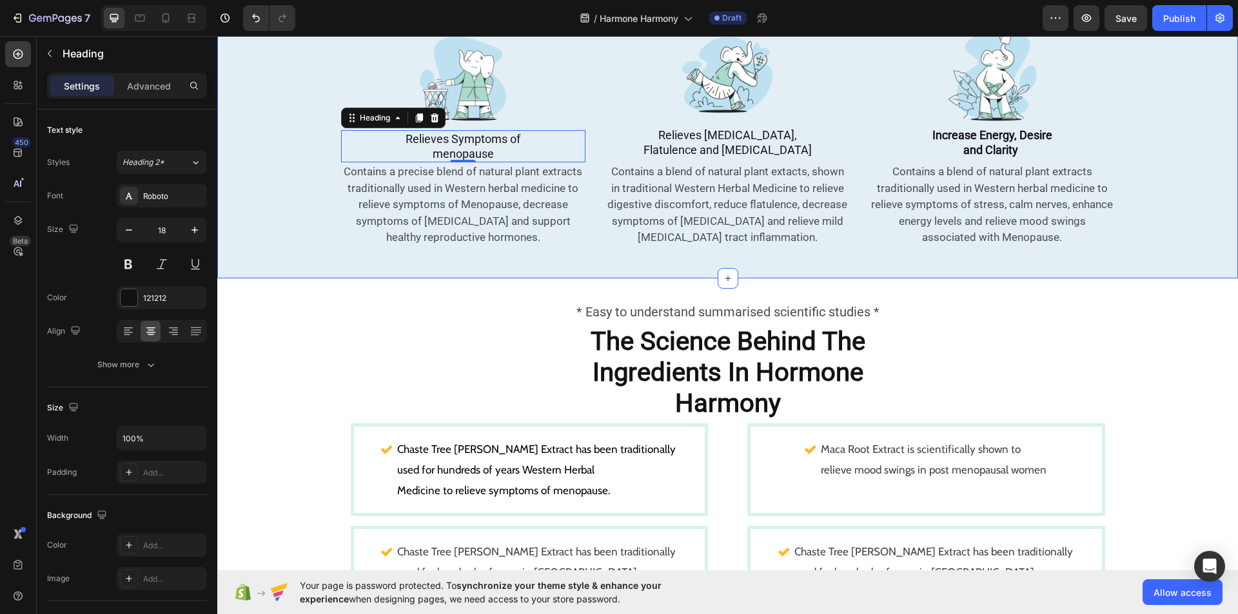
click at [245, 153] on div "Image Relieves Symptoms of menopause Heading 0 Contains a precise blend of natu…" at bounding box center [727, 140] width 1021 height 235
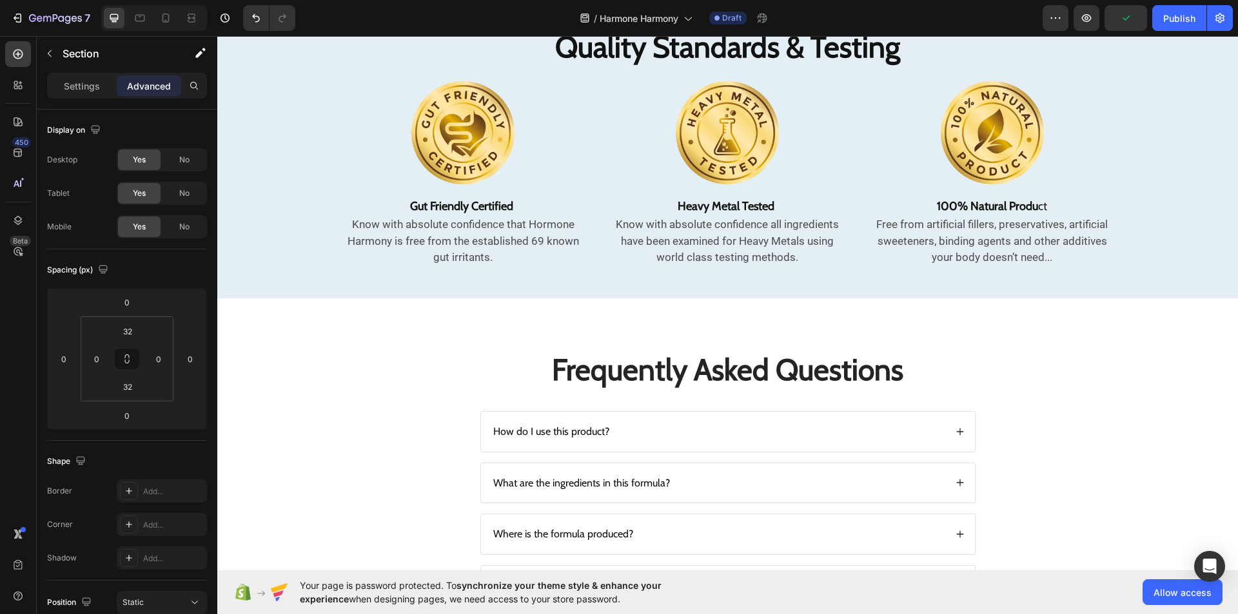
scroll to position [2543, 0]
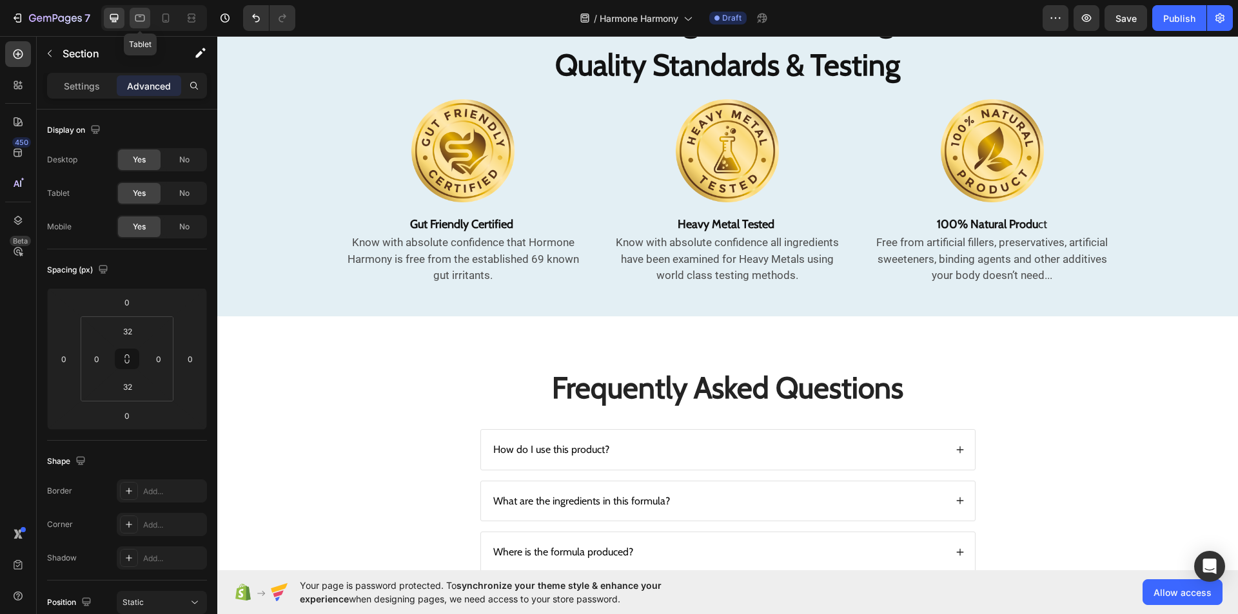
click at [143, 16] on icon at bounding box center [139, 18] width 13 height 13
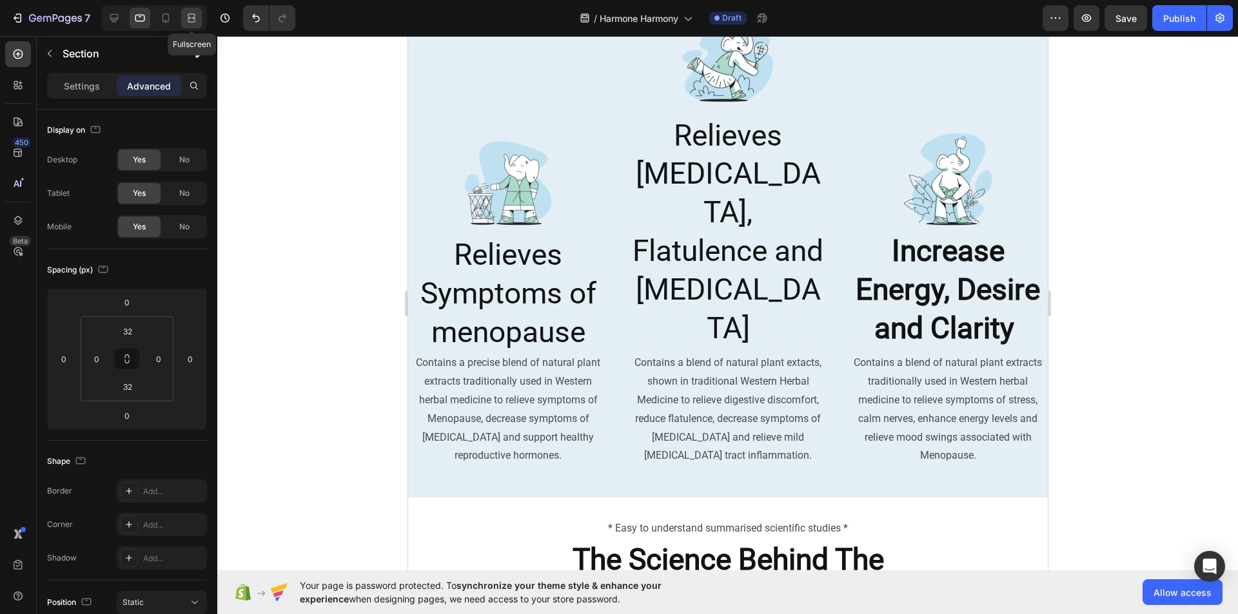
click at [193, 17] on icon at bounding box center [191, 18] width 13 height 13
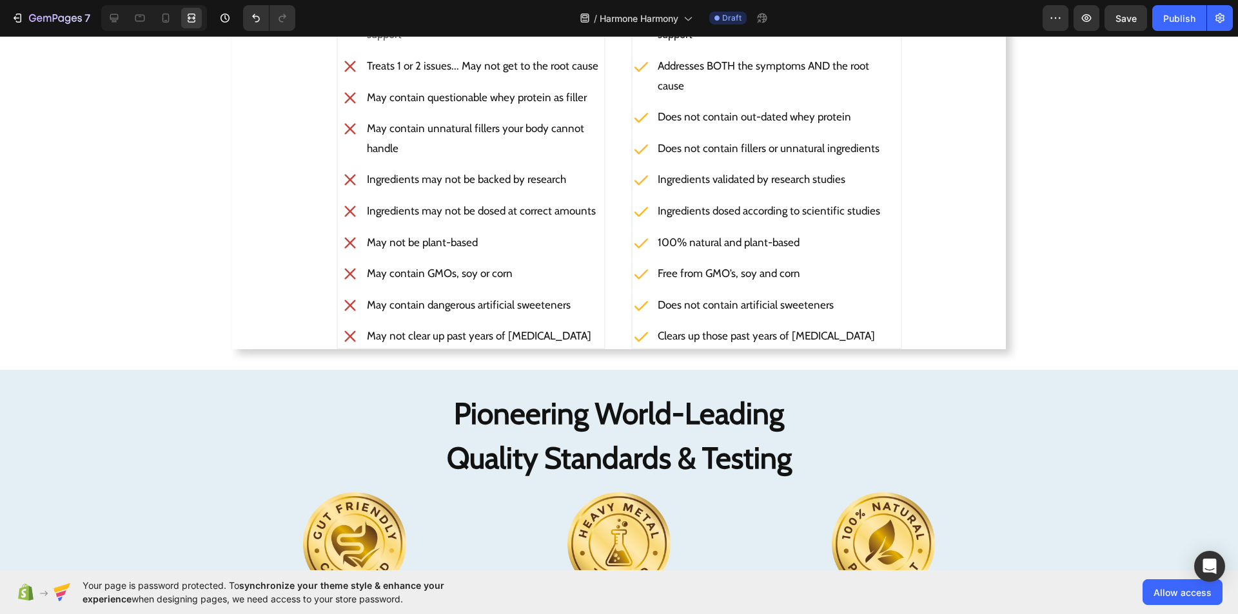
scroll to position [2244, 0]
